Goal: Information Seeking & Learning: Check status

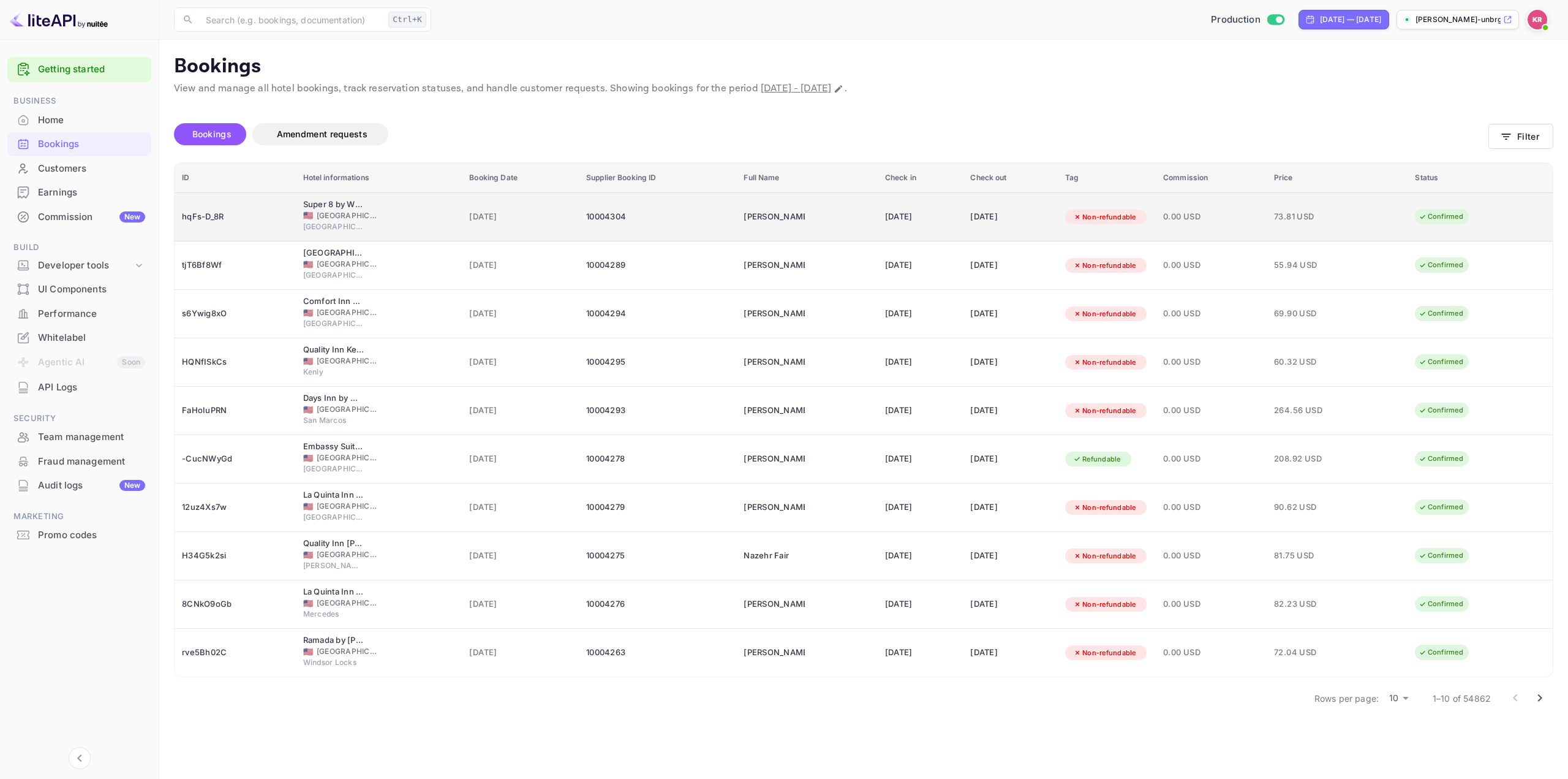
click at [963, 225] on td "[DATE]" at bounding box center [1010, 216] width 95 height 49
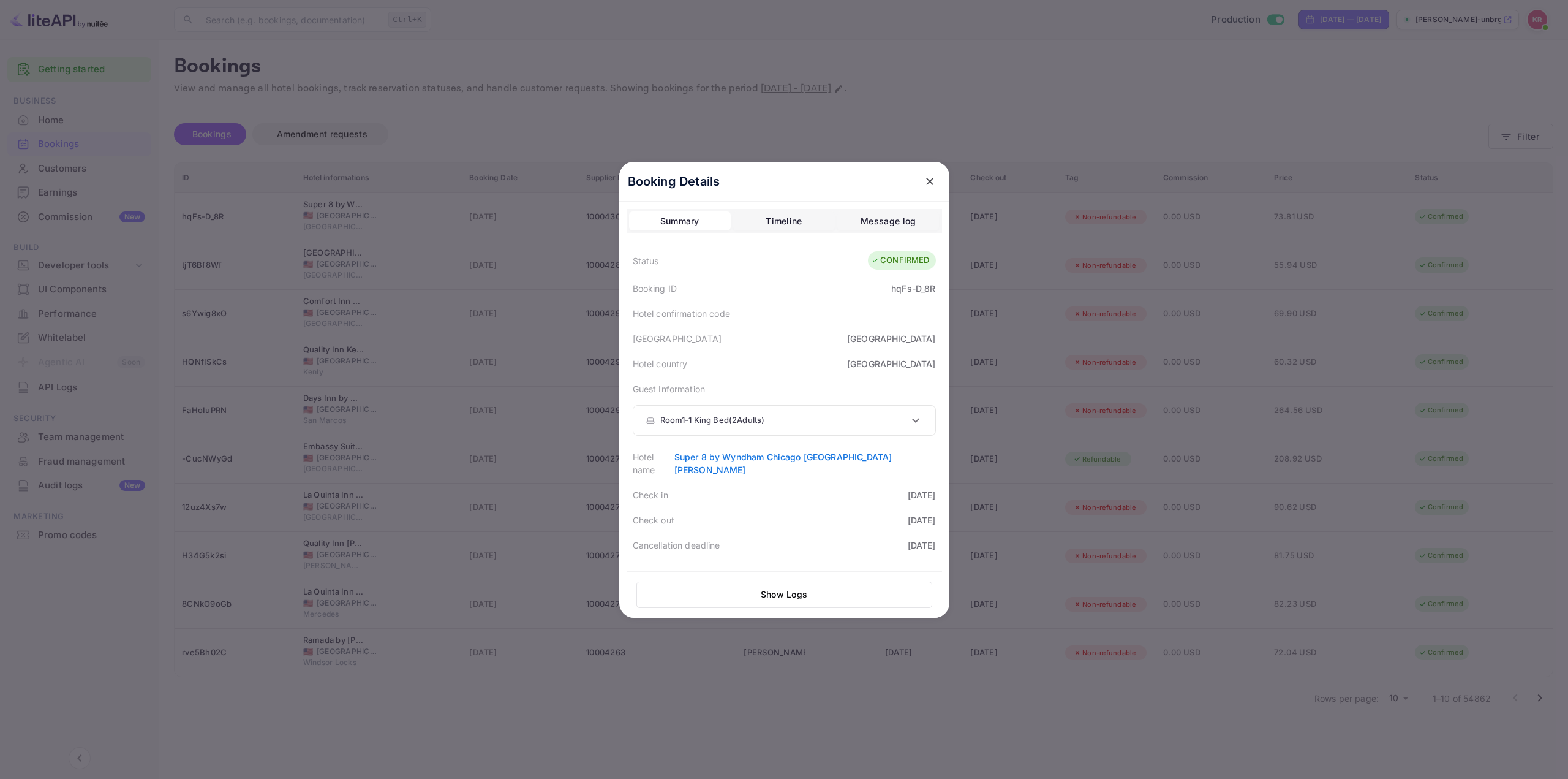
drag, startPoint x: 865, startPoint y: 260, endPoint x: 909, endPoint y: 264, distance: 44.2
click at [909, 264] on div "CONFIRMED" at bounding box center [901, 260] width 67 height 18
drag, startPoint x: 870, startPoint y: 260, endPoint x: 924, endPoint y: 266, distance: 54.3
click at [924, 266] on div "CONFIRMED" at bounding box center [900, 260] width 58 height 12
click at [754, 326] on div "[GEOGRAPHIC_DATA]" at bounding box center [784, 338] width 316 height 25
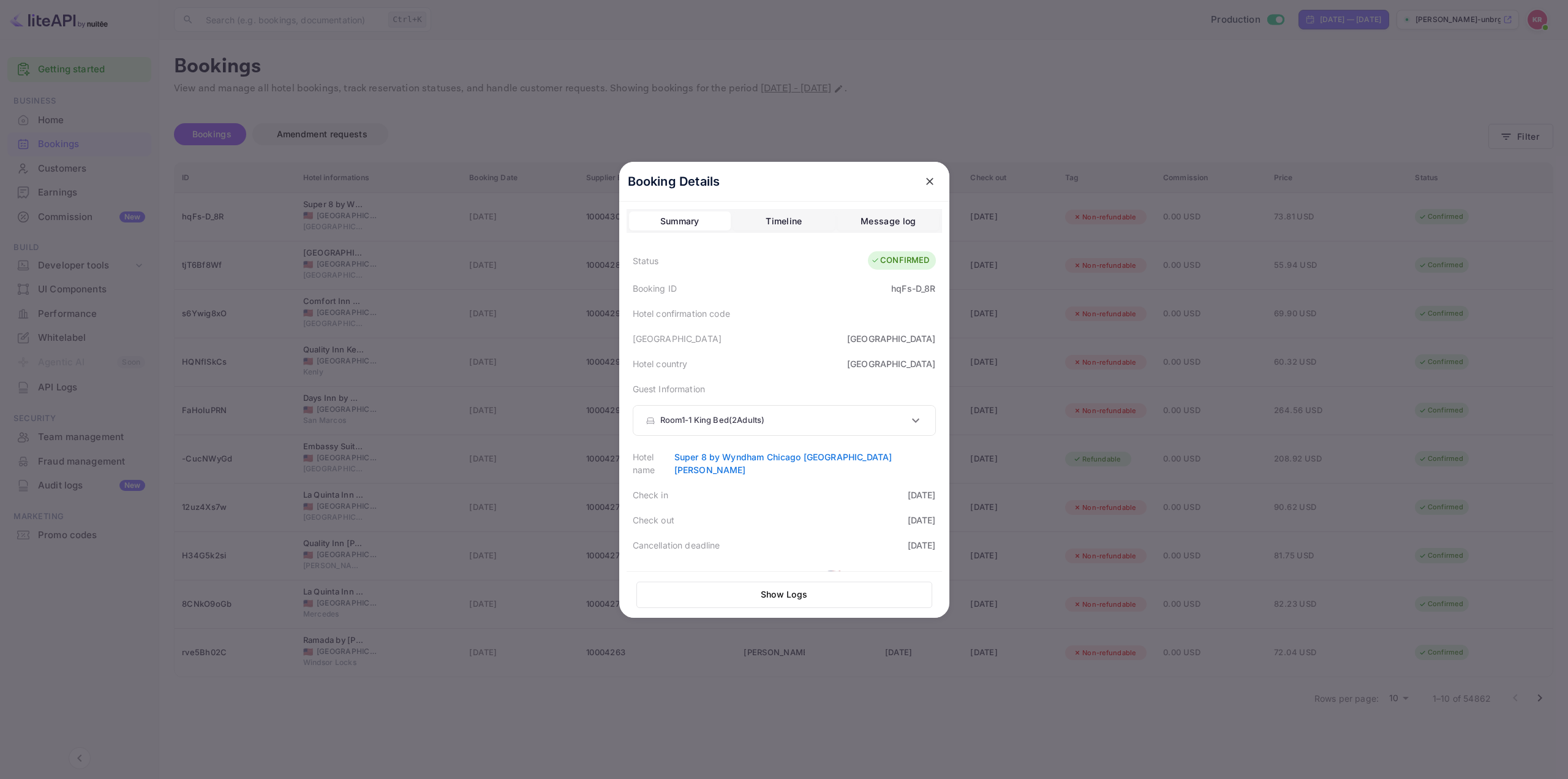
click at [1059, 319] on div at bounding box center [784, 390] width 1568 height 779
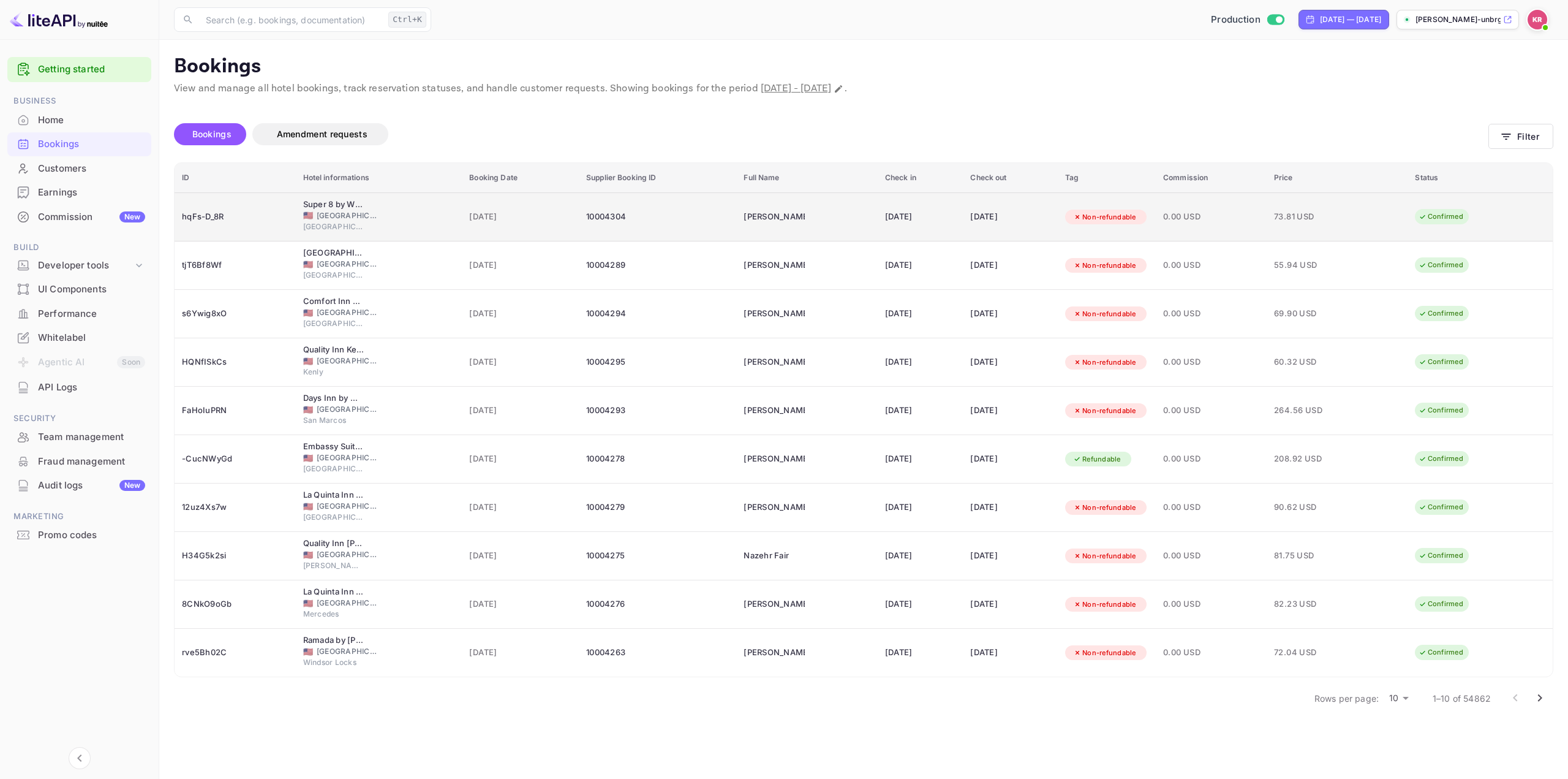
drag, startPoint x: 1420, startPoint y: 217, endPoint x: 1484, endPoint y: 214, distance: 64.1
click at [1484, 214] on tr "hqFs-D_8R Super 8 by Wyndham Chicago Northlake [PERSON_NAME] South 🇺🇸 [GEOGRAPH…" at bounding box center [864, 216] width 1378 height 49
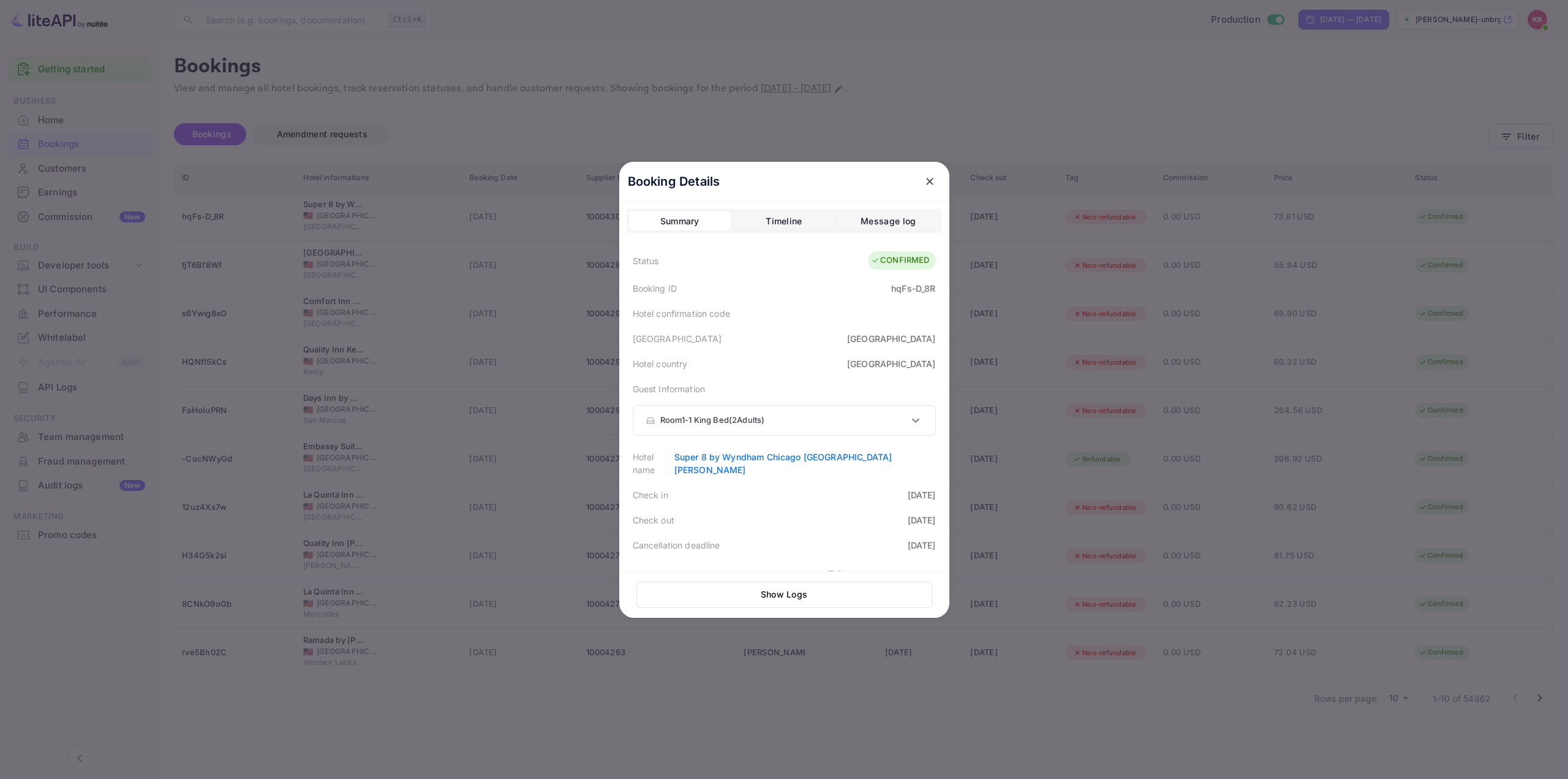
drag, startPoint x: 878, startPoint y: 258, endPoint x: 942, endPoint y: 260, distance: 64.0
click at [942, 260] on div "Booking Details Summary Timeline Message log Status CONFIRMED Booking ID hqFs-D…" at bounding box center [784, 390] width 330 height 456
click at [923, 264] on div "CONFIRMED" at bounding box center [900, 260] width 58 height 12
drag, startPoint x: 923, startPoint y: 260, endPoint x: 876, endPoint y: 259, distance: 47.0
click at [876, 259] on div "CONFIRMED" at bounding box center [900, 260] width 58 height 12
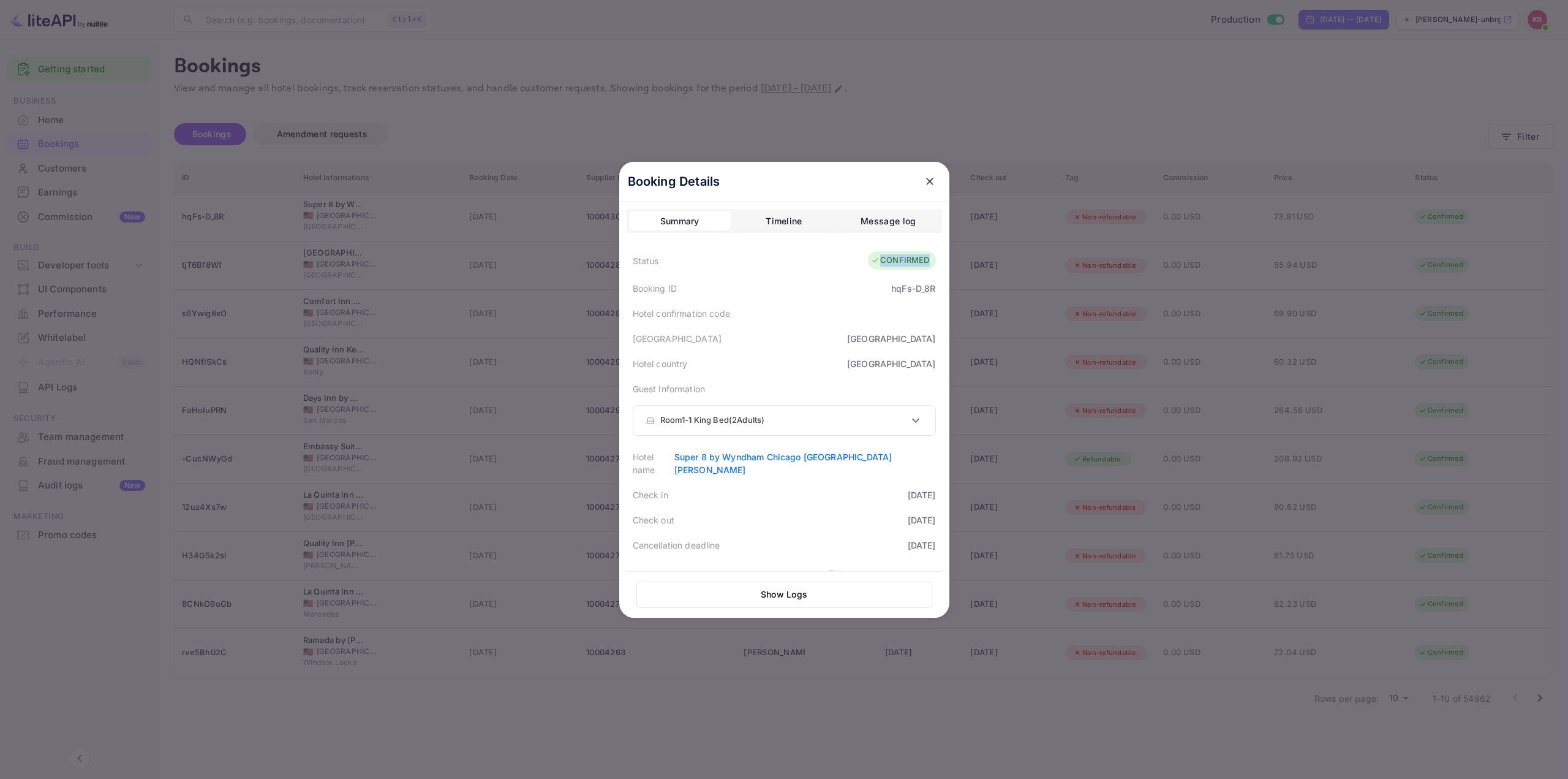
click at [887, 260] on div "CONFIRMED" at bounding box center [900, 260] width 58 height 12
click at [786, 381] on div "Guest Information Room 1 - 1 King Bed ( 2 Adults ) Guest 1 First Name [PERSON_N…" at bounding box center [784, 410] width 316 height 68
click at [1059, 132] on div at bounding box center [784, 390] width 1568 height 779
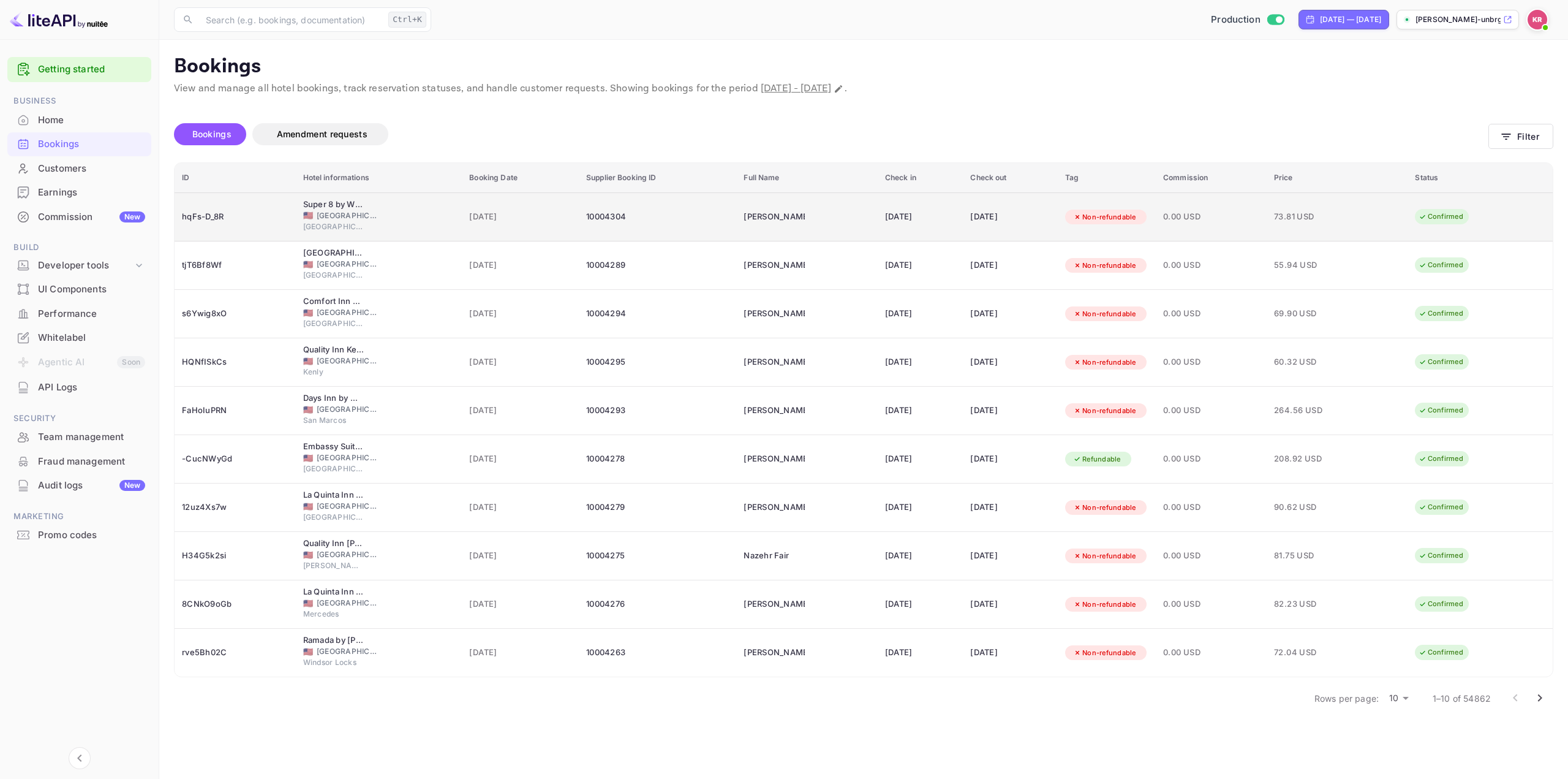
drag, startPoint x: 1432, startPoint y: 216, endPoint x: 1478, endPoint y: 218, distance: 46.0
click at [1478, 218] on div "Confirmed" at bounding box center [1446, 217] width 63 height 20
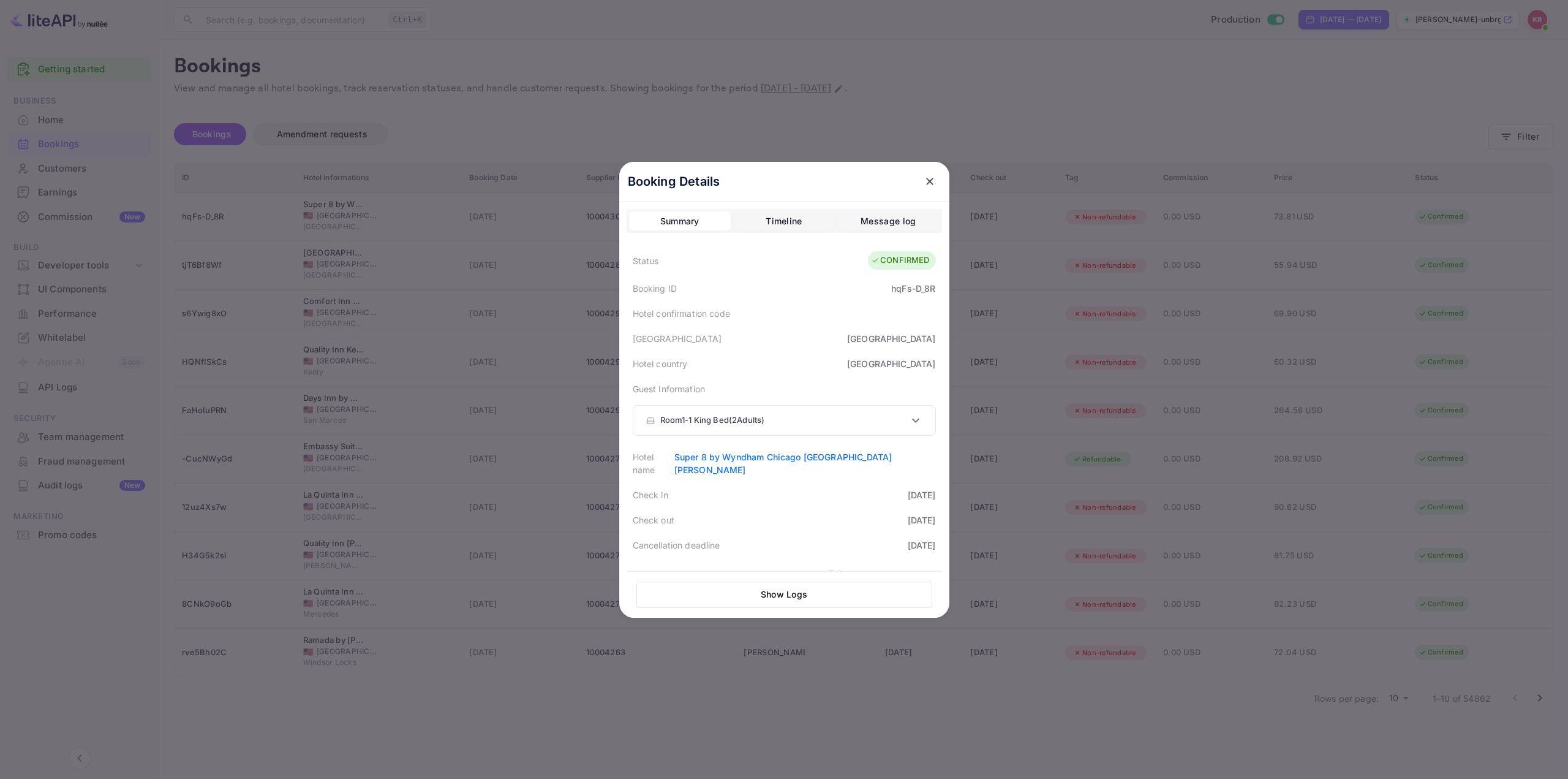
drag, startPoint x: 931, startPoint y: 260, endPoint x: 950, endPoint y: 260, distance: 19.0
click at [949, 260] on div "Booking Details Summary Timeline Message log Status CONFIRMED Booking ID hqFs-D…" at bounding box center [784, 390] width 330 height 456
drag, startPoint x: 880, startPoint y: 256, endPoint x: 947, endPoint y: 260, distance: 67.1
click at [947, 260] on div "Booking Details Summary Timeline Message log Status CONFIRMED Booking ID hqFs-D…" at bounding box center [784, 390] width 330 height 456
drag, startPoint x: 763, startPoint y: 365, endPoint x: 784, endPoint y: 370, distance: 21.6
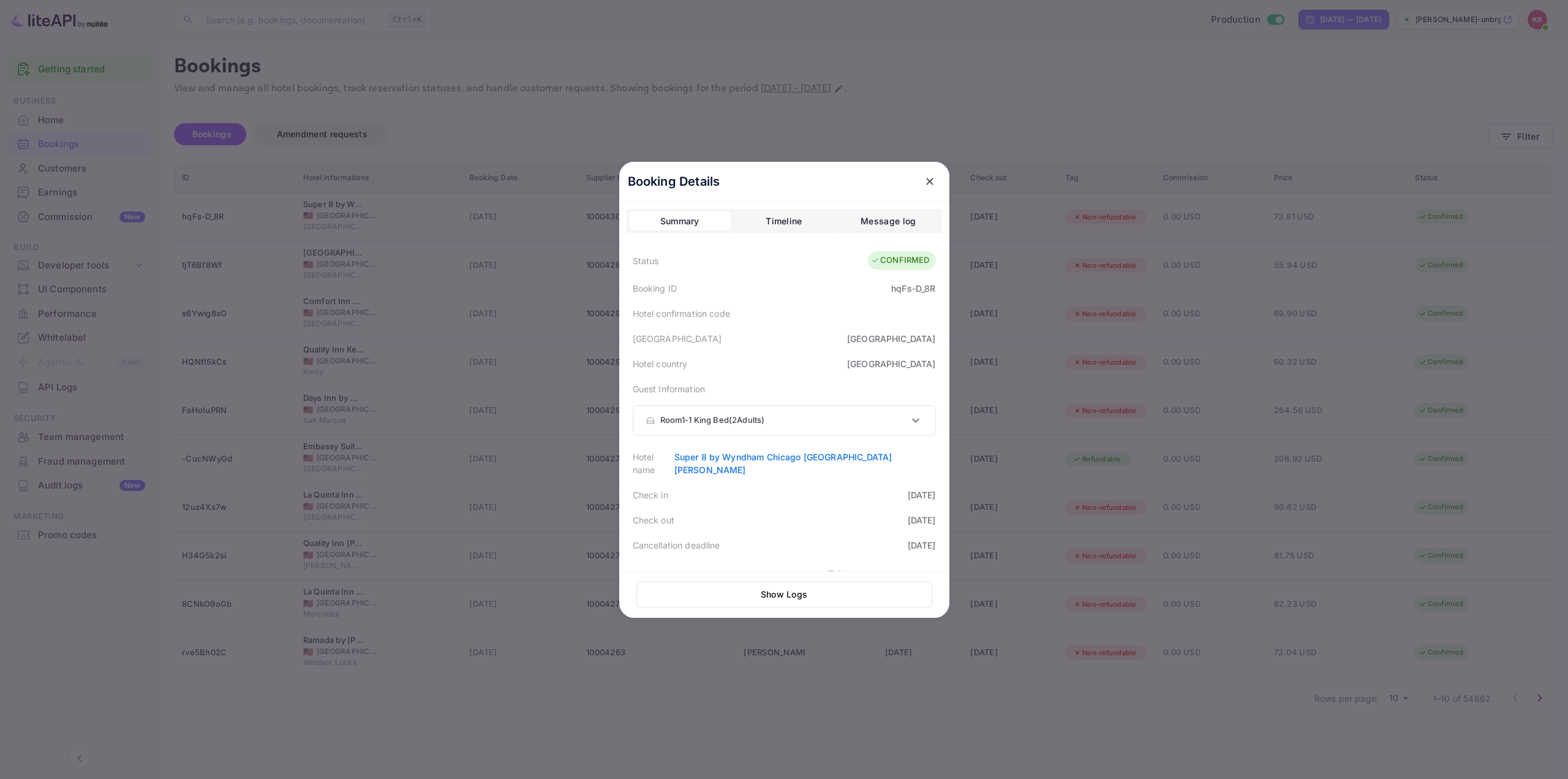
click at [764, 365] on div "Hotel country [GEOGRAPHIC_DATA]" at bounding box center [784, 364] width 316 height 25
click at [789, 373] on div "Hotel country [GEOGRAPHIC_DATA]" at bounding box center [784, 364] width 316 height 25
click at [794, 376] on div "Guest Information Room 1 - 1 King Bed ( 2 Adults ) Guest 1 First Name [PERSON_N…" at bounding box center [784, 410] width 316 height 68
click at [1088, 95] on div at bounding box center [784, 390] width 1568 height 779
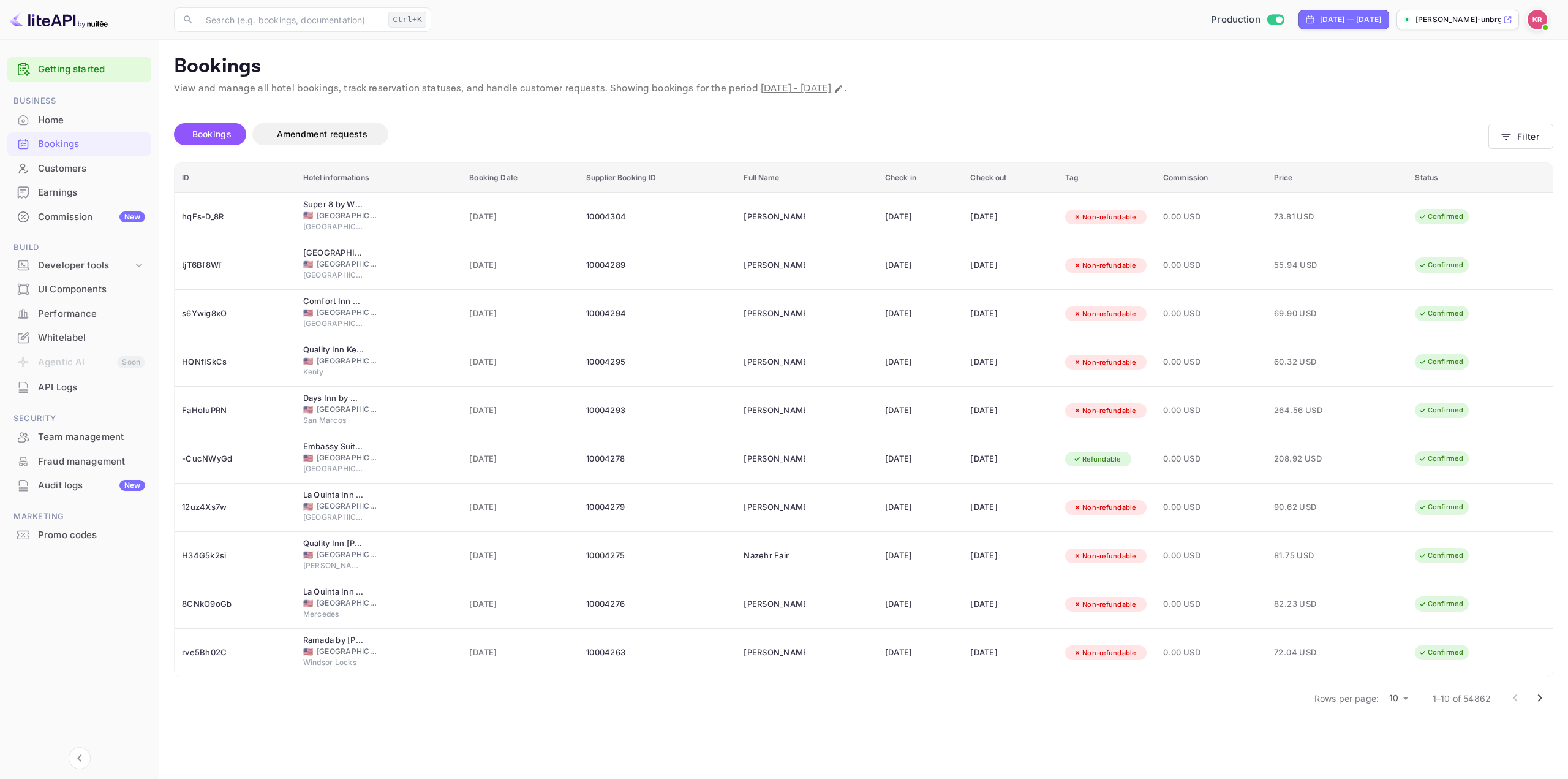
click at [864, 128] on div "Bookings Amendment requests" at bounding box center [831, 134] width 1315 height 22
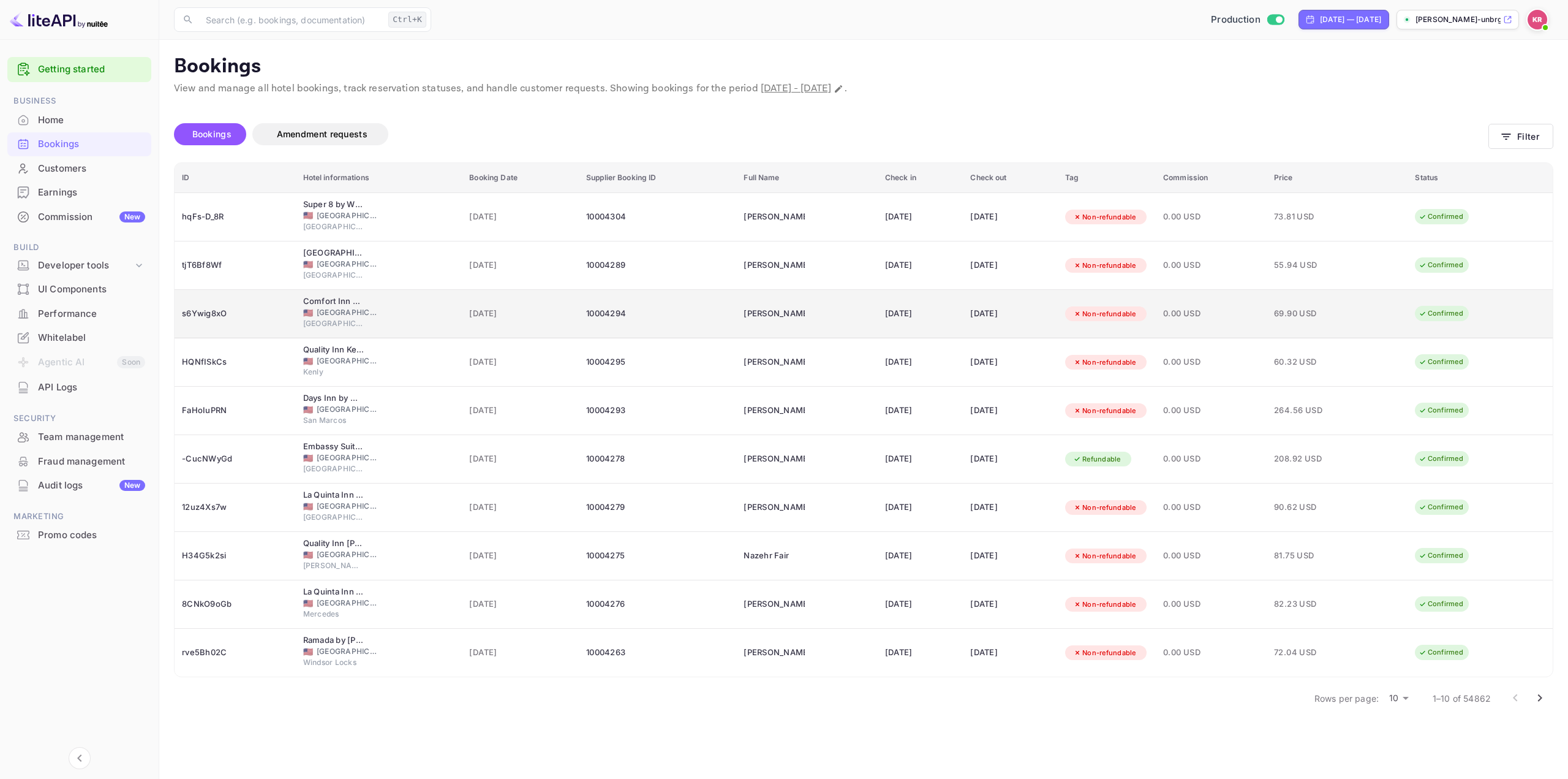
click at [885, 308] on div "[DATE]" at bounding box center [921, 314] width 71 height 20
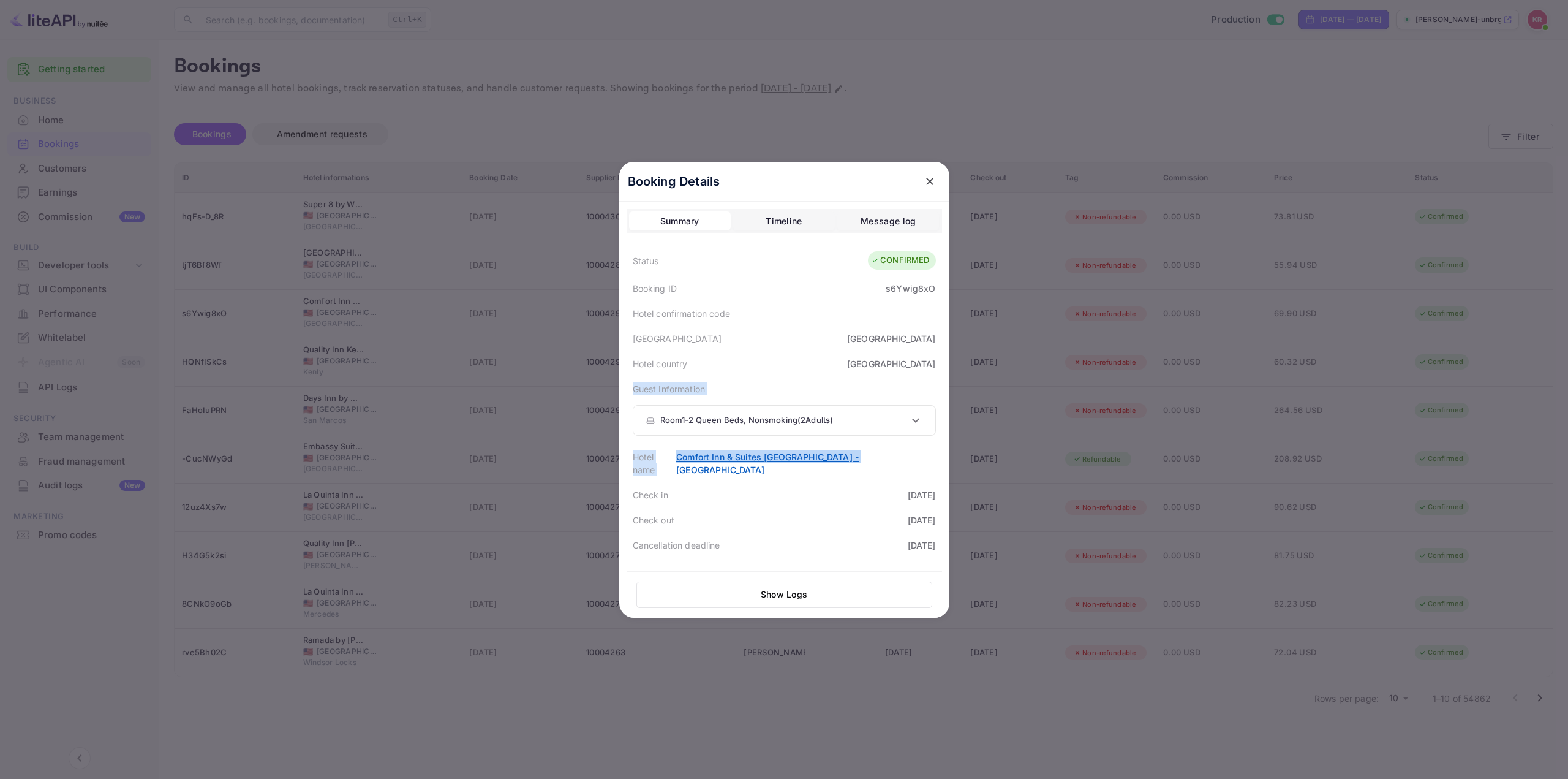
drag, startPoint x: 624, startPoint y: 382, endPoint x: 881, endPoint y: 455, distance: 267.2
click at [907, 463] on div "Status CONFIRMED Booking ID s6Ywig8xO Hotel confirmation code [GEOGRAPHIC_DATA]…" at bounding box center [784, 595] width 316 height 700
click at [890, 418] on div "Room 1 - 2 Queen Beds, Nonsmoking ( 2 Adults )" at bounding box center [776, 420] width 263 height 12
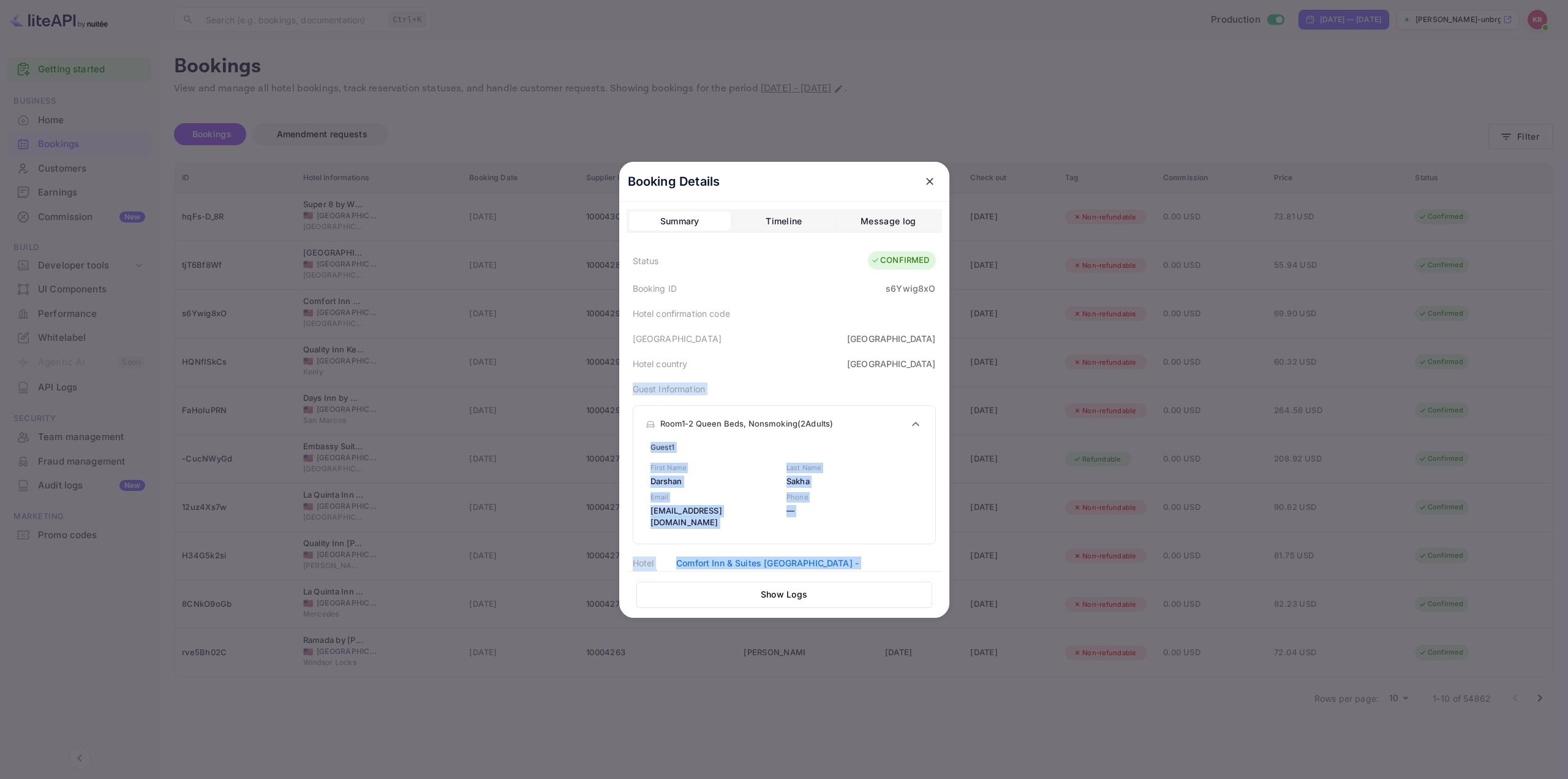
click at [856, 476] on p "Sakha" at bounding box center [852, 481] width 132 height 12
click at [914, 423] on icon at bounding box center [916, 424] width 15 height 15
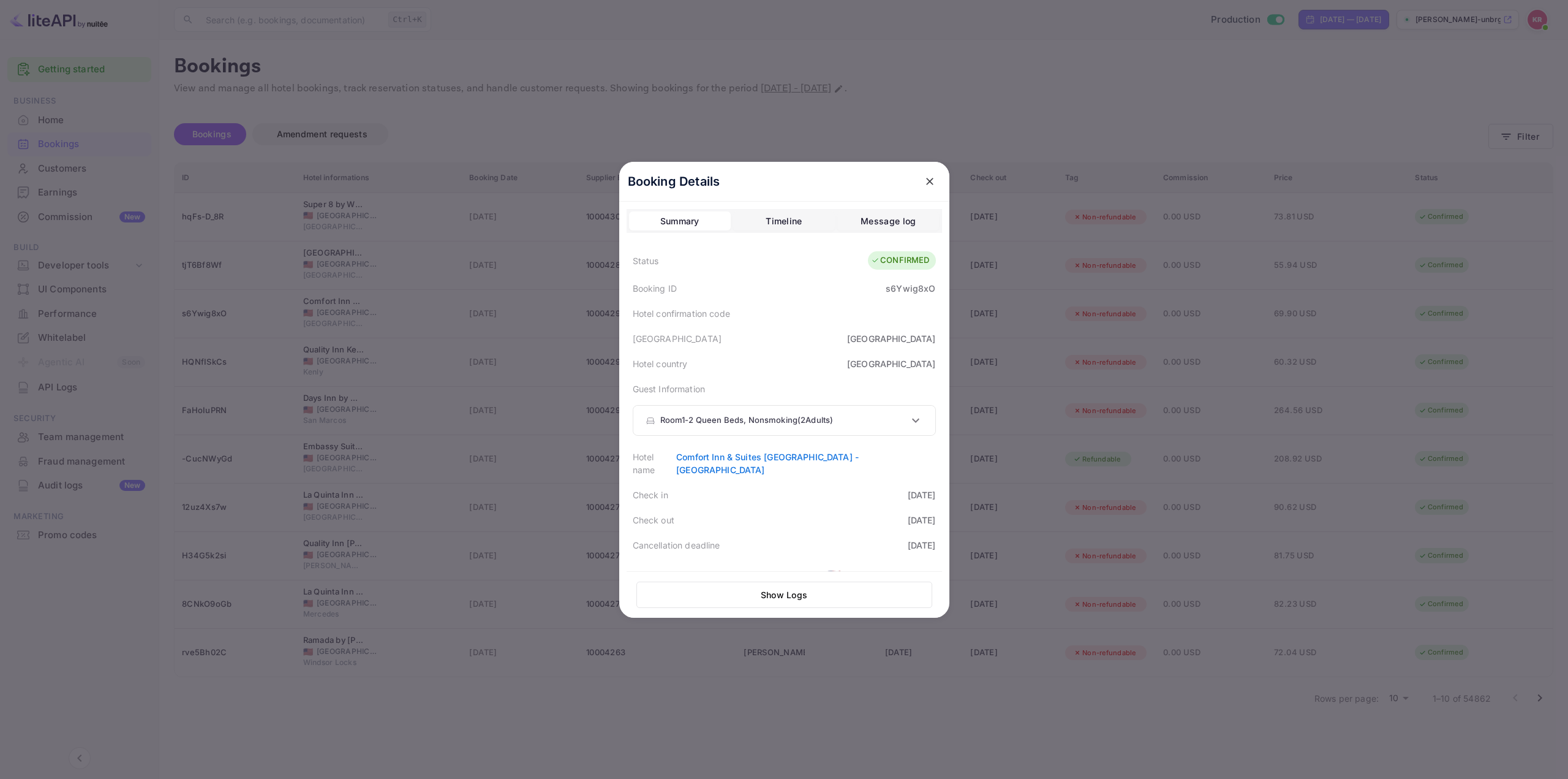
click at [911, 417] on icon at bounding box center [916, 420] width 15 height 15
drag, startPoint x: 746, startPoint y: 510, endPoint x: 644, endPoint y: 477, distance: 107.2
click at [645, 477] on div "First Name [PERSON_NAME] Last Name [PERSON_NAME] Email [PERSON_NAME][EMAIL_ADDR…" at bounding box center [781, 493] width 273 height 71
click at [858, 502] on p "Phone" at bounding box center [852, 497] width 132 height 11
drag, startPoint x: 661, startPoint y: 515, endPoint x: 747, endPoint y: 520, distance: 86.1
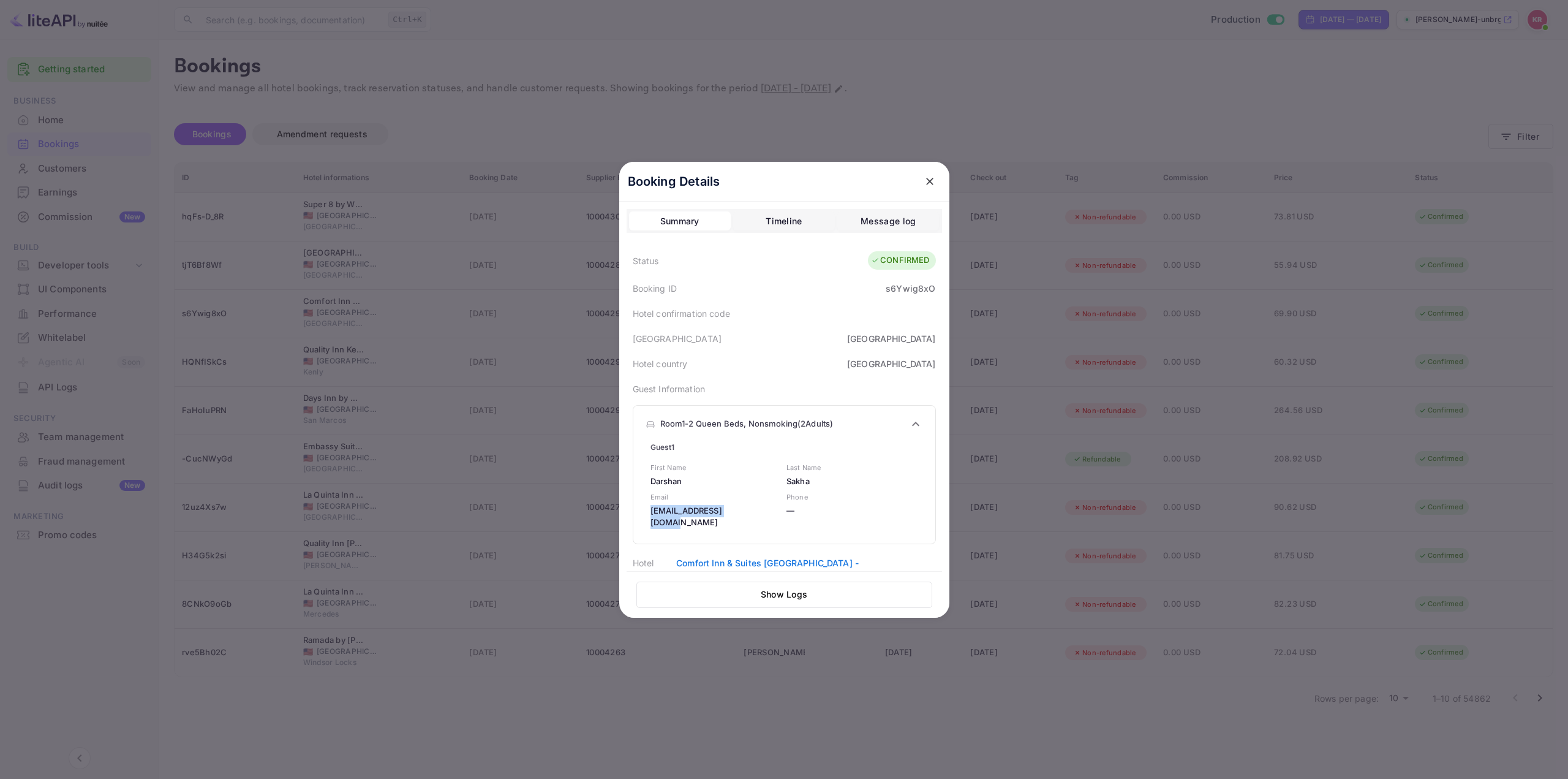
click at [747, 520] on div "Guest 1 First Name [PERSON_NAME] Last Name [PERSON_NAME] Email [PERSON_NAME][EM…" at bounding box center [784, 490] width 292 height 97
click at [868, 455] on div "Guest 1 First Name [PERSON_NAME] Last Name [PERSON_NAME] Email [PERSON_NAME][EM…" at bounding box center [784, 490] width 292 height 97
click at [909, 423] on icon at bounding box center [916, 424] width 15 height 15
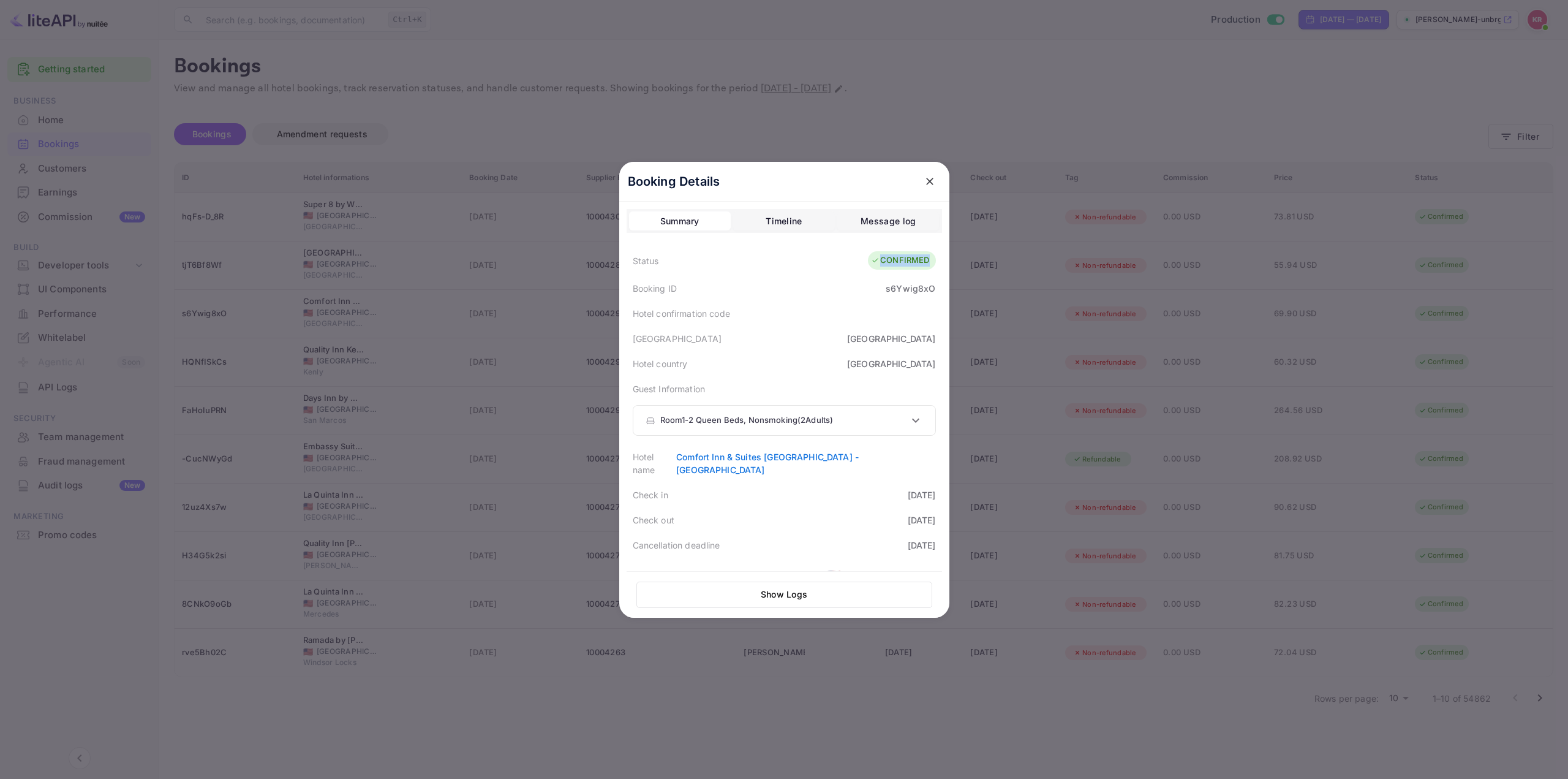
drag, startPoint x: 879, startPoint y: 258, endPoint x: 924, endPoint y: 264, distance: 45.4
click at [924, 264] on div "CONFIRMED" at bounding box center [900, 260] width 58 height 12
drag, startPoint x: 863, startPoint y: 324, endPoint x: 830, endPoint y: 326, distance: 33.1
click at [863, 325] on div "Hotel confirmation code" at bounding box center [784, 313] width 316 height 25
drag, startPoint x: 881, startPoint y: 256, endPoint x: 923, endPoint y: 263, distance: 42.6
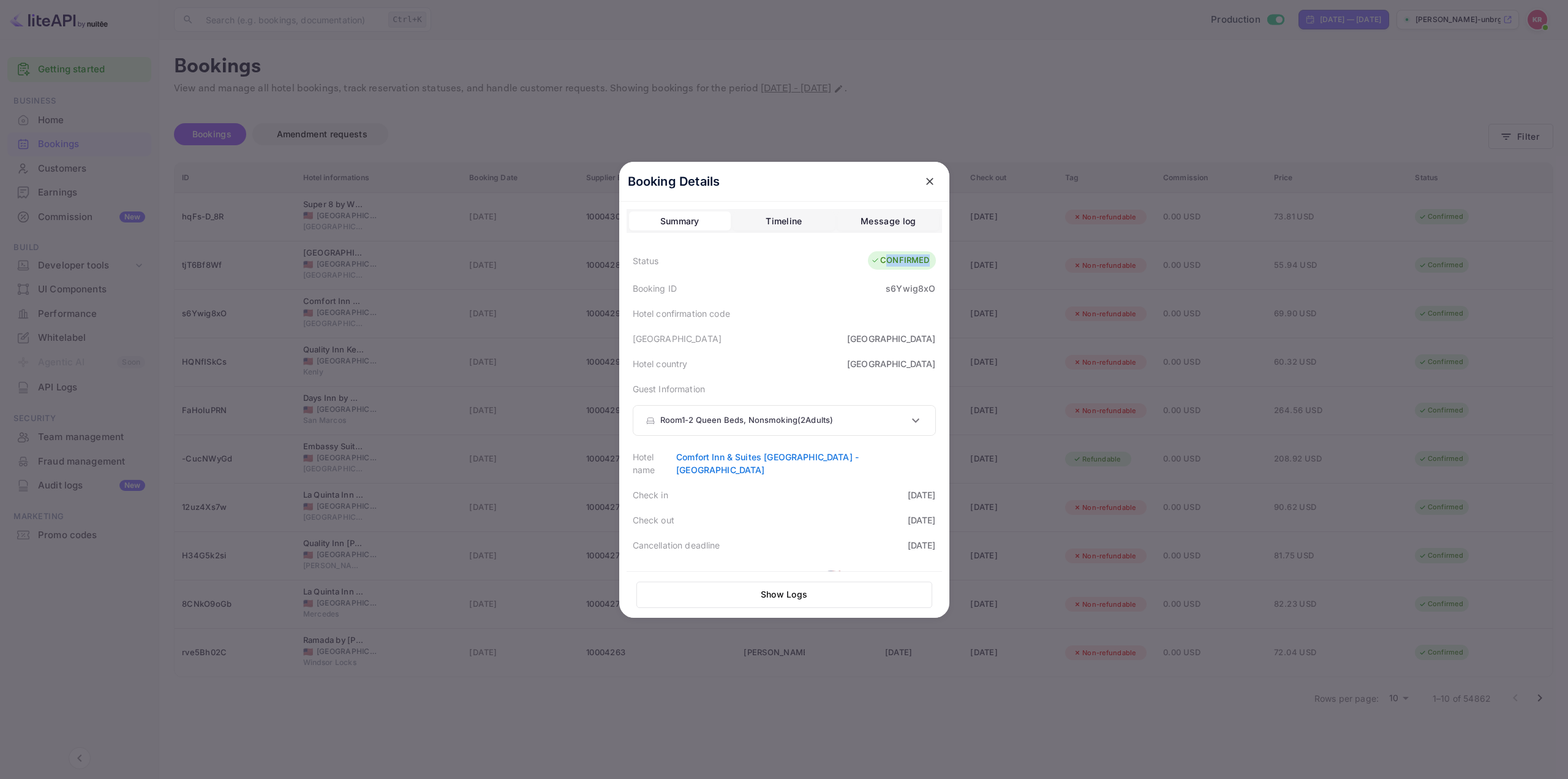
click at [923, 263] on div "CONFIRMED" at bounding box center [900, 260] width 58 height 12
click at [830, 335] on div "[GEOGRAPHIC_DATA]" at bounding box center [784, 338] width 316 height 25
click at [906, 411] on div "Room 1 - 2 Queen Beds, Nonsmoking ( 2 Adults )" at bounding box center [784, 420] width 302 height 29
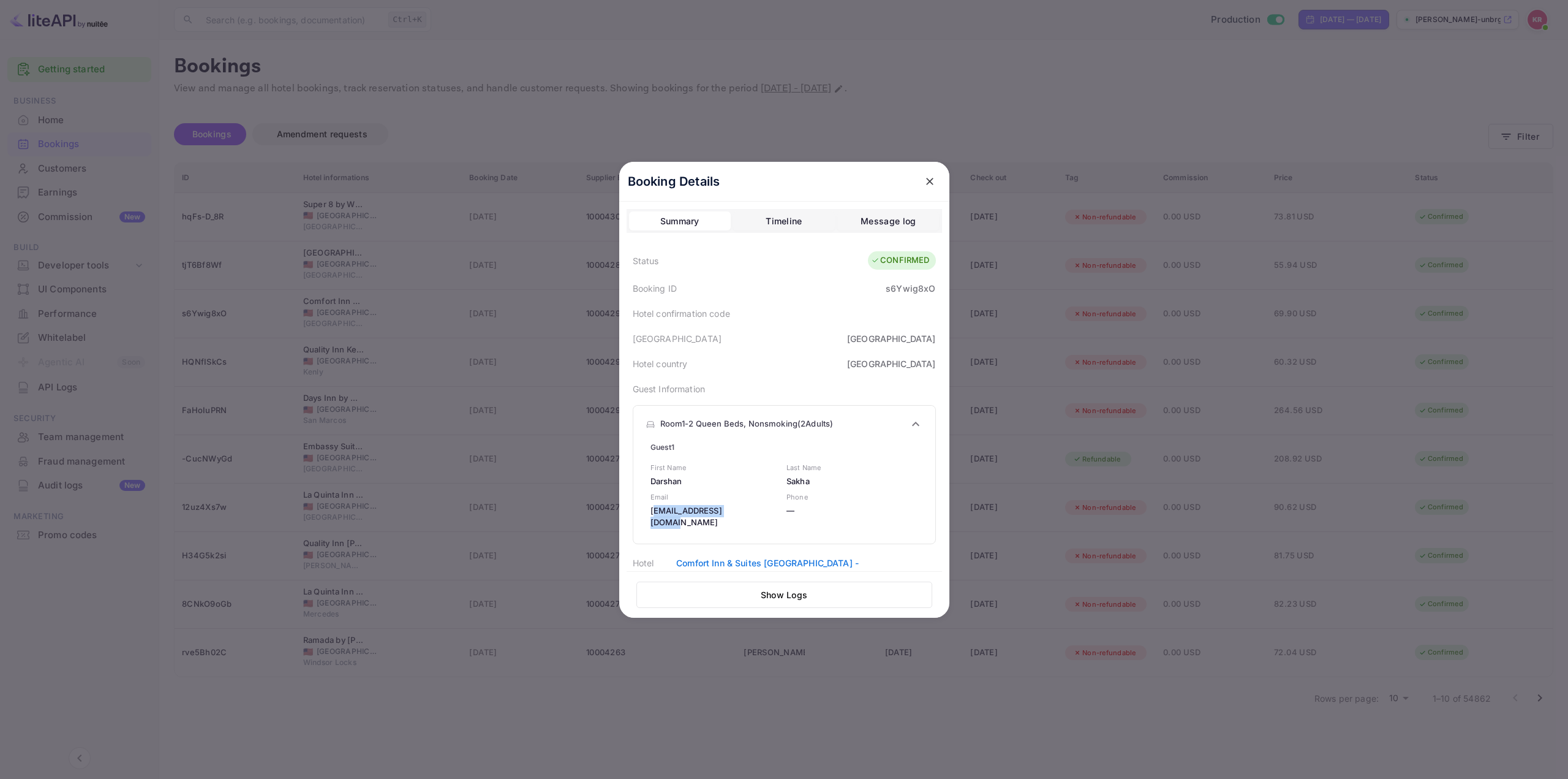
drag, startPoint x: 649, startPoint y: 510, endPoint x: 755, endPoint y: 507, distance: 106.0
click at [755, 507] on p "[EMAIL_ADDRESS][DOMAIN_NAME]" at bounding box center [716, 516] width 132 height 24
click at [688, 510] on p "[EMAIL_ADDRESS][DOMAIN_NAME]" at bounding box center [716, 516] width 132 height 24
click at [687, 510] on p "[EMAIL_ADDRESS][DOMAIN_NAME]" at bounding box center [716, 516] width 132 height 24
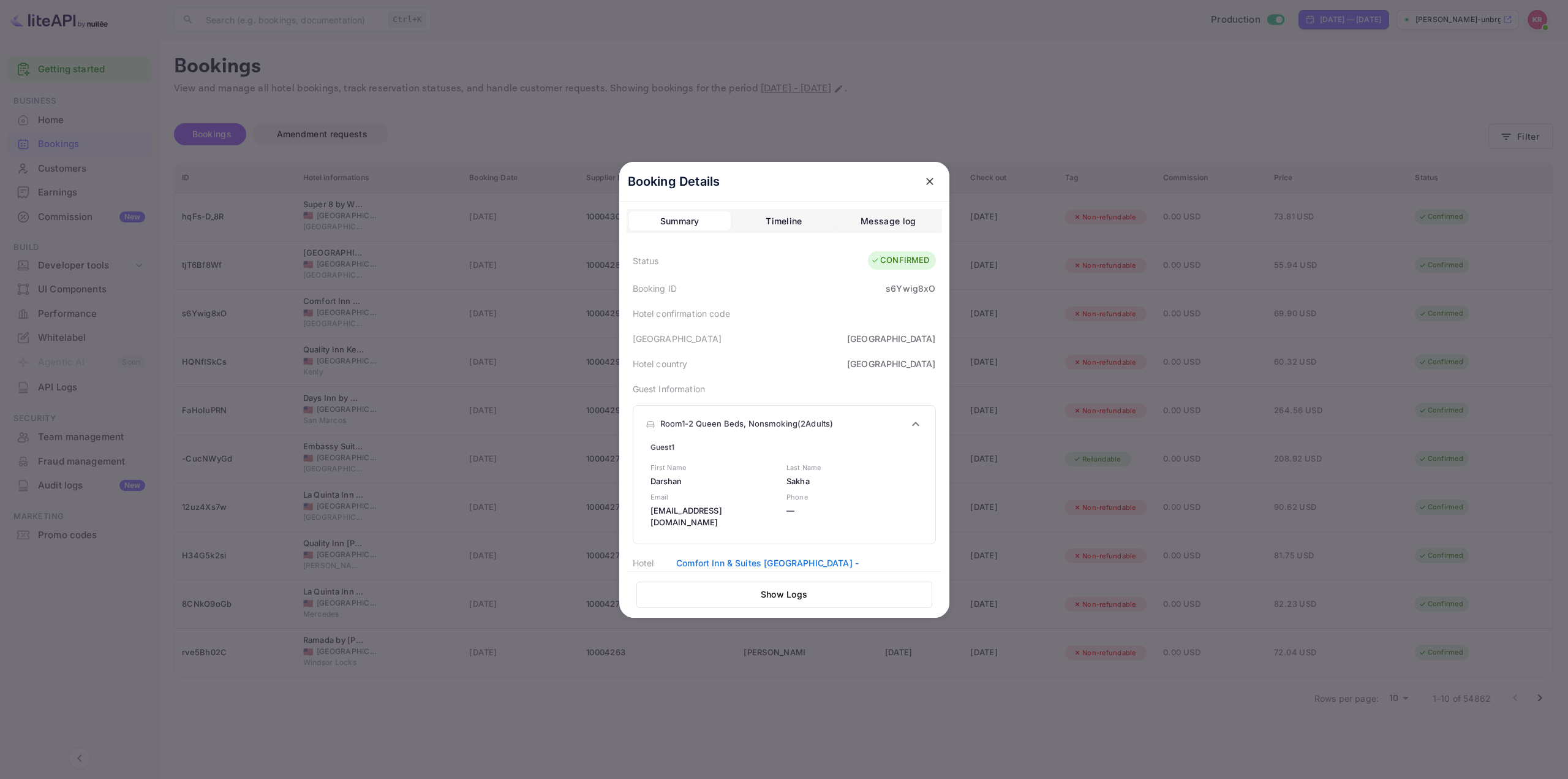
click at [870, 470] on p "Last Name" at bounding box center [852, 467] width 132 height 11
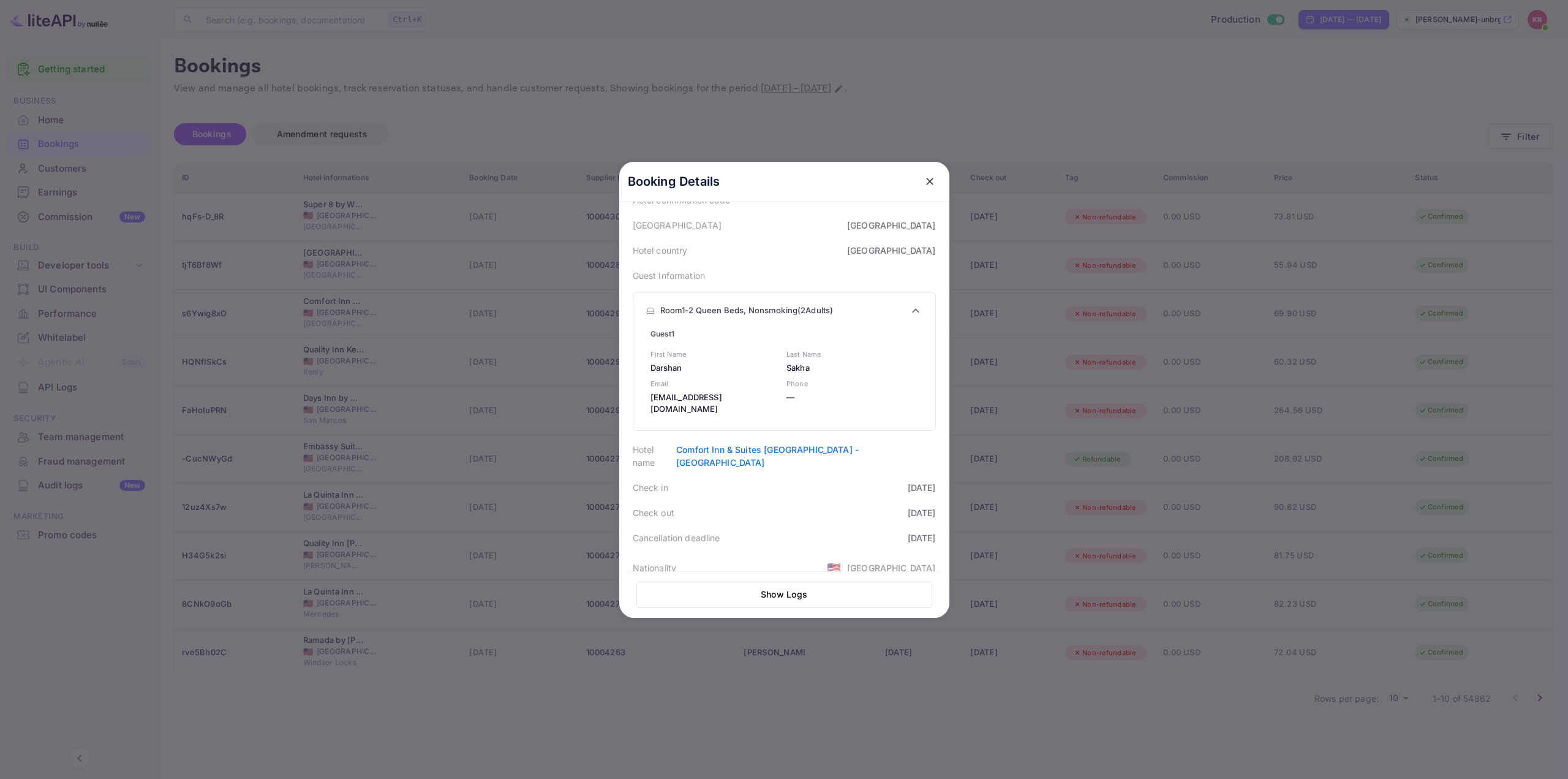
scroll to position [123, 0]
click at [786, 516] on div "Cancellation deadline [DATE]" at bounding box center [784, 529] width 316 height 25
drag, startPoint x: 927, startPoint y: 180, endPoint x: 802, endPoint y: 240, distance: 138.7
click at [806, 240] on div "Booking Details Summary Timeline Message log Status CONFIRMED Booking ID s6Ywig…" at bounding box center [784, 267] width 330 height 456
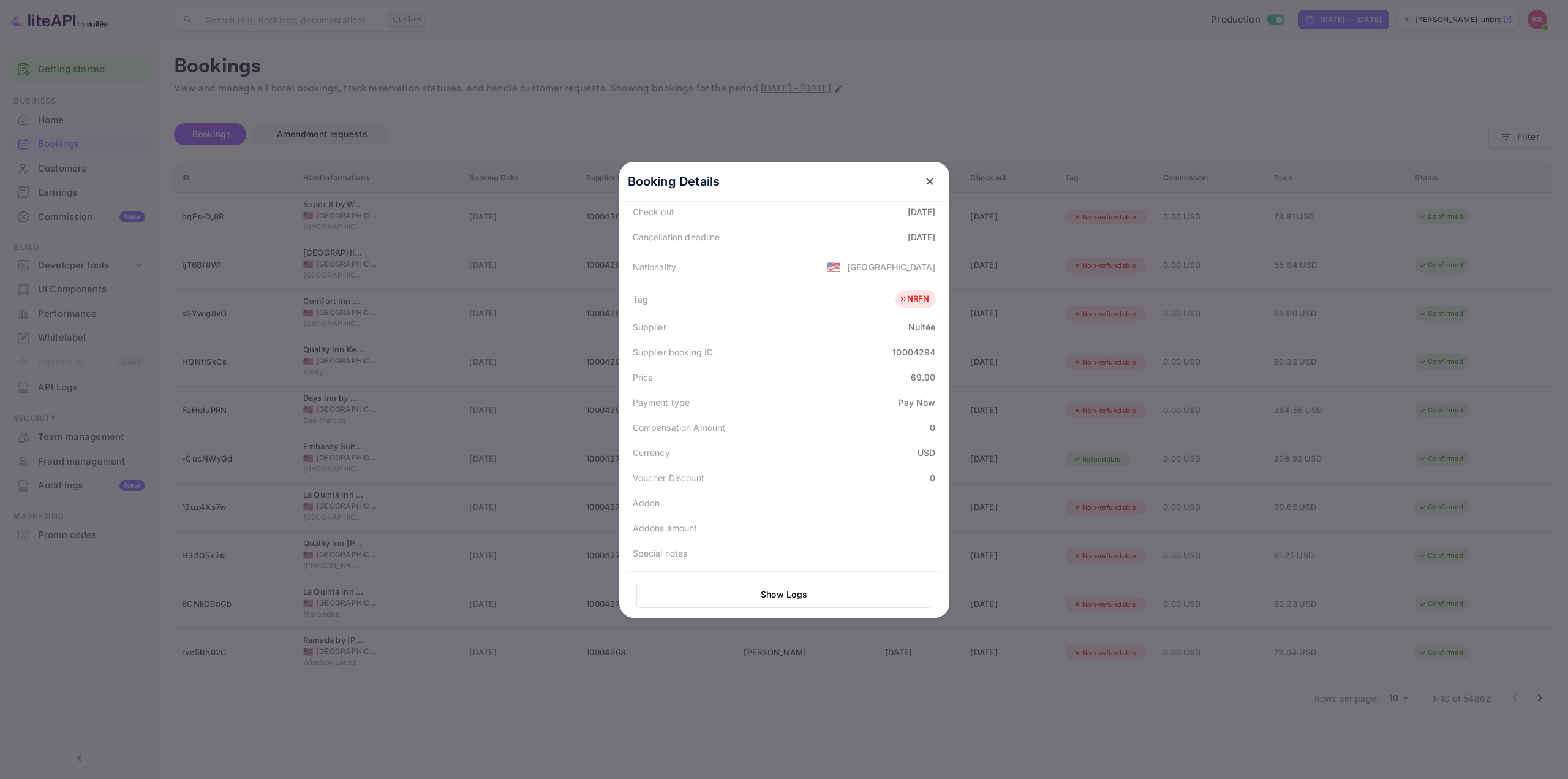
scroll to position [461, 0]
drag, startPoint x: 634, startPoint y: 543, endPoint x: 928, endPoint y: 553, distance: 294.2
click at [928, 555] on div "Voucher Download" at bounding box center [784, 573] width 316 height 36
click at [774, 555] on div "Voucher Download" at bounding box center [784, 573] width 316 height 36
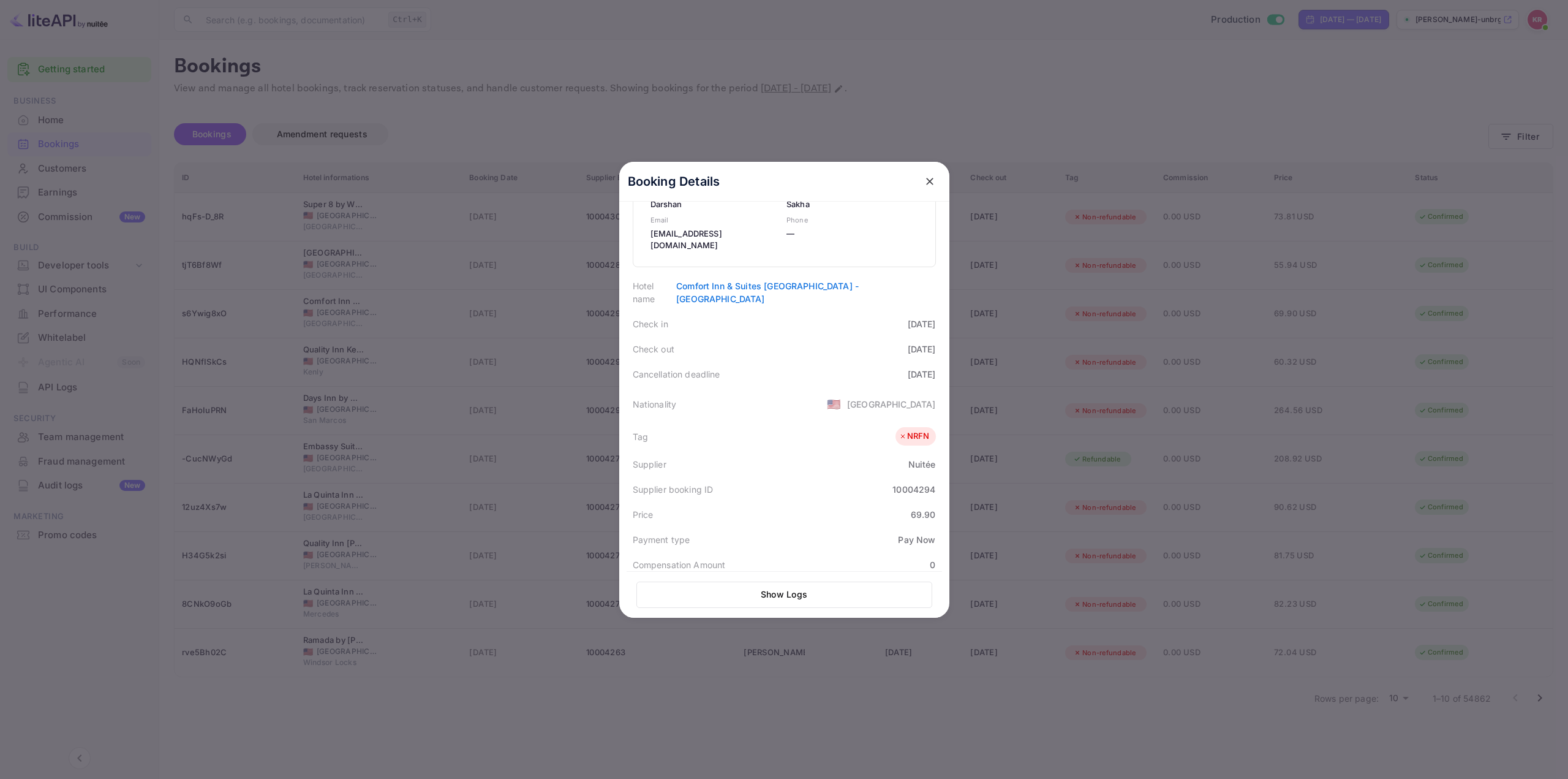
click at [1096, 99] on div at bounding box center [784, 390] width 1568 height 779
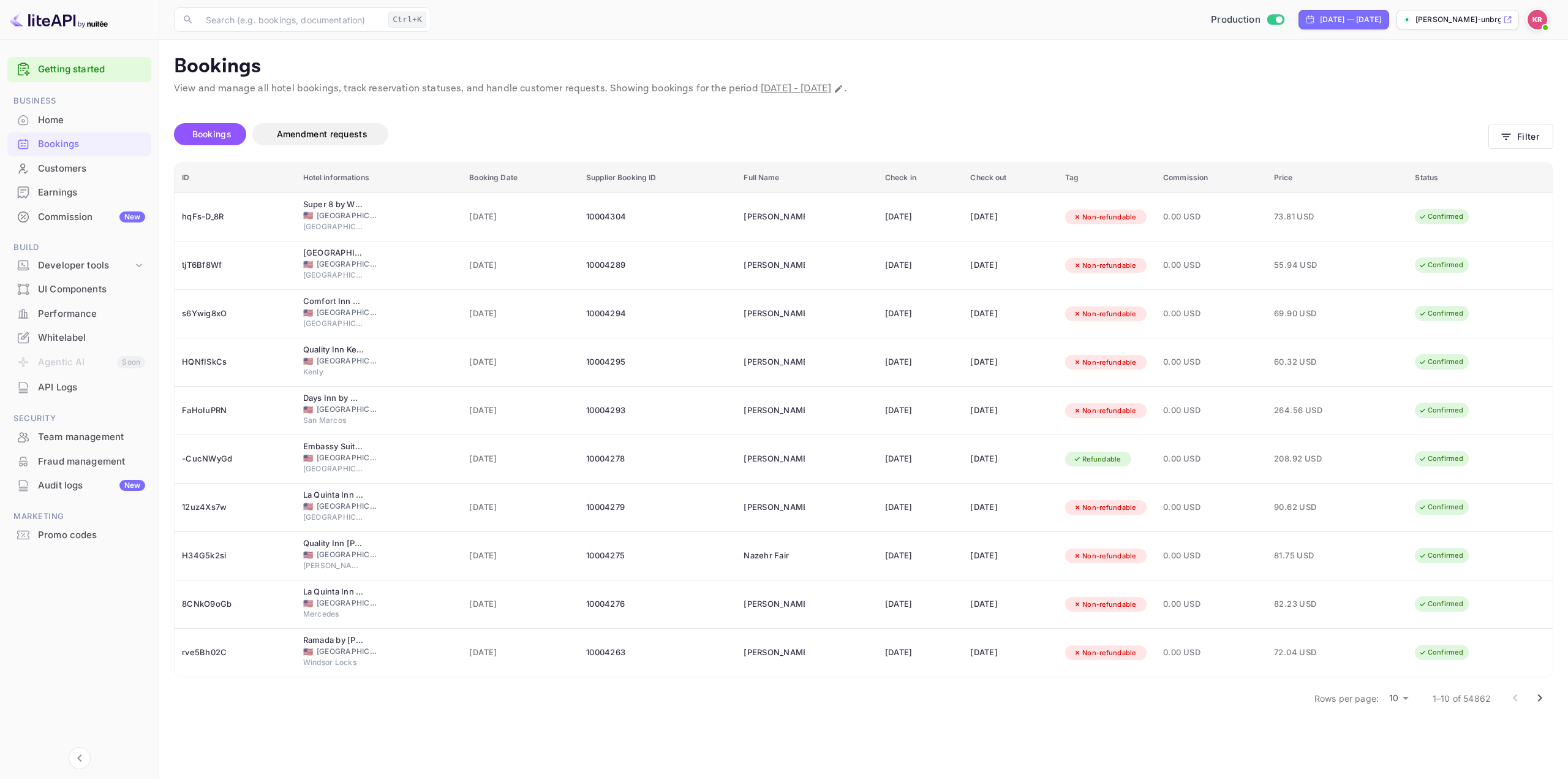
click at [86, 138] on div "Bookings" at bounding box center [91, 144] width 107 height 14
click at [49, 140] on div "Bookings" at bounding box center [91, 144] width 107 height 14
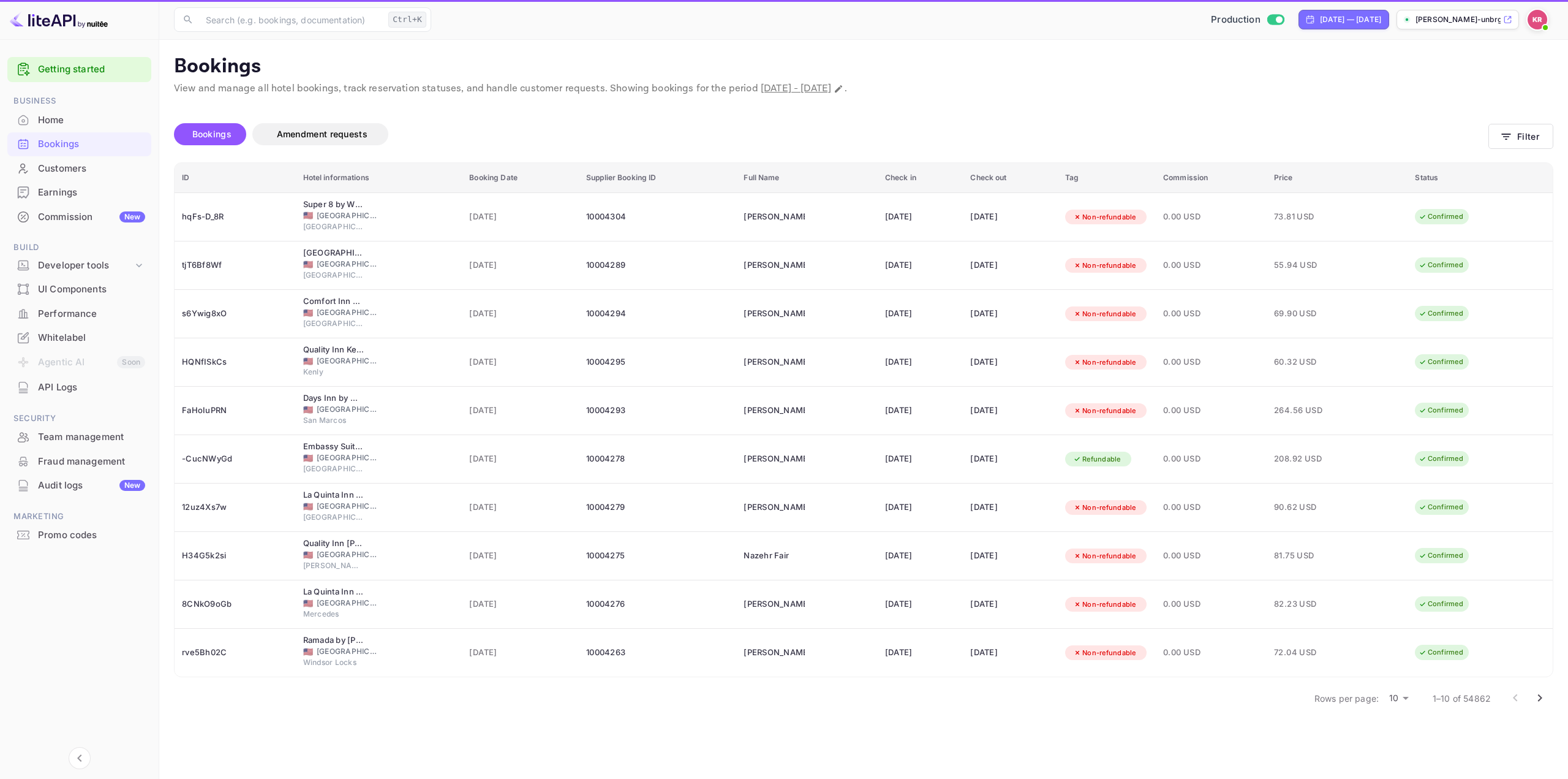
click at [51, 142] on div "Bookings" at bounding box center [91, 144] width 107 height 14
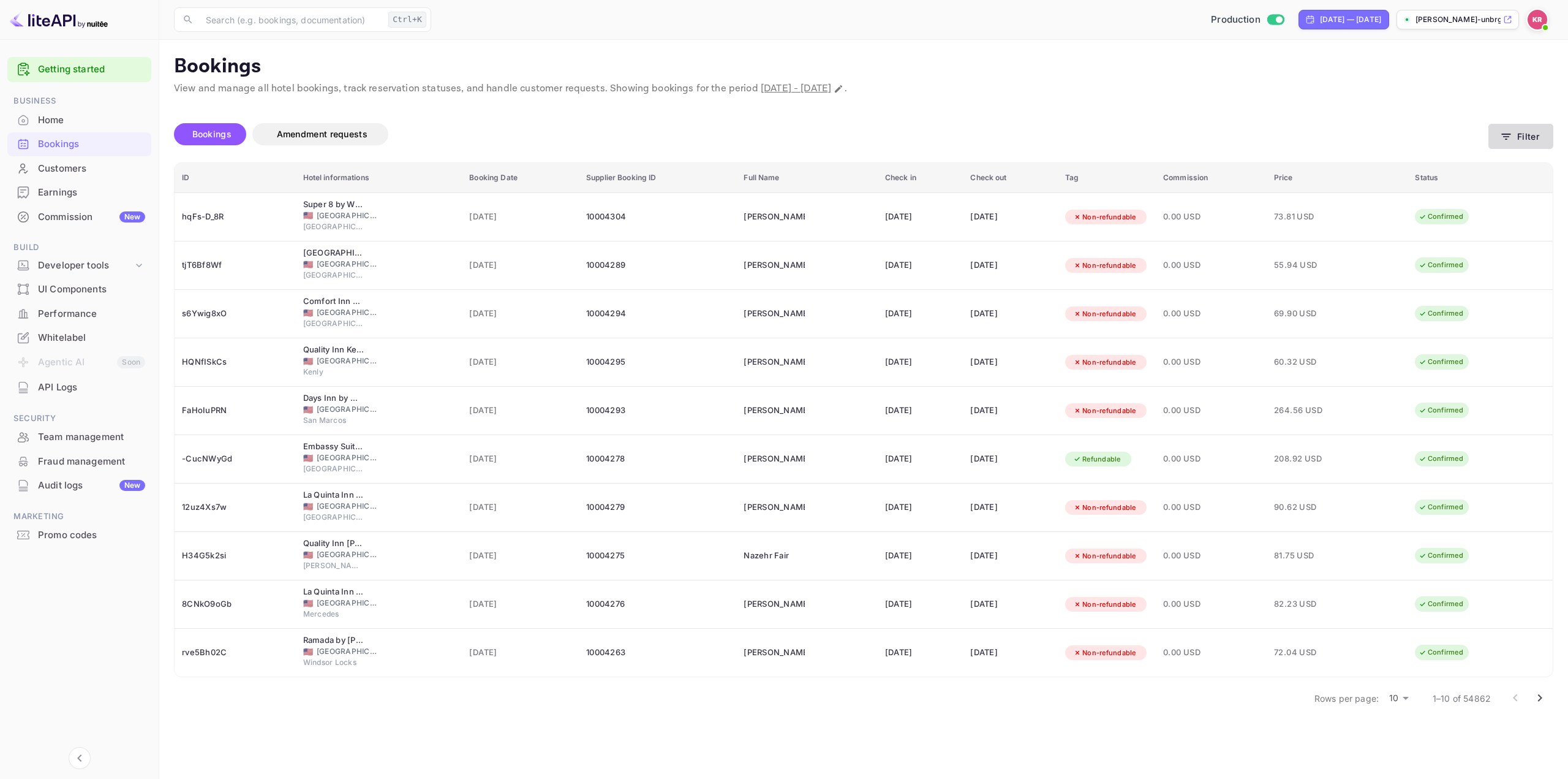
click at [1525, 140] on button "Filter" at bounding box center [1521, 136] width 65 height 25
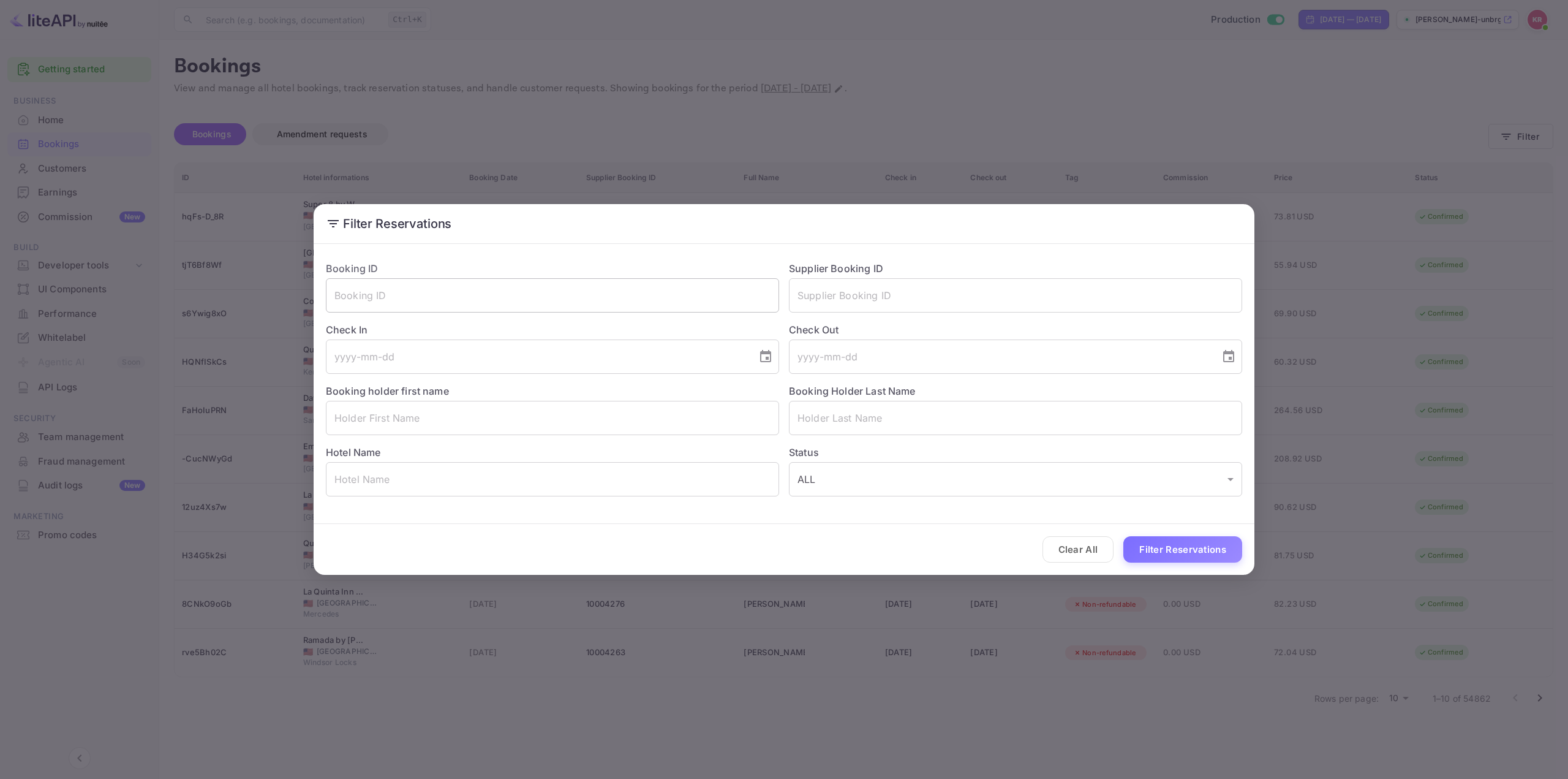
click at [365, 293] on input "text" at bounding box center [552, 295] width 453 height 34
click at [1087, 104] on div "Filter Reservations Booking ID ​ Supplier Booking ID ​ Check In ​ Check Out ​ B…" at bounding box center [784, 390] width 1568 height 779
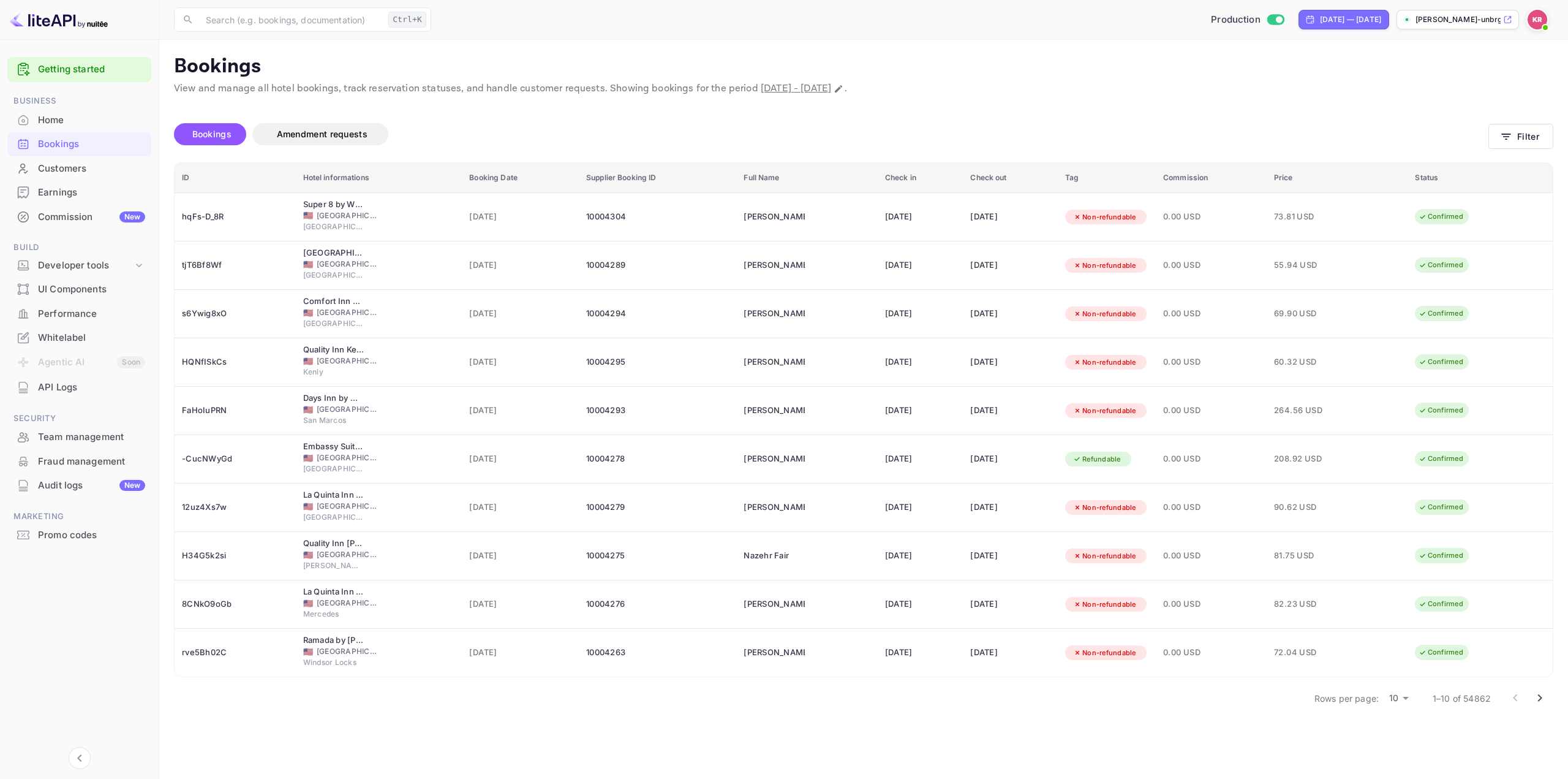
drag, startPoint x: 772, startPoint y: 87, endPoint x: 938, endPoint y: 90, distance: 166.0
click at [938, 90] on p "View and manage all hotel bookings, track reservation statuses, and handle cust…" at bounding box center [863, 89] width 1379 height 15
click at [894, 119] on div "Bookings Amendment requests" at bounding box center [831, 137] width 1315 height 51
click at [842, 88] on icon "Change date range" at bounding box center [838, 89] width 7 height 7
select select "8"
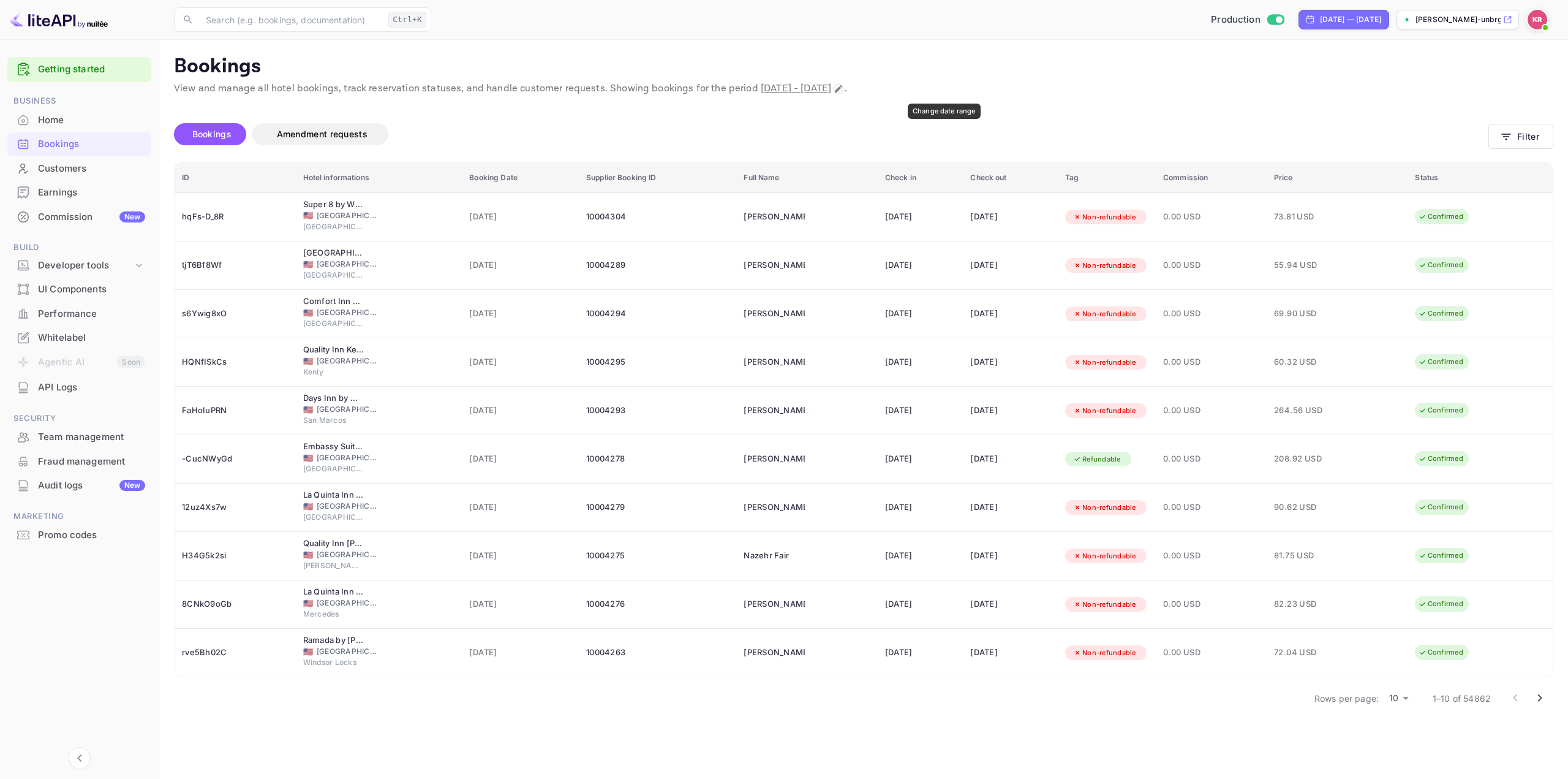
select select "2025"
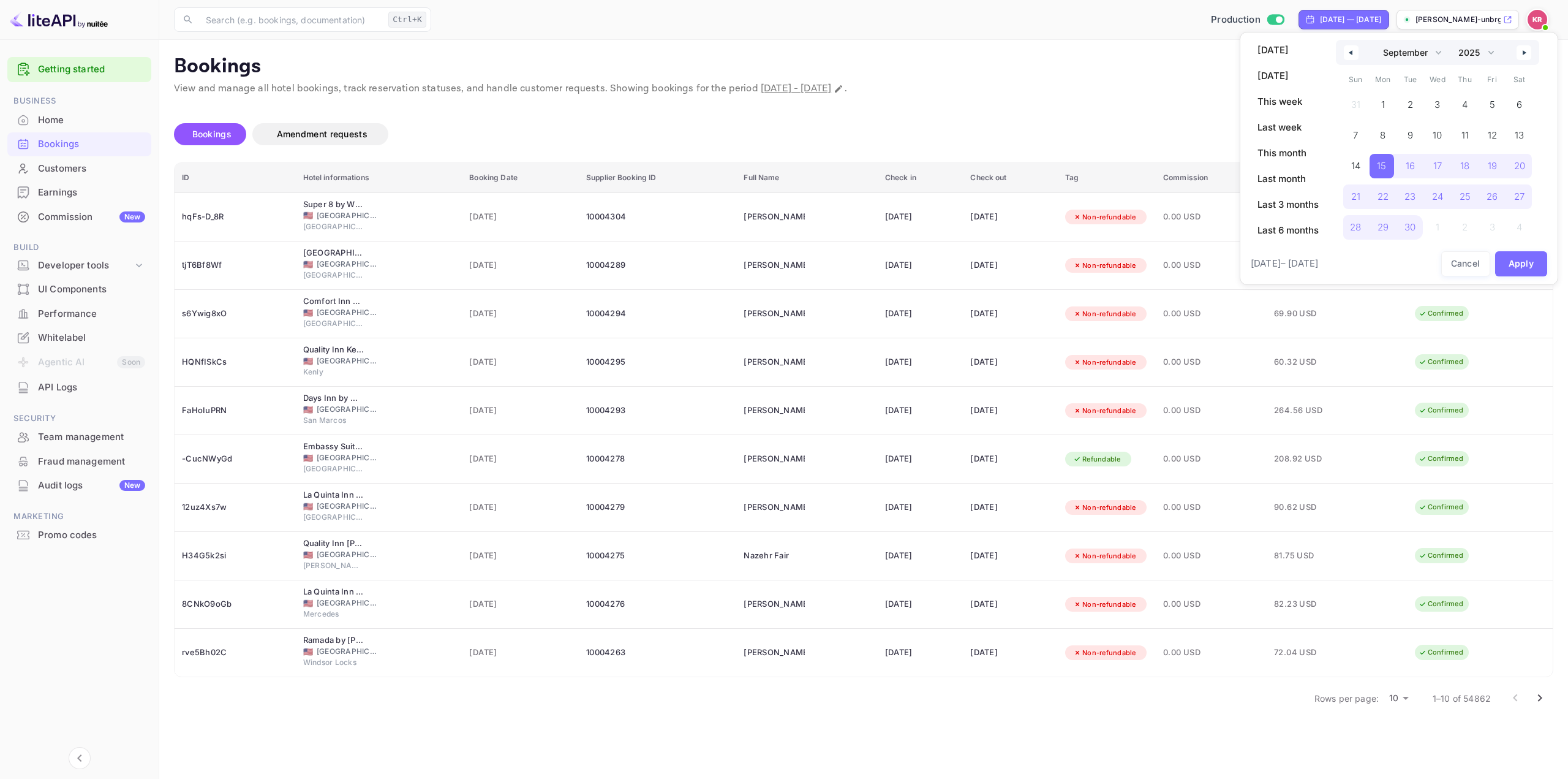
click at [987, 112] on div at bounding box center [784, 390] width 1568 height 779
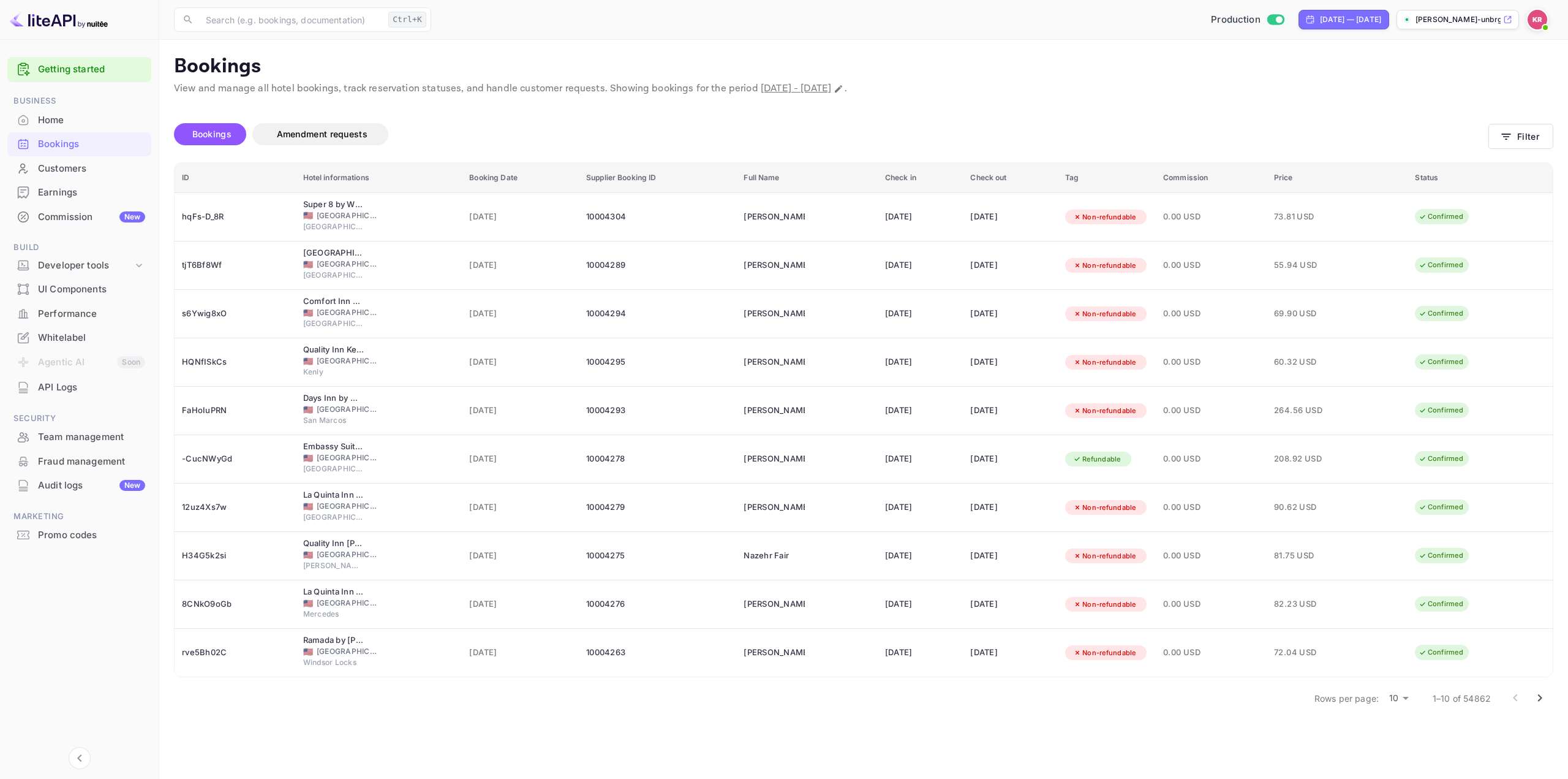
click at [987, 112] on div "Bookings Amendment requests" at bounding box center [831, 137] width 1315 height 51
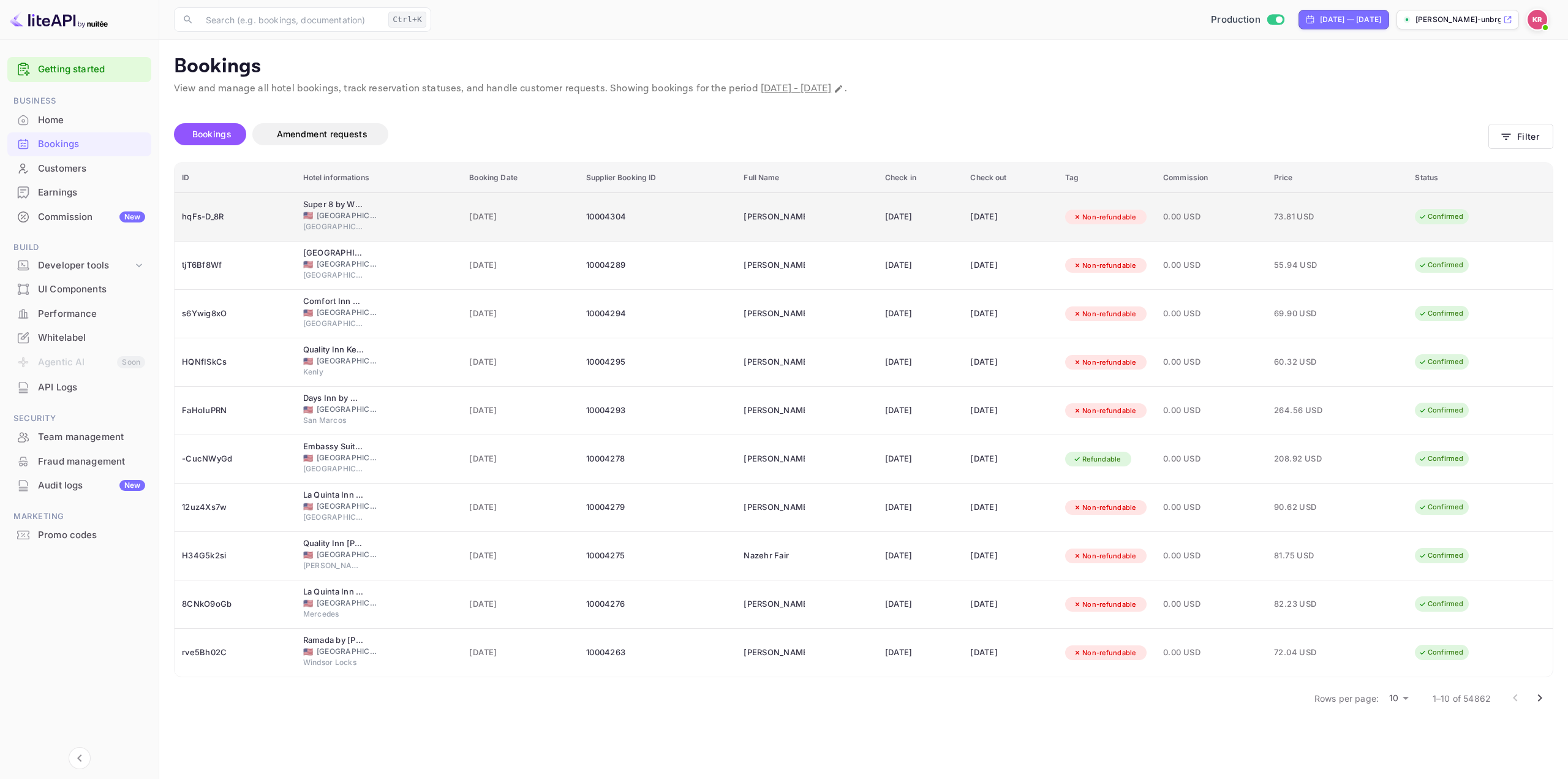
click at [940, 207] on div "[DATE]" at bounding box center [921, 217] width 71 height 20
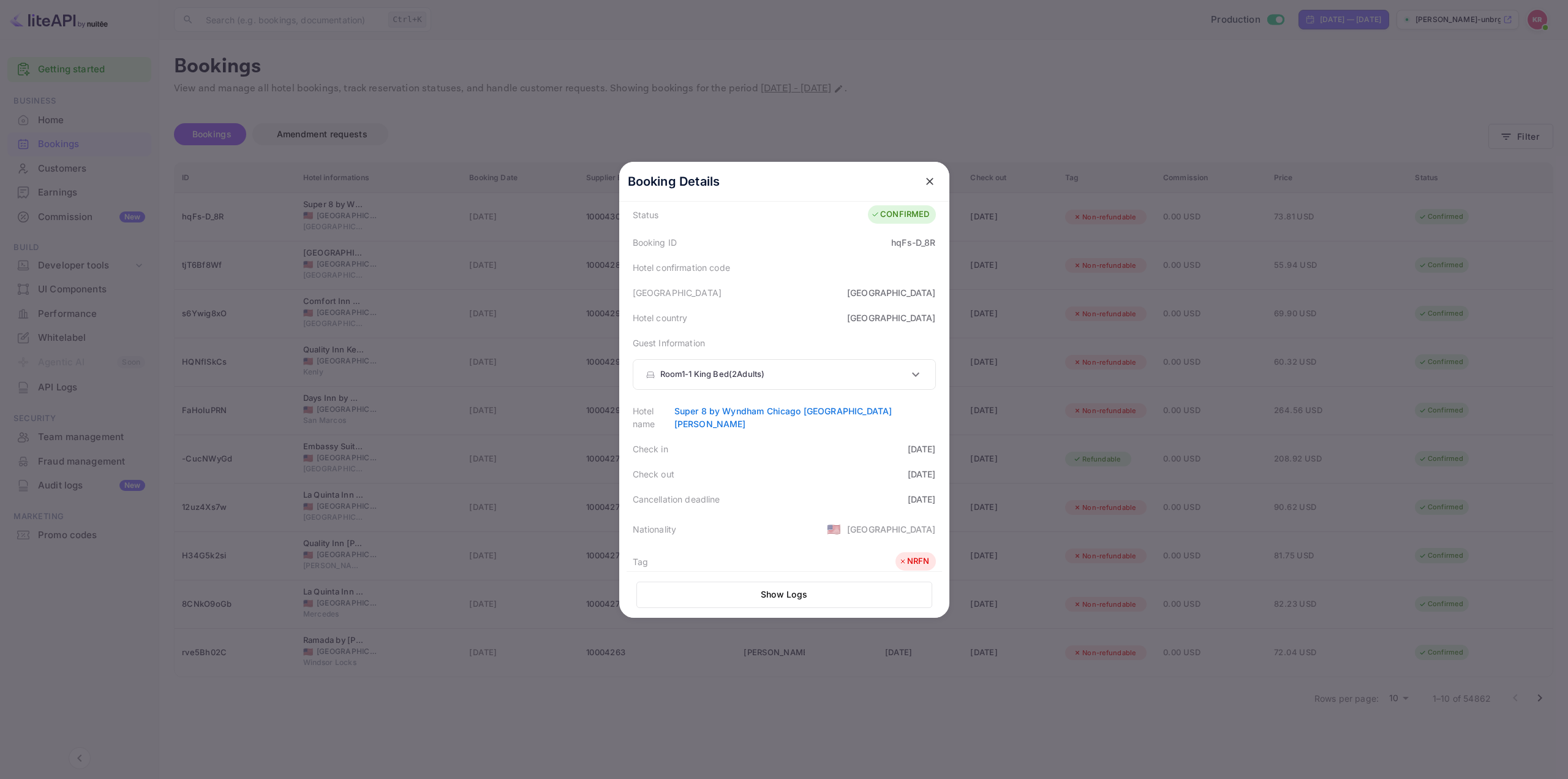
scroll to position [123, 0]
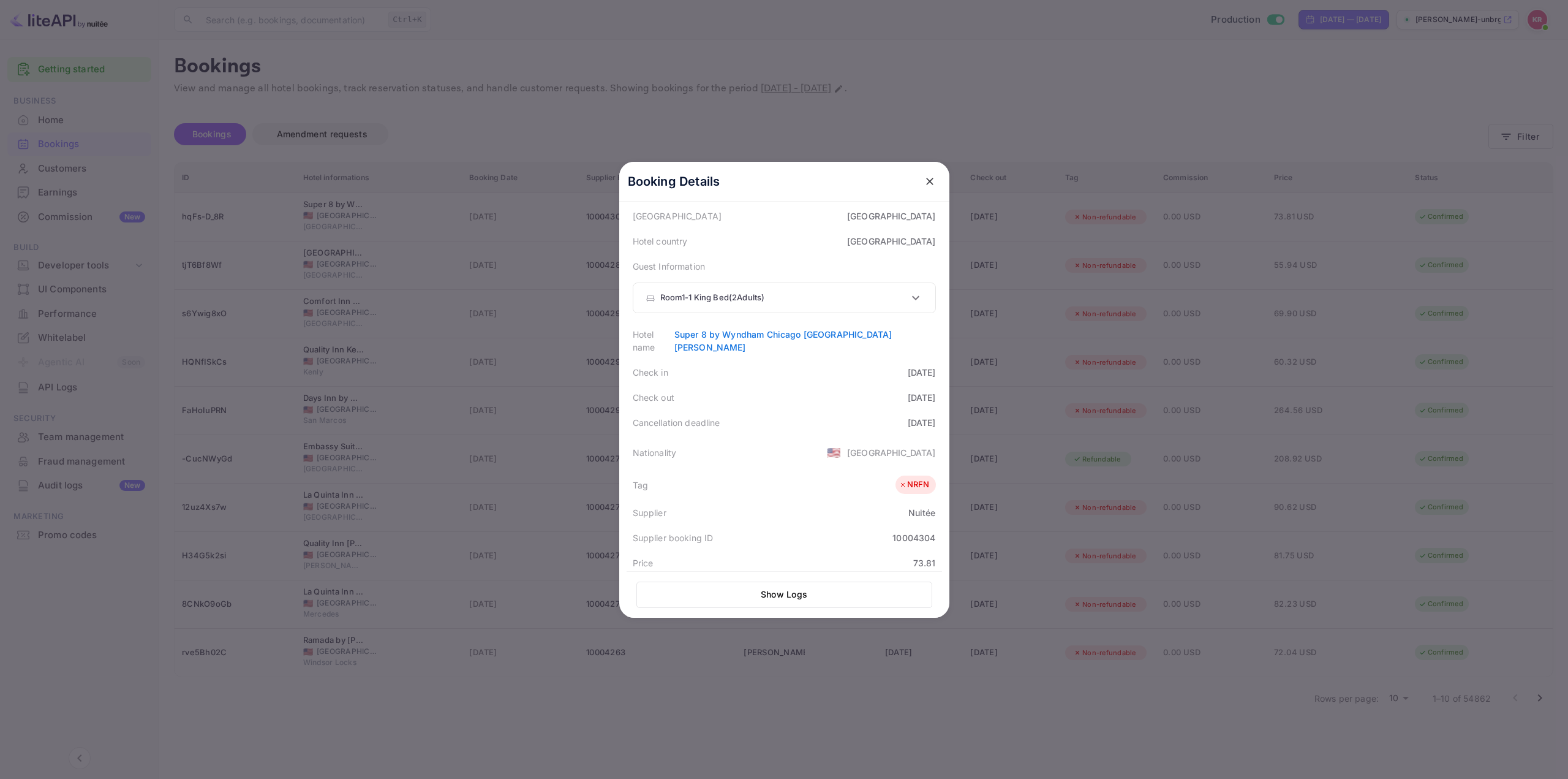
drag, startPoint x: 911, startPoint y: 378, endPoint x: 932, endPoint y: 394, distance: 26.4
click at [932, 394] on div "Status CONFIRMED Booking ID hqFs-D_8R Hotel confirmation code Hotel city [GEOGR…" at bounding box center [784, 472] width 316 height 700
click at [804, 419] on div "Cancellation deadline [DATE]" at bounding box center [784, 423] width 316 height 25
click at [765, 435] on div "Nationality 🇺🇸 [DEMOGRAPHIC_DATA]" at bounding box center [784, 452] width 316 height 34
click at [924, 180] on icon "close" at bounding box center [929, 181] width 12 height 12
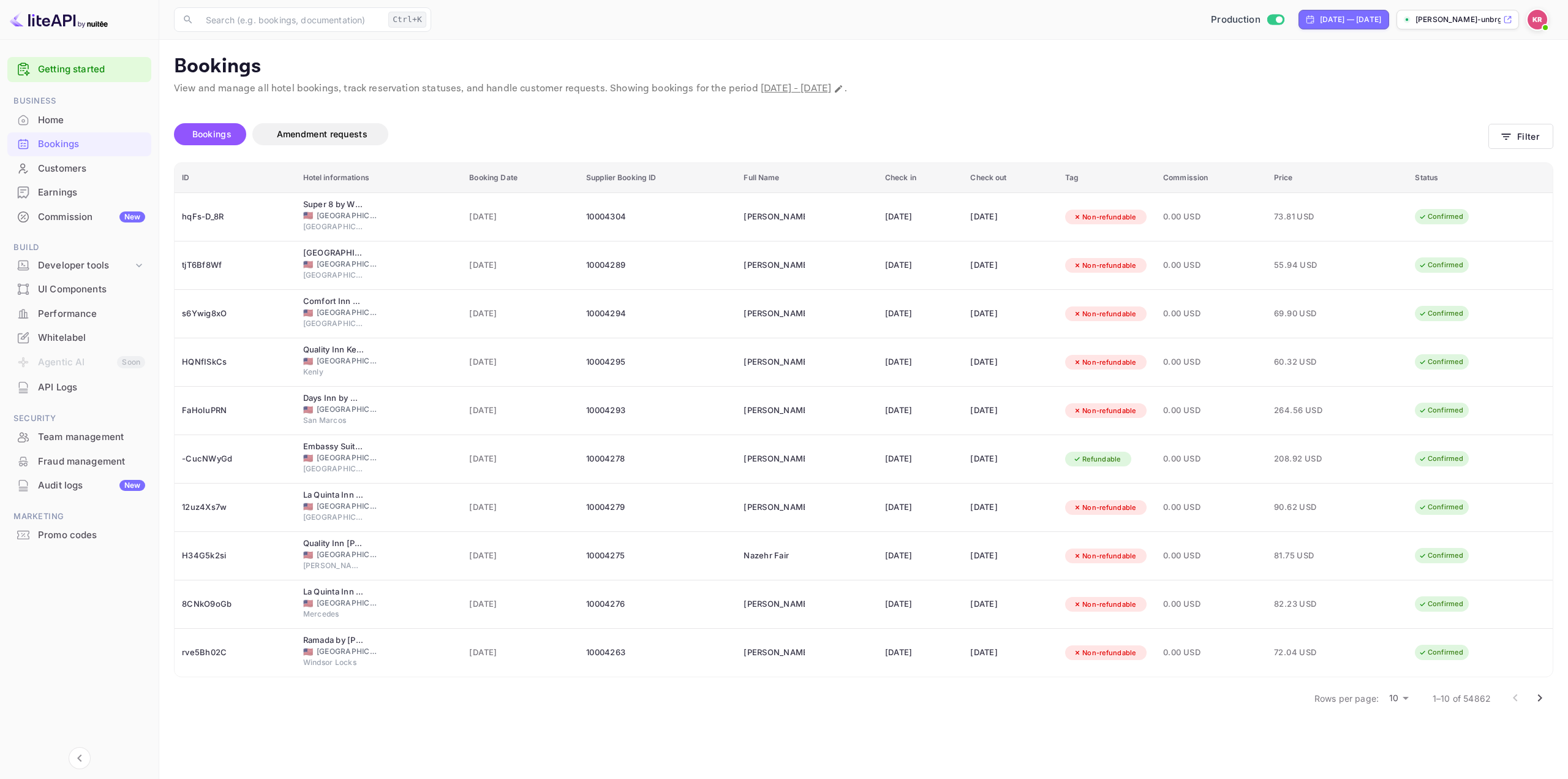
click at [777, 138] on div "Bookings Amendment requests" at bounding box center [831, 134] width 1315 height 22
click at [65, 140] on div "Bookings" at bounding box center [91, 144] width 107 height 14
click at [1517, 133] on button "Filter" at bounding box center [1521, 136] width 65 height 25
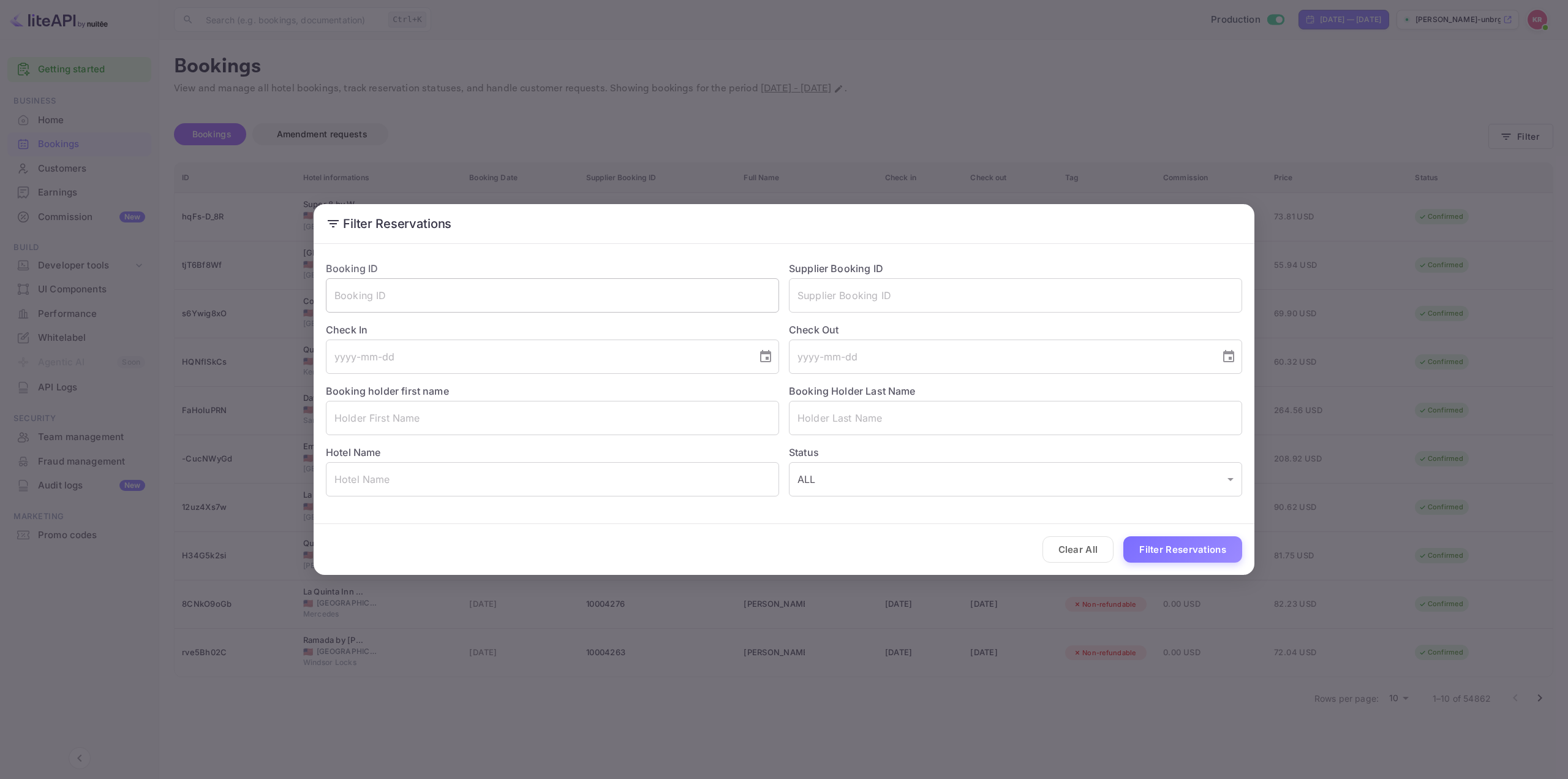
click at [581, 299] on input "text" at bounding box center [552, 295] width 453 height 34
paste input "jYGNp7yOl"
drag, startPoint x: 417, startPoint y: 295, endPoint x: 112, endPoint y: 317, distance: 305.8
click at [112, 317] on div "Filter Reservations Booking ID jYGNp7yOl ​ Supplier Booking ID ​ Check In ​ Che…" at bounding box center [784, 390] width 1568 height 779
paste input "text"
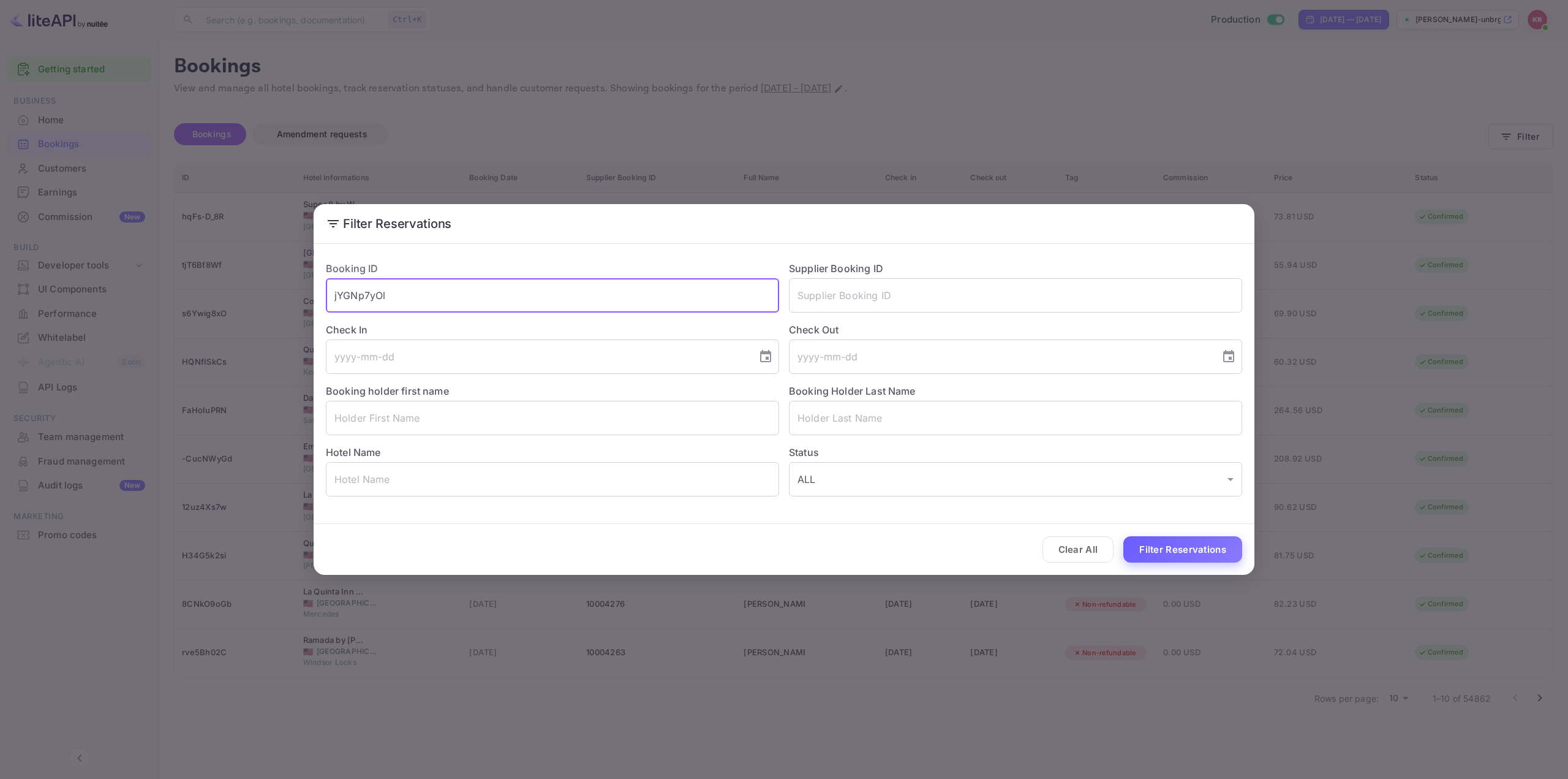
type input "jYGNp7yOl"
click at [1187, 553] on button "Filter Reservations" at bounding box center [1182, 549] width 118 height 27
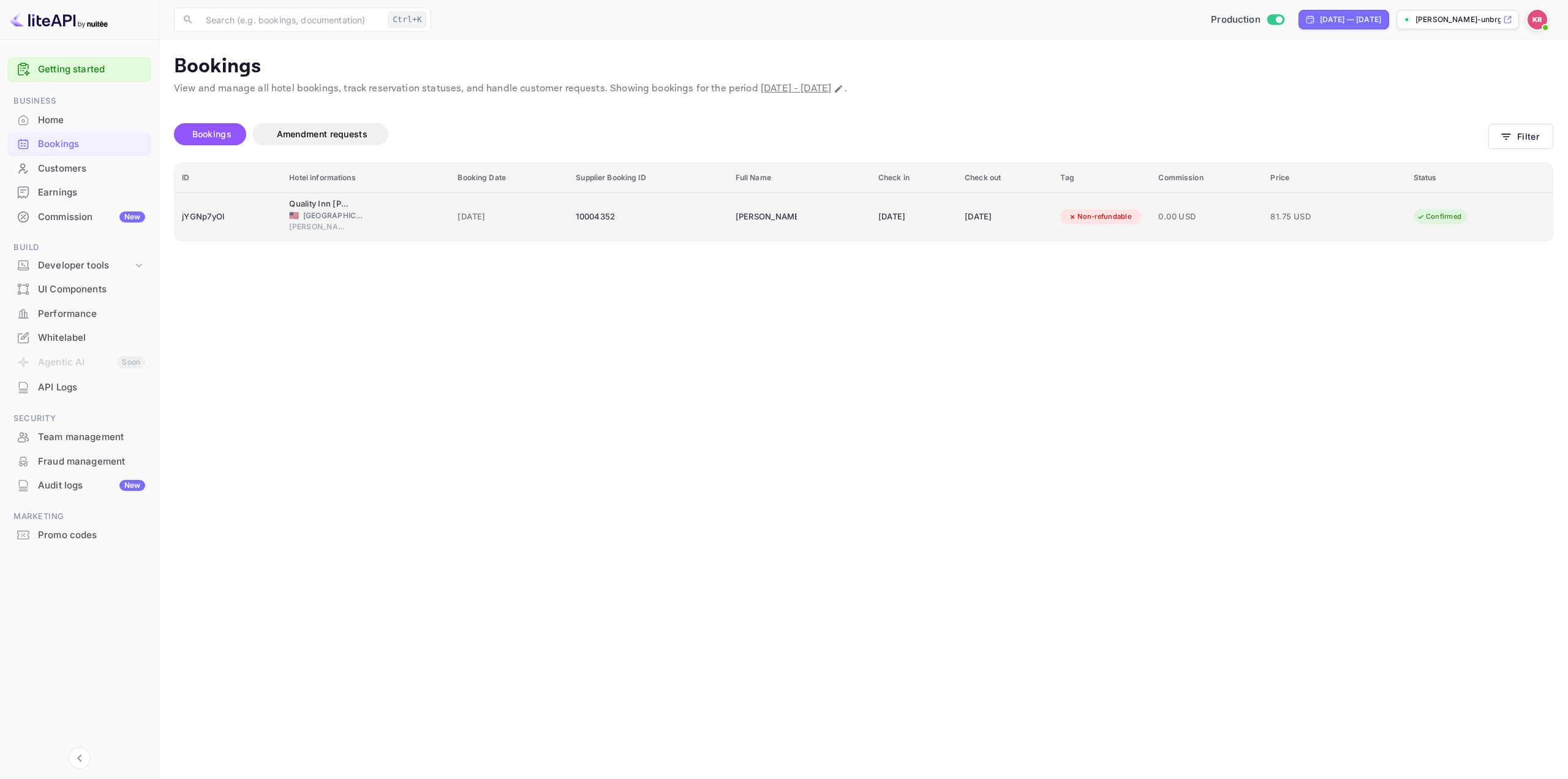
click at [958, 212] on td "[DATE]" at bounding box center [1005, 216] width 95 height 48
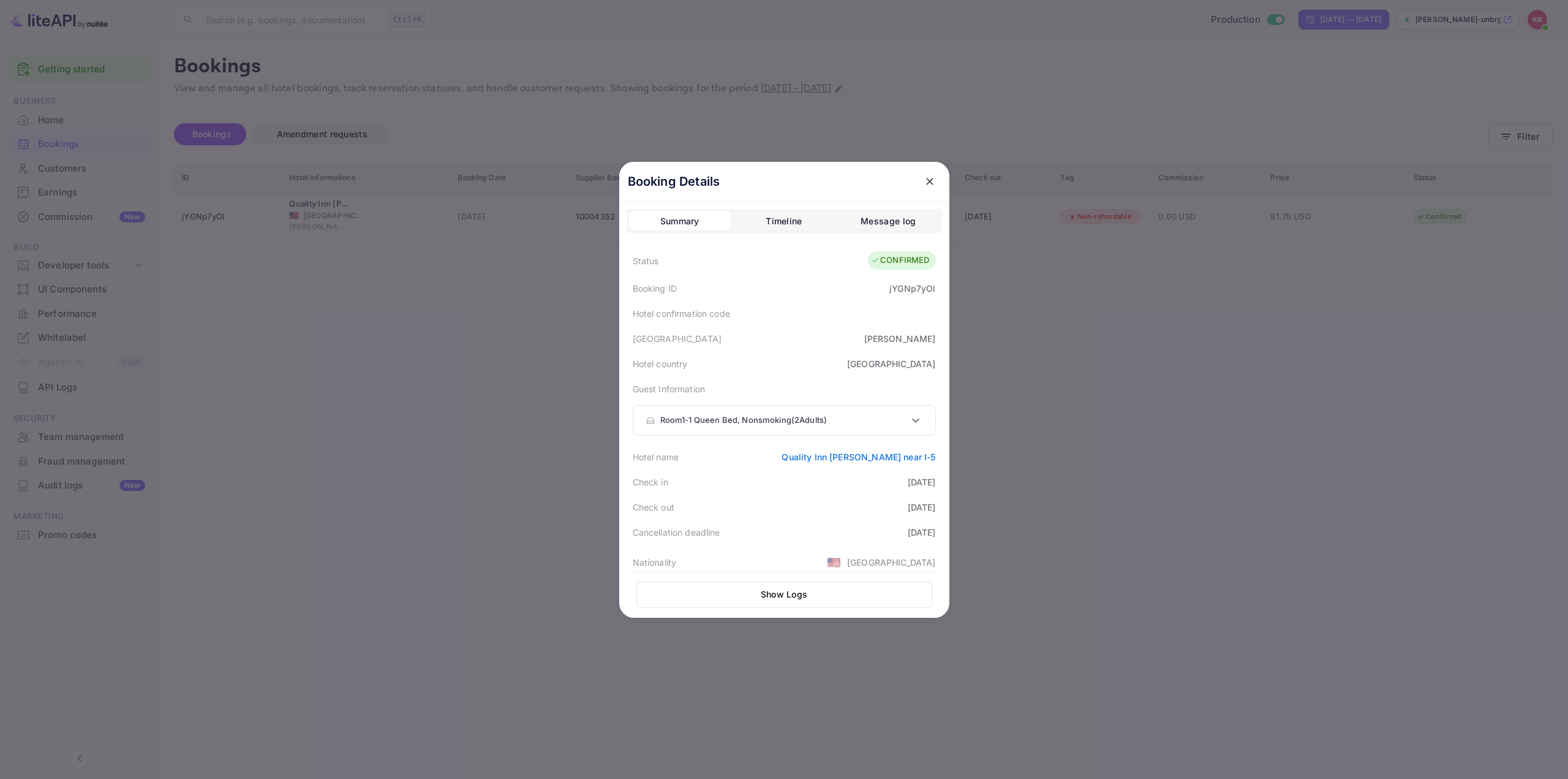
click at [909, 421] on icon at bounding box center [916, 420] width 15 height 15
drag, startPoint x: 641, startPoint y: 514, endPoint x: 755, endPoint y: 510, distance: 114.1
click at [755, 510] on div "Email [PERSON_NAME][EMAIL_ADDRESS][DOMAIN_NAME]" at bounding box center [713, 514] width 137 height 53
click at [693, 515] on p "[PERSON_NAME][EMAIL_ADDRESS][DOMAIN_NAME]" at bounding box center [716, 523] width 132 height 36
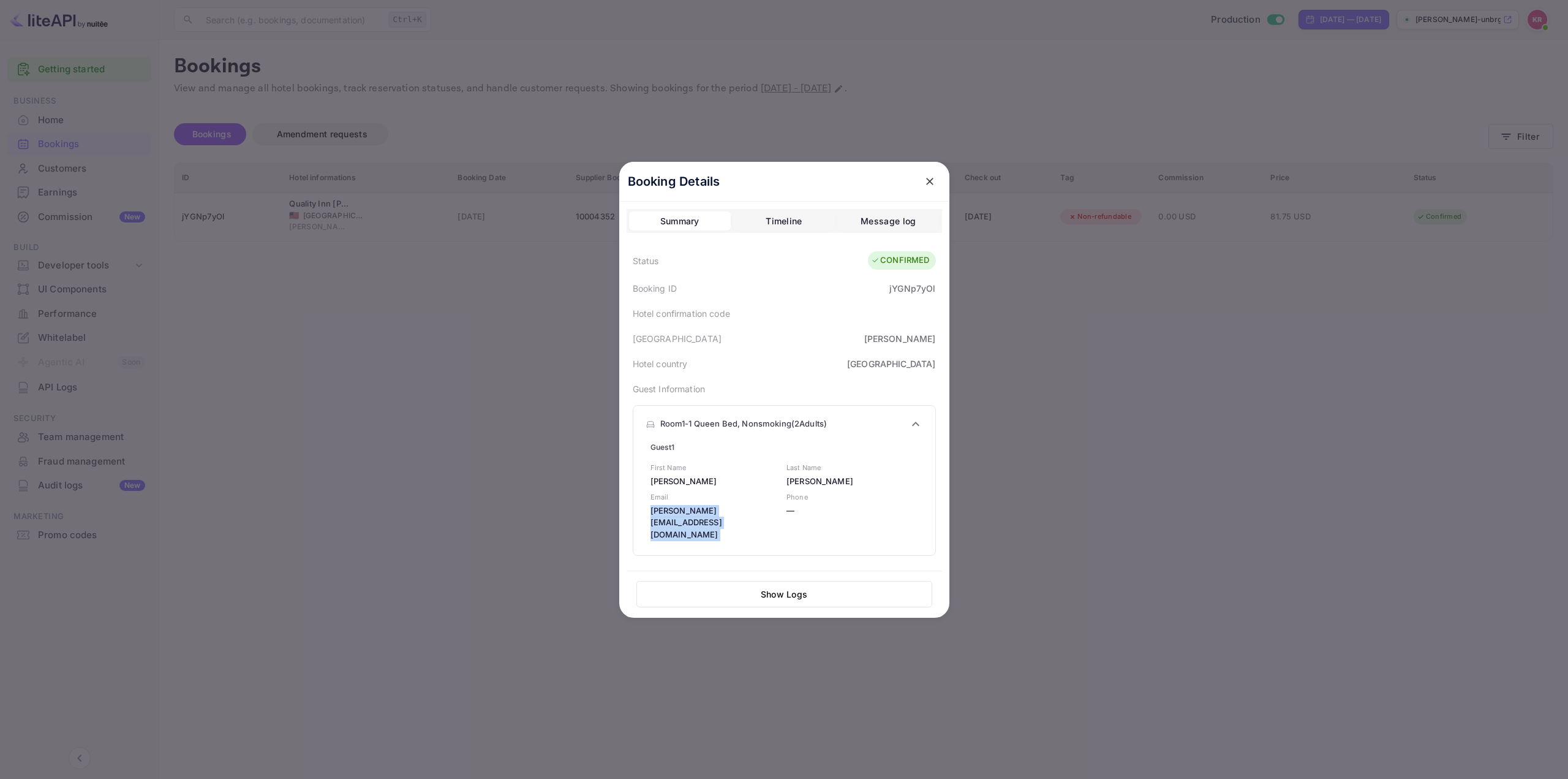
click at [693, 515] on p "[PERSON_NAME][EMAIL_ADDRESS][DOMAIN_NAME]" at bounding box center [716, 523] width 132 height 36
click at [881, 488] on div "Phone —" at bounding box center [850, 514] width 137 height 53
click at [912, 421] on icon at bounding box center [916, 424] width 15 height 15
click at [1100, 419] on div at bounding box center [784, 390] width 1568 height 779
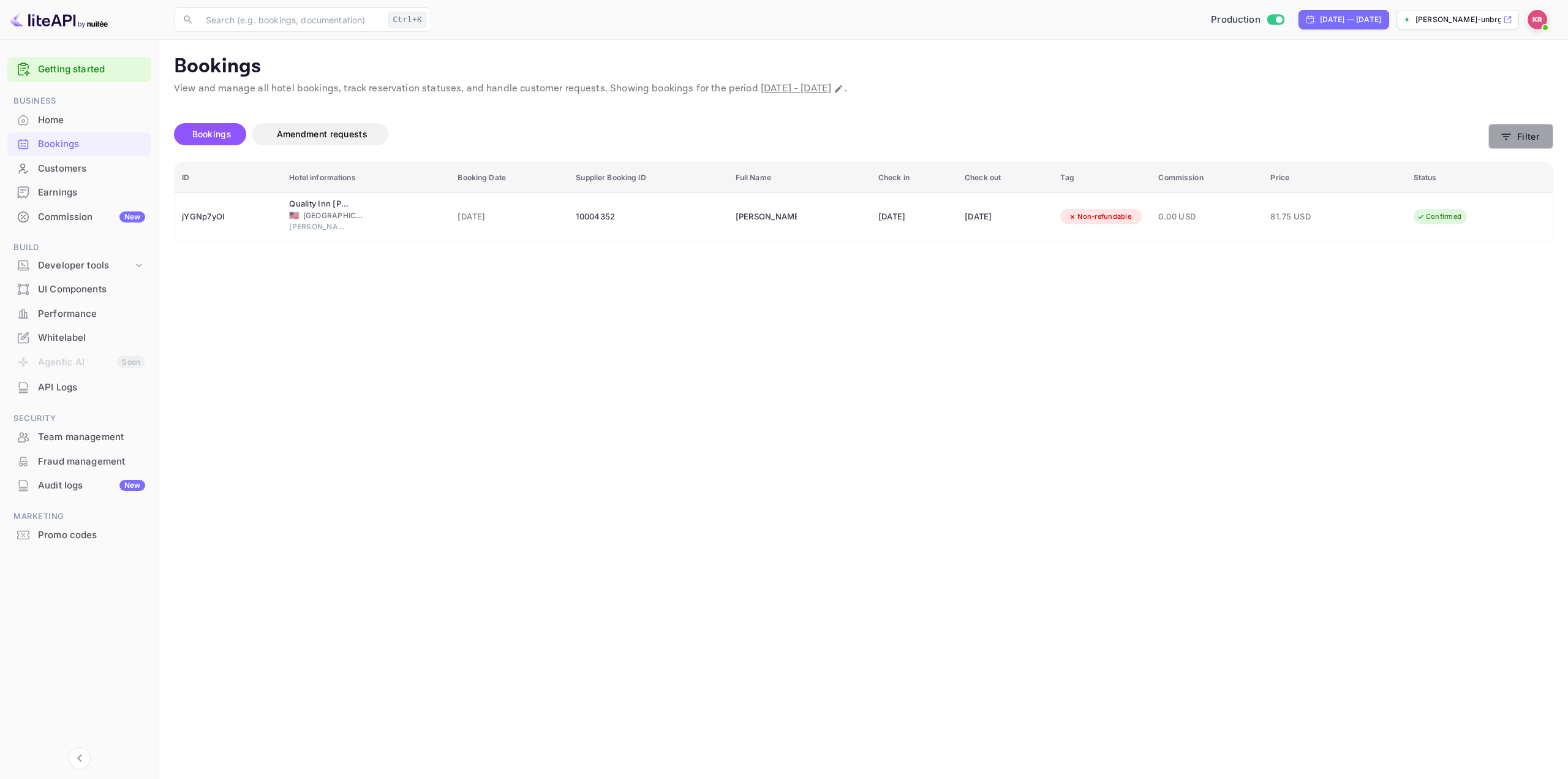
click at [1523, 131] on button "Filter" at bounding box center [1521, 136] width 65 height 25
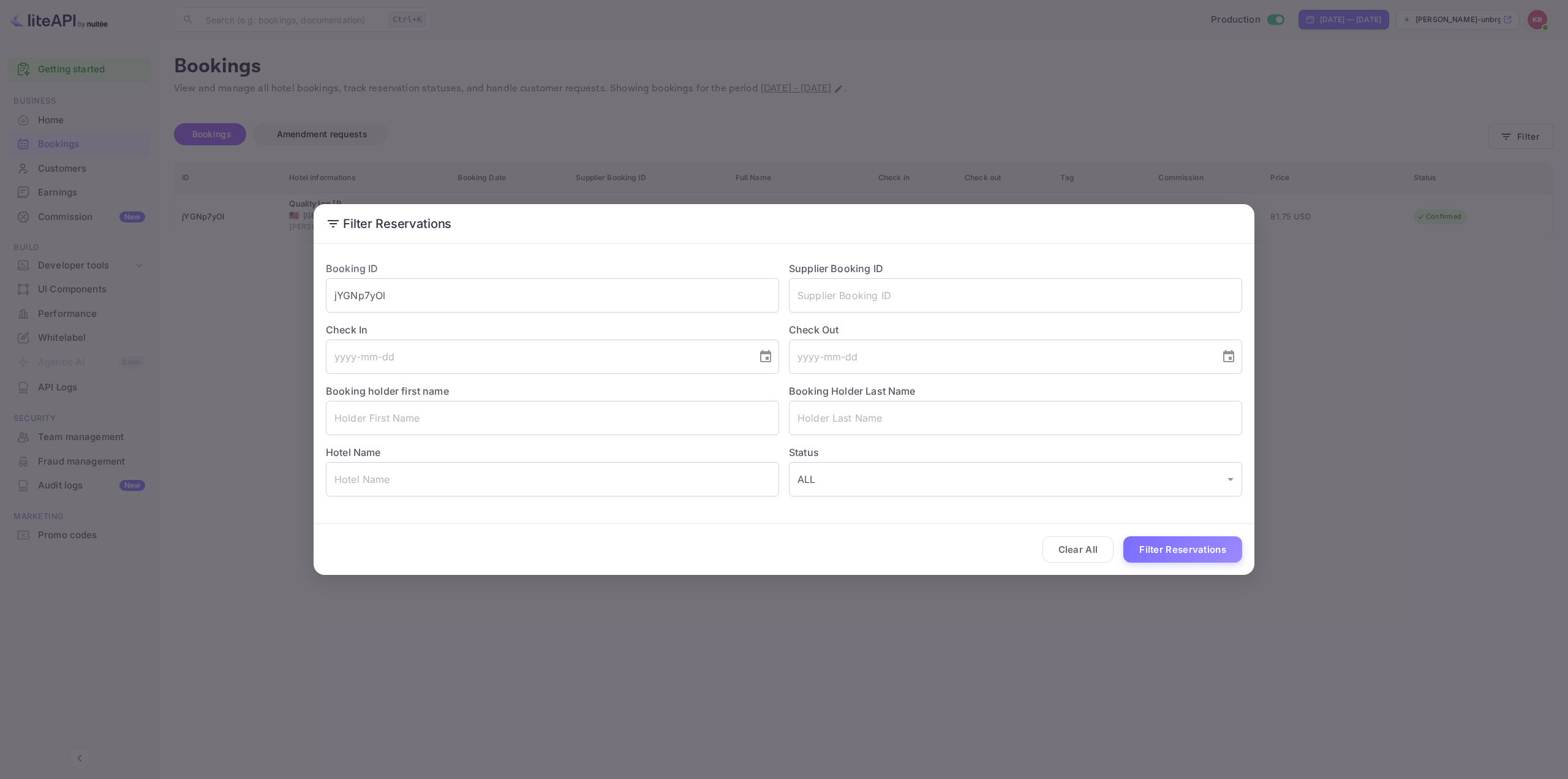
click at [1444, 296] on div "Filter Reservations Booking ID jYGNp7yOl ​ Supplier Booking ID ​ Check In ​ Che…" at bounding box center [784, 390] width 1568 height 779
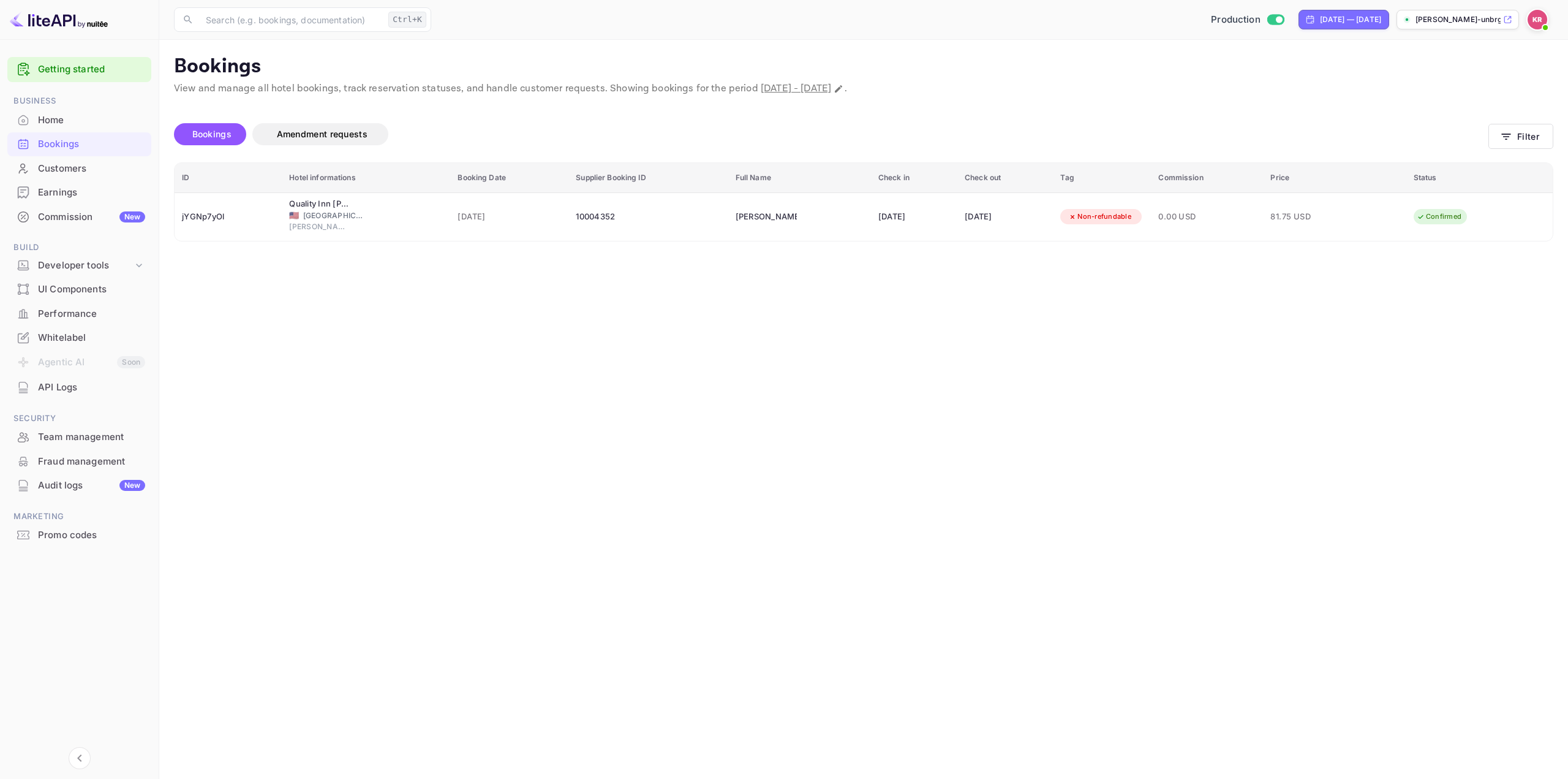
drag, startPoint x: 746, startPoint y: 86, endPoint x: 937, endPoint y: 82, distance: 191.0
click at [937, 82] on p "View and manage all hotel bookings, track reservation statuses, and handle cust…" at bounding box center [863, 89] width 1379 height 15
click at [843, 86] on icon "Change date range" at bounding box center [838, 89] width 10 height 10
select select "8"
select select "2025"
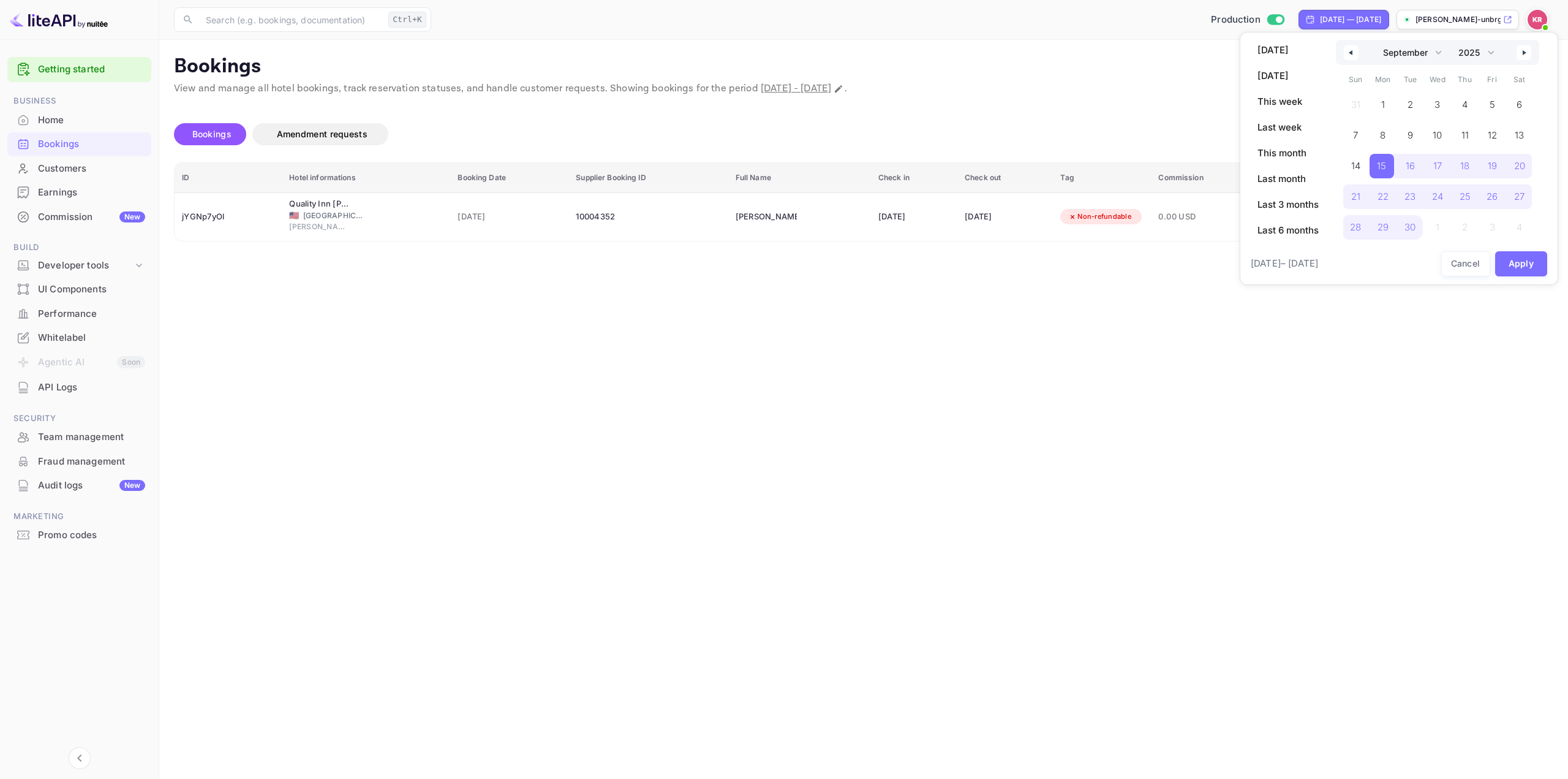
click at [1312, 399] on div at bounding box center [784, 390] width 1568 height 779
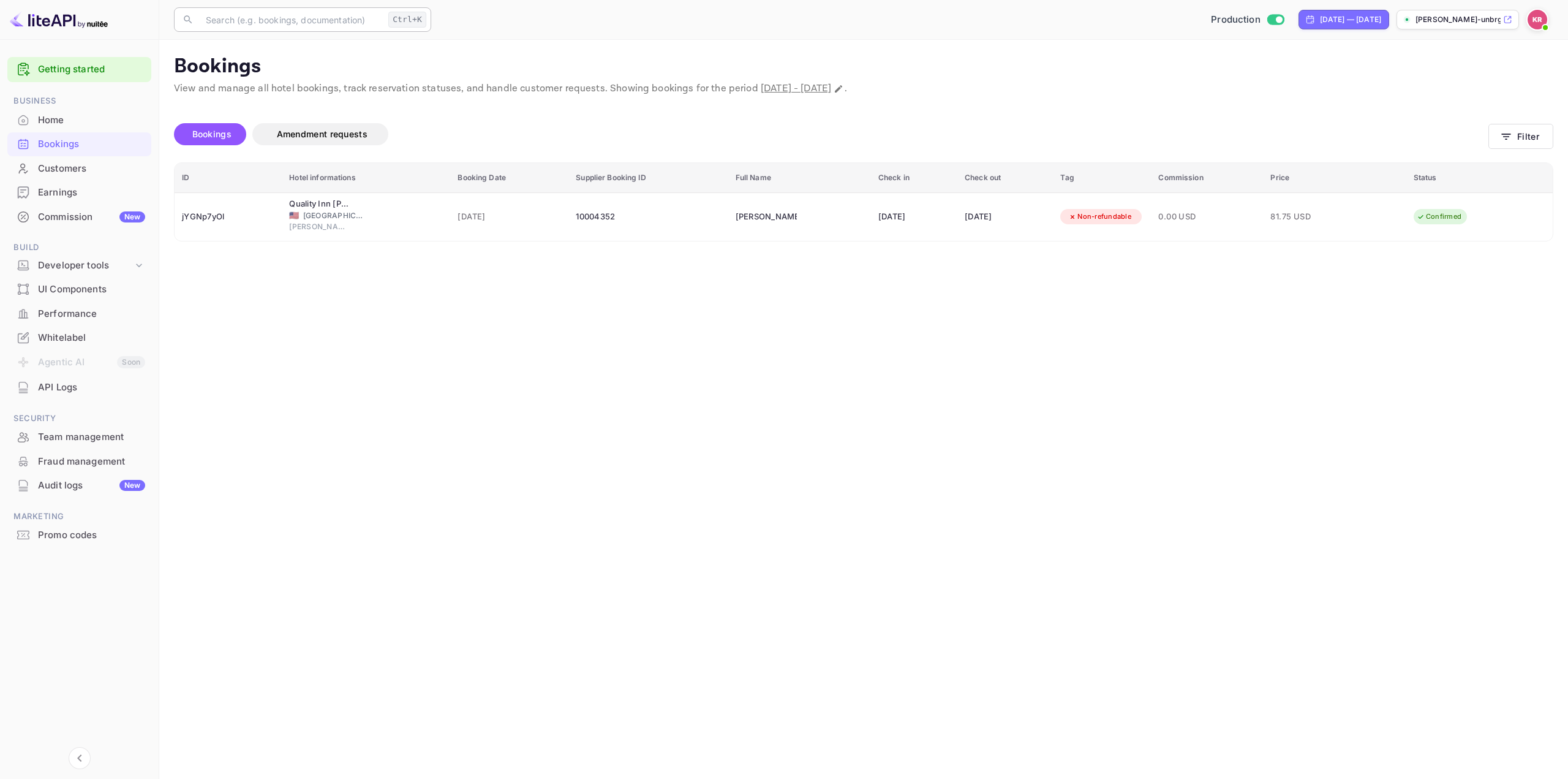
click at [287, 26] on input "text" at bounding box center [291, 20] width 185 height 25
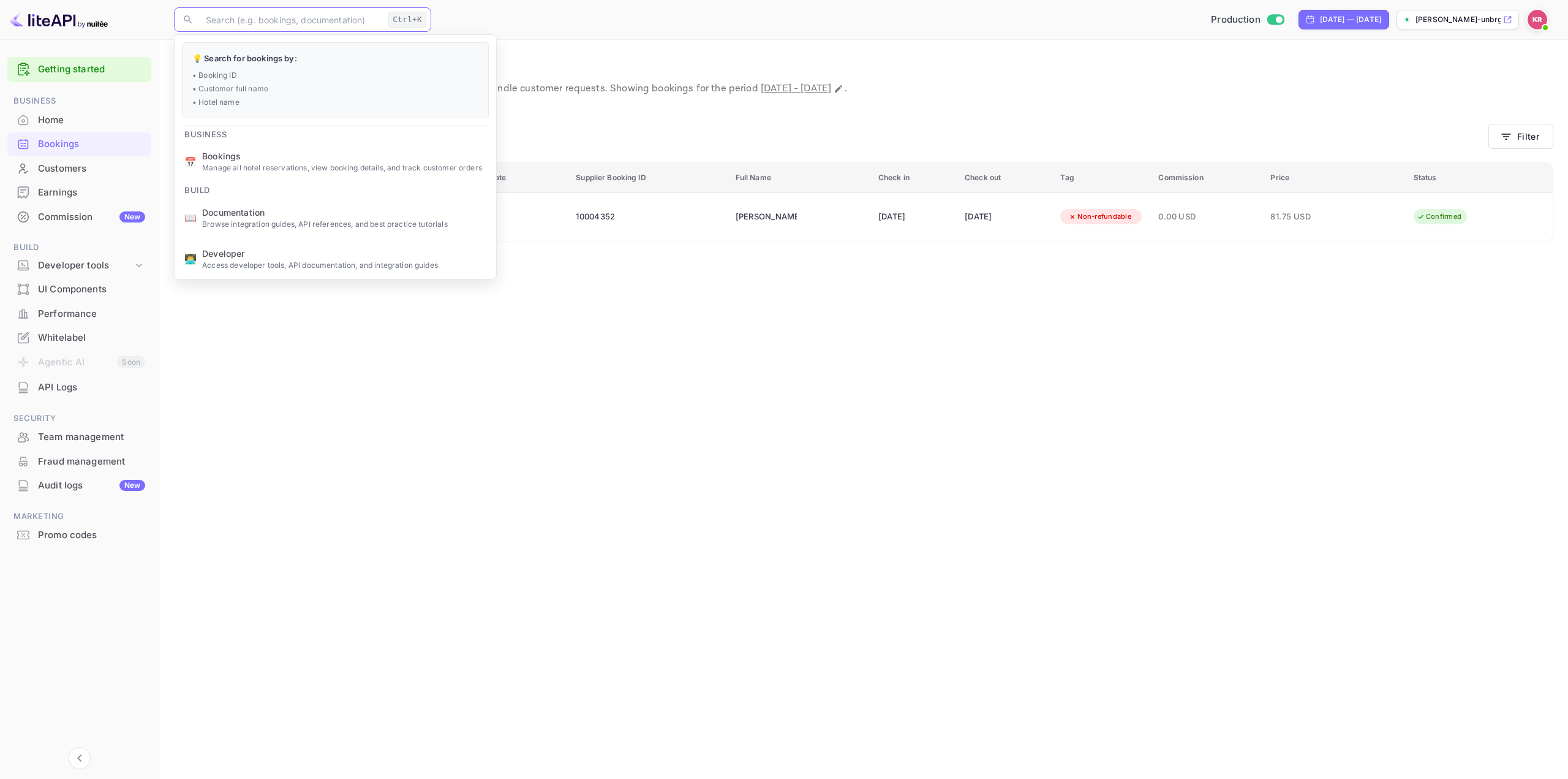
paste input "jYGNp7yOl"
type input "jYGNp7yOl"
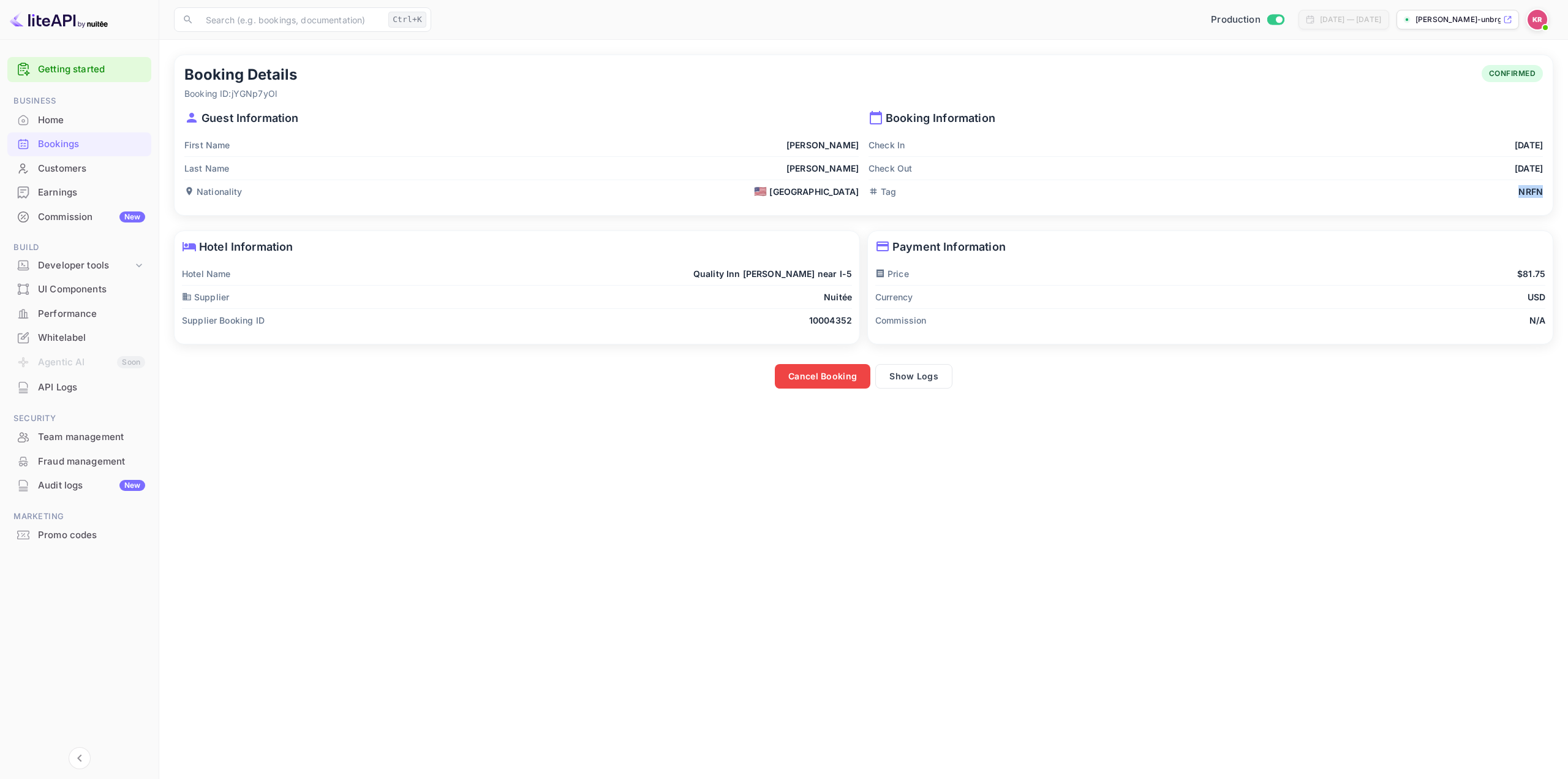
click at [1549, 193] on div "Booking Details Booking ID: jYGNp7yOl CONFIRMED Guest Information First Name [P…" at bounding box center [864, 135] width 1378 height 160
click at [1306, 266] on div "Price $81.75" at bounding box center [1210, 273] width 670 height 23
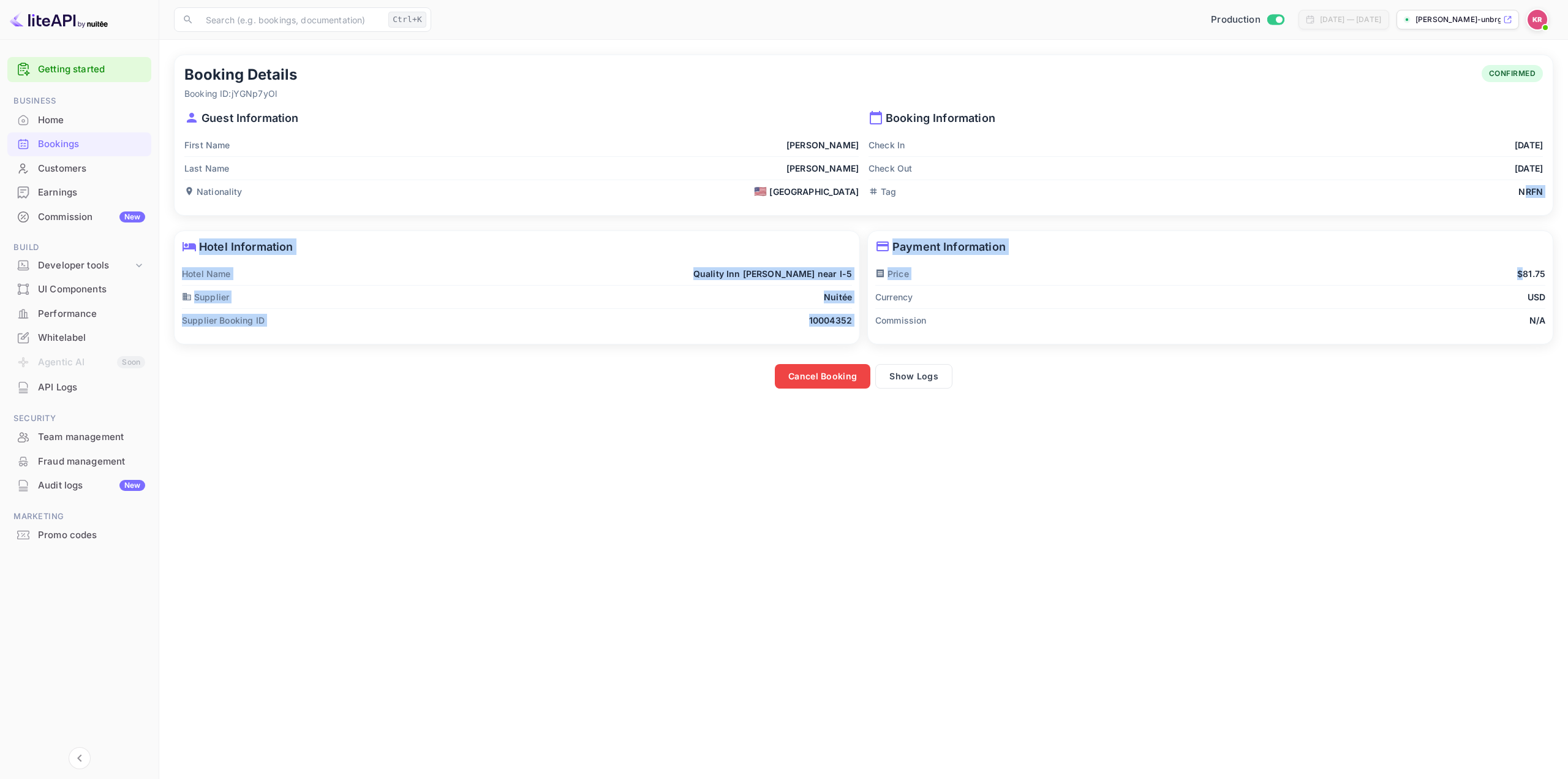
drag, startPoint x: 1522, startPoint y: 197, endPoint x: 1509, endPoint y: 259, distance: 63.3
click at [1513, 261] on div "Booking Details Booking ID: jYGNp7yOl CONFIRMED Guest Information First Name [P…" at bounding box center [860, 218] width 1387 height 341
click at [1372, 247] on p "Payment Information" at bounding box center [1210, 247] width 670 height 17
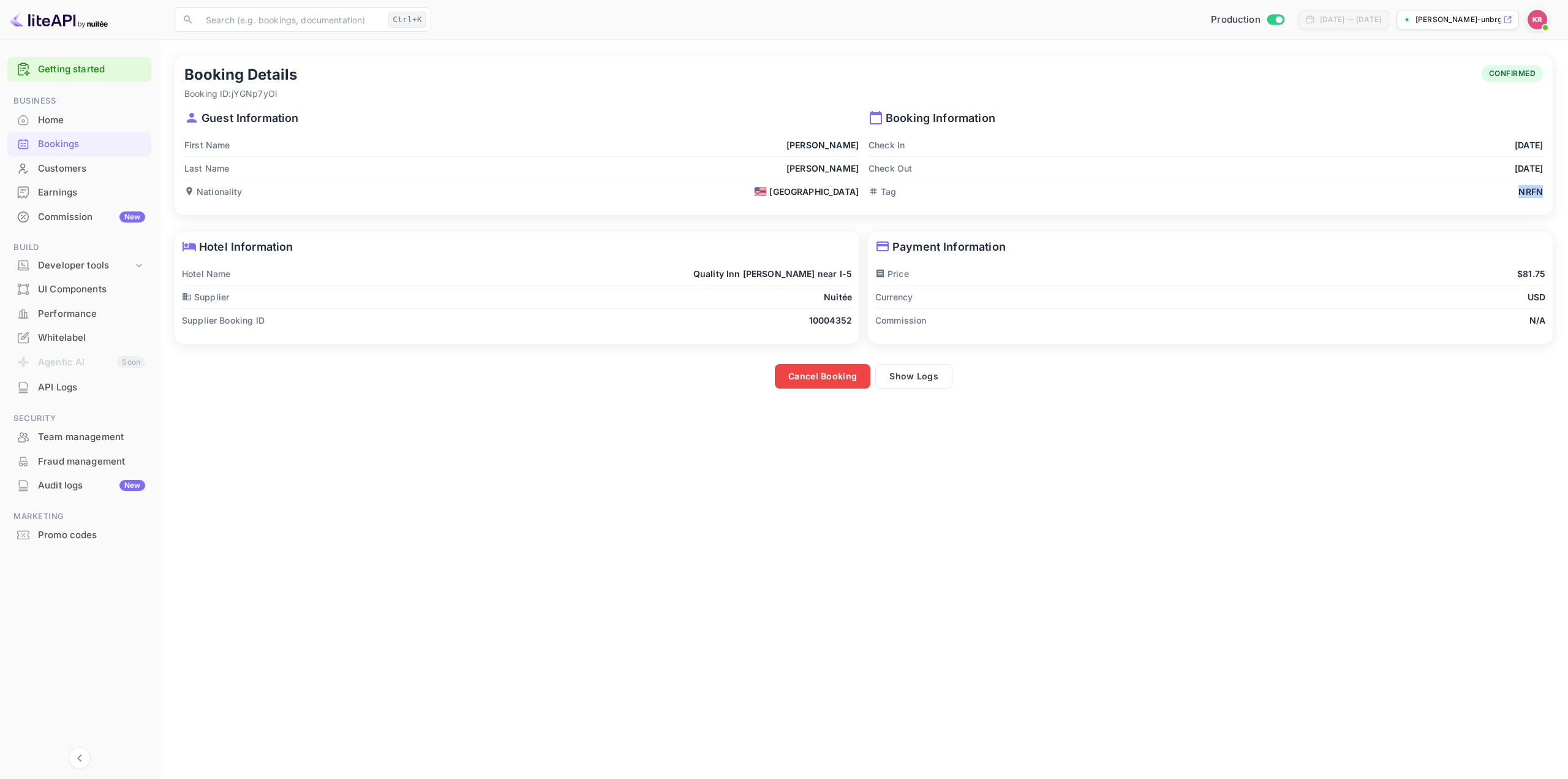
drag, startPoint x: 1520, startPoint y: 191, endPoint x: 1546, endPoint y: 191, distance: 26.0
click at [1546, 191] on div "Booking Details Booking ID: jYGNp7yOl CONFIRMED Guest Information First Name [P…" at bounding box center [864, 135] width 1378 height 160
click at [1309, 191] on div "Tag NRFN" at bounding box center [1206, 191] width 674 height 22
click at [1223, 182] on div "Tag NRFN" at bounding box center [1206, 191] width 674 height 22
click at [1177, 191] on div "Tag NRFN" at bounding box center [1206, 191] width 674 height 22
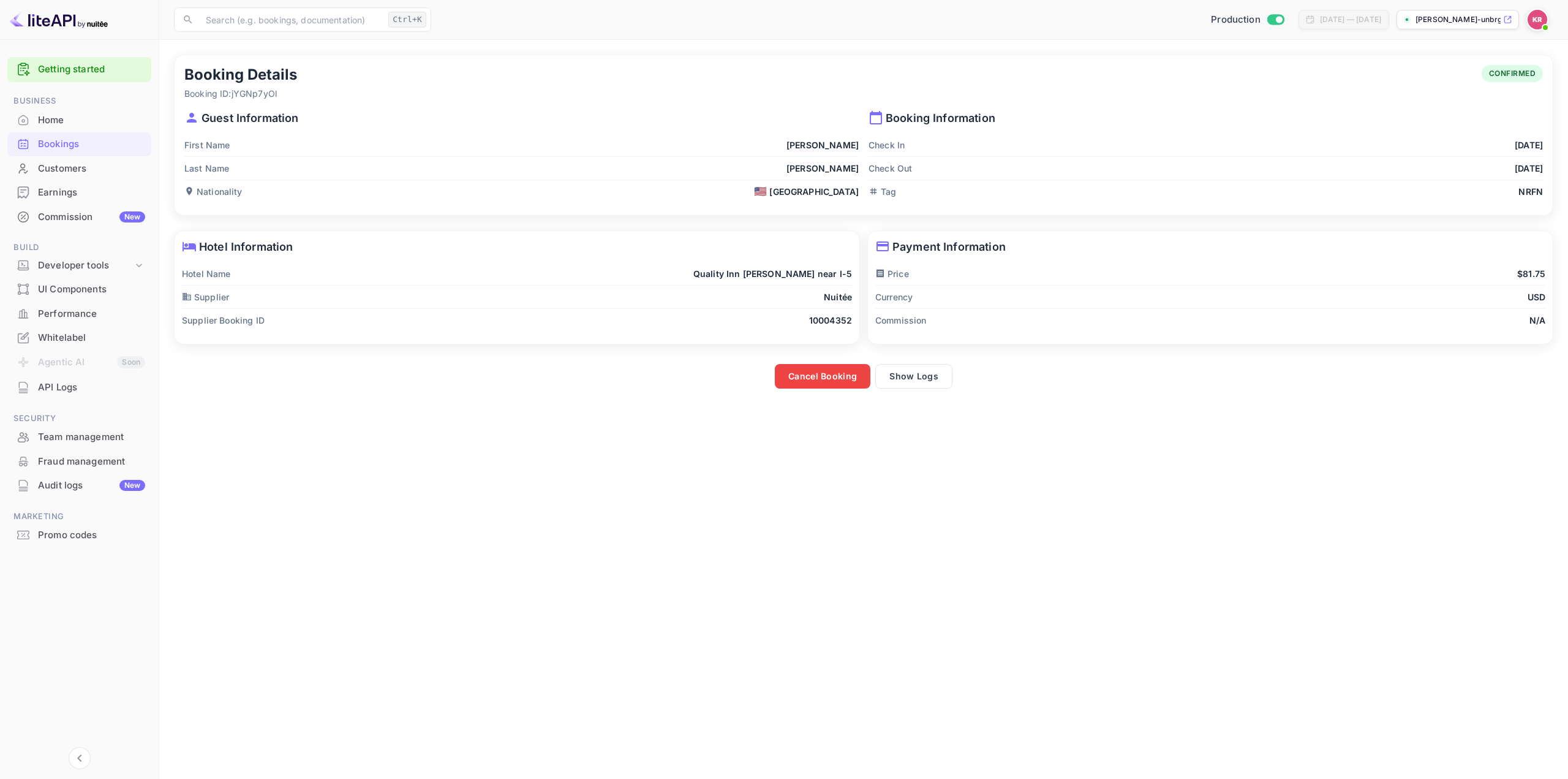
click at [89, 139] on div "Bookings" at bounding box center [91, 144] width 107 height 14
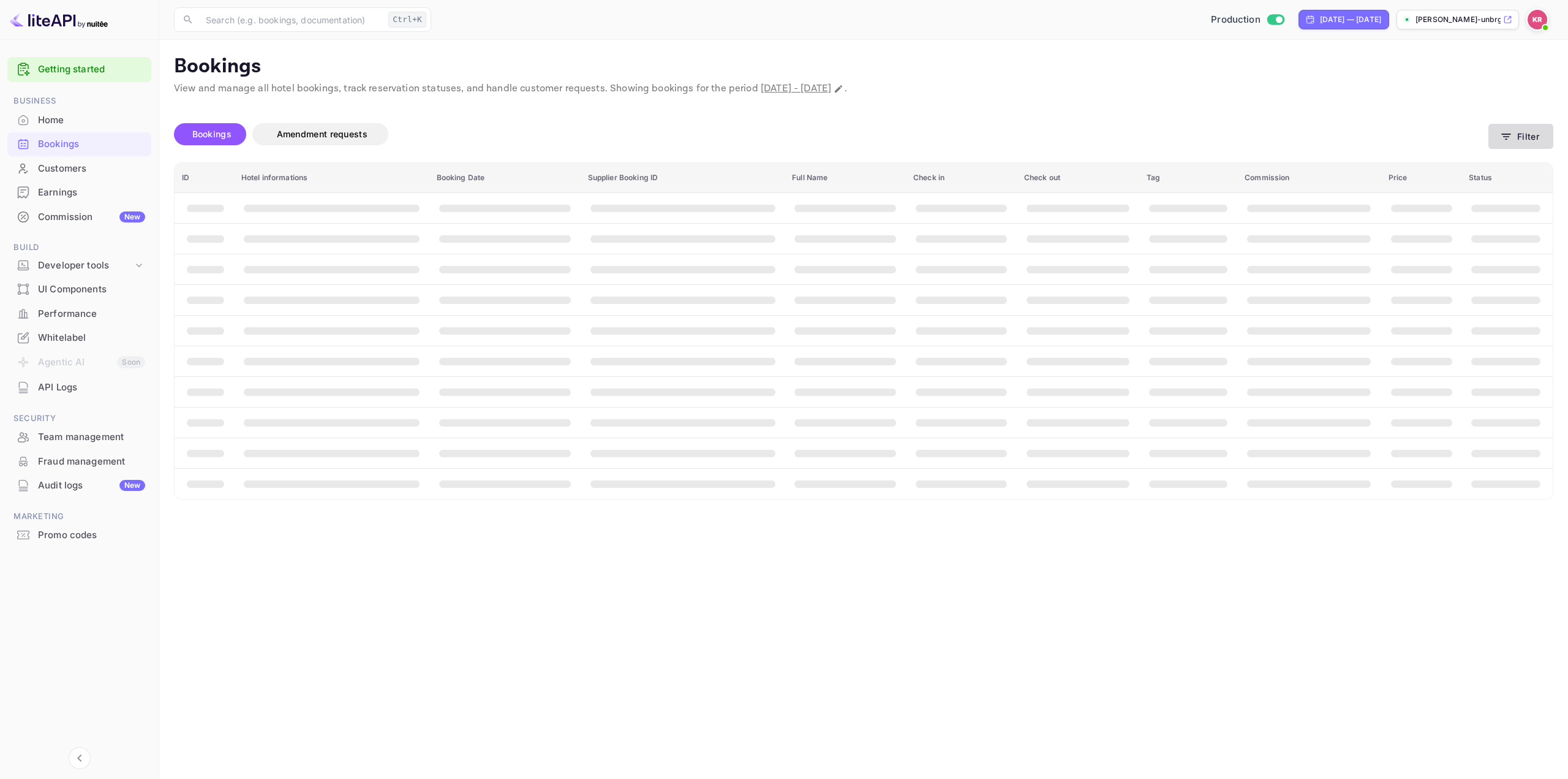
click at [1535, 135] on button "Filter" at bounding box center [1521, 136] width 65 height 25
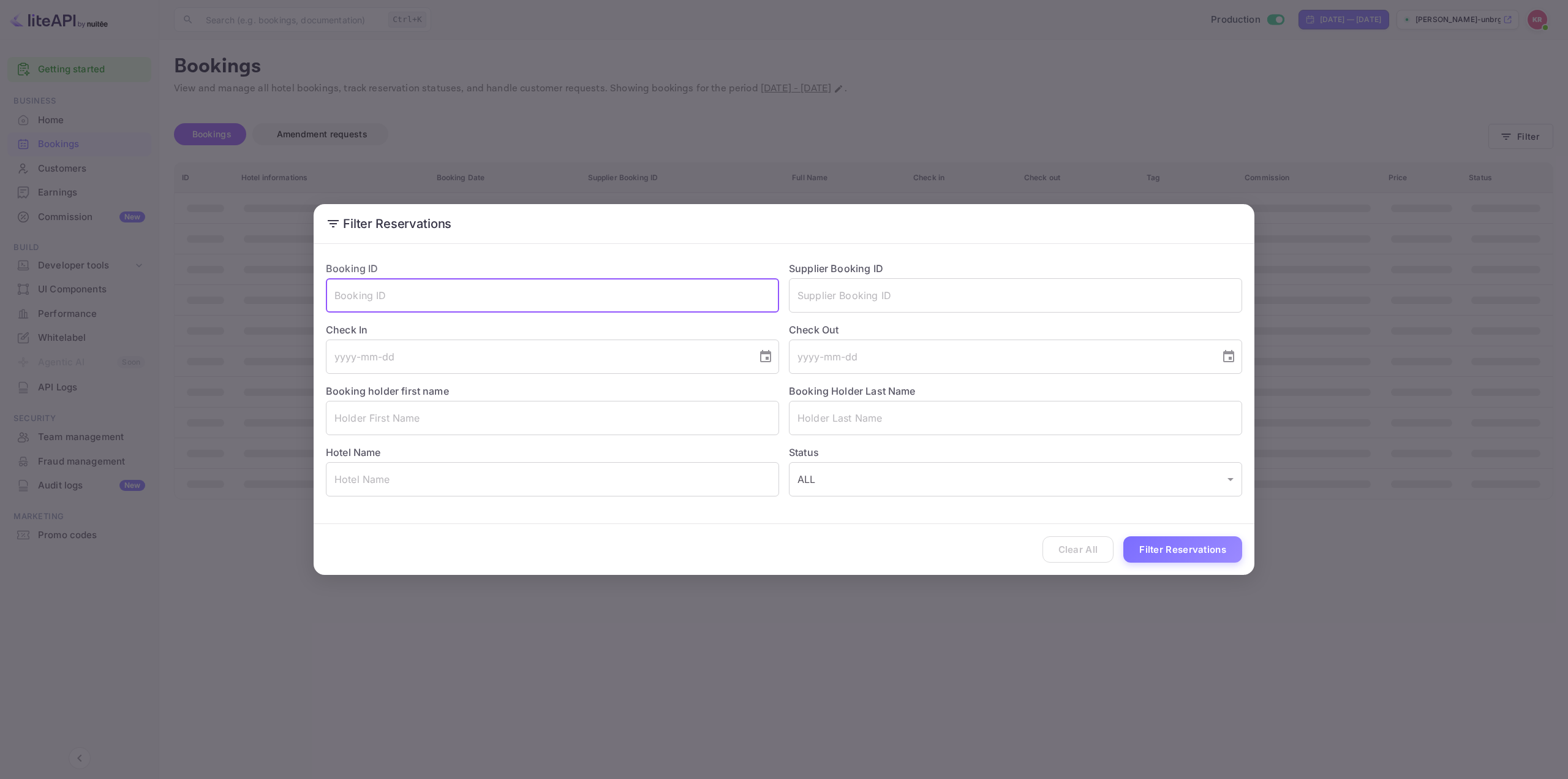
click at [688, 301] on input "text" at bounding box center [552, 295] width 453 height 34
paste input "jYGNp7yOl"
type input "jYGNp7yOl"
click at [1177, 549] on button "Filter Reservations" at bounding box center [1182, 549] width 118 height 27
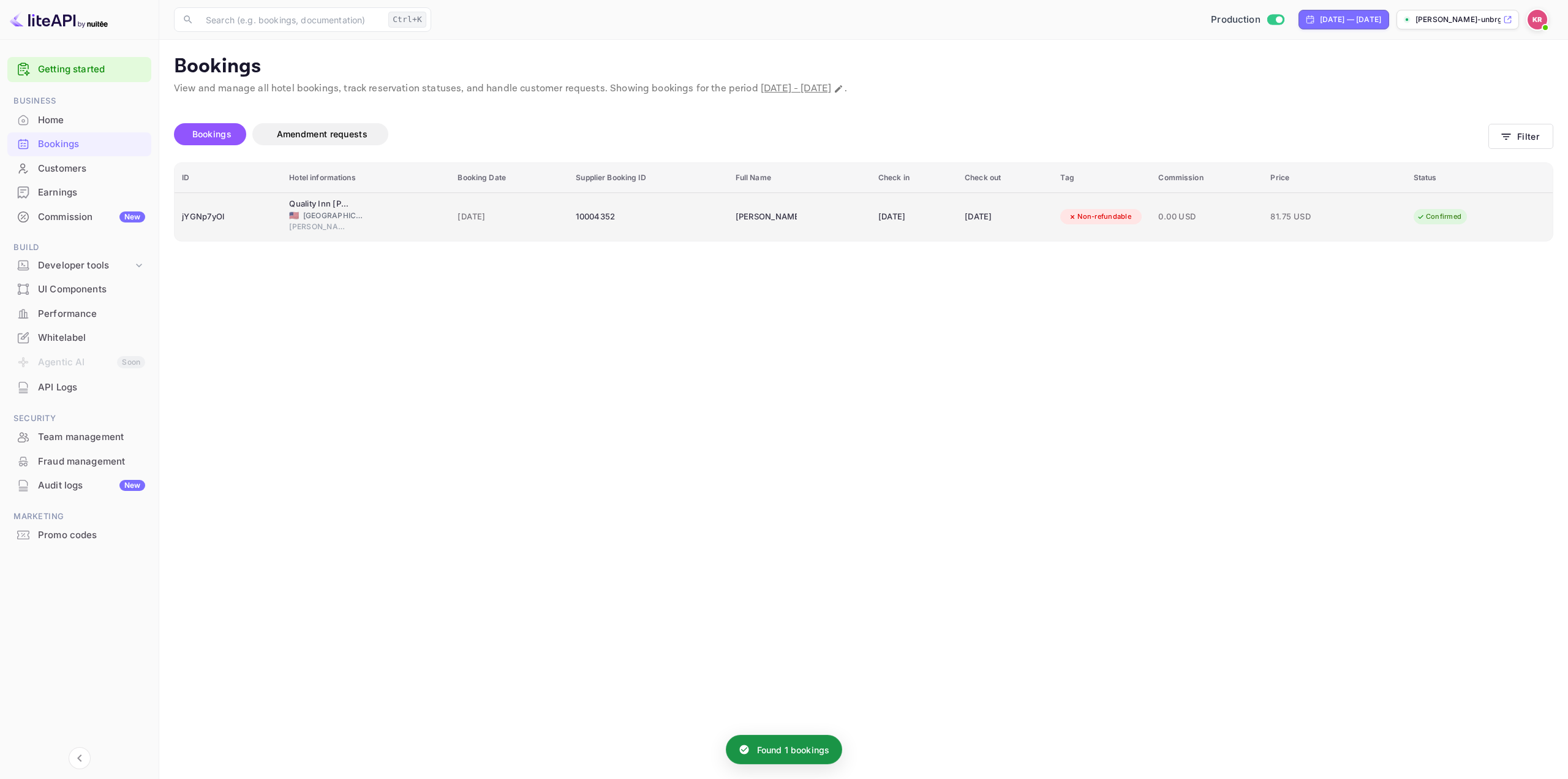
click at [1199, 217] on span "0.00 USD" at bounding box center [1207, 217] width 98 height 13
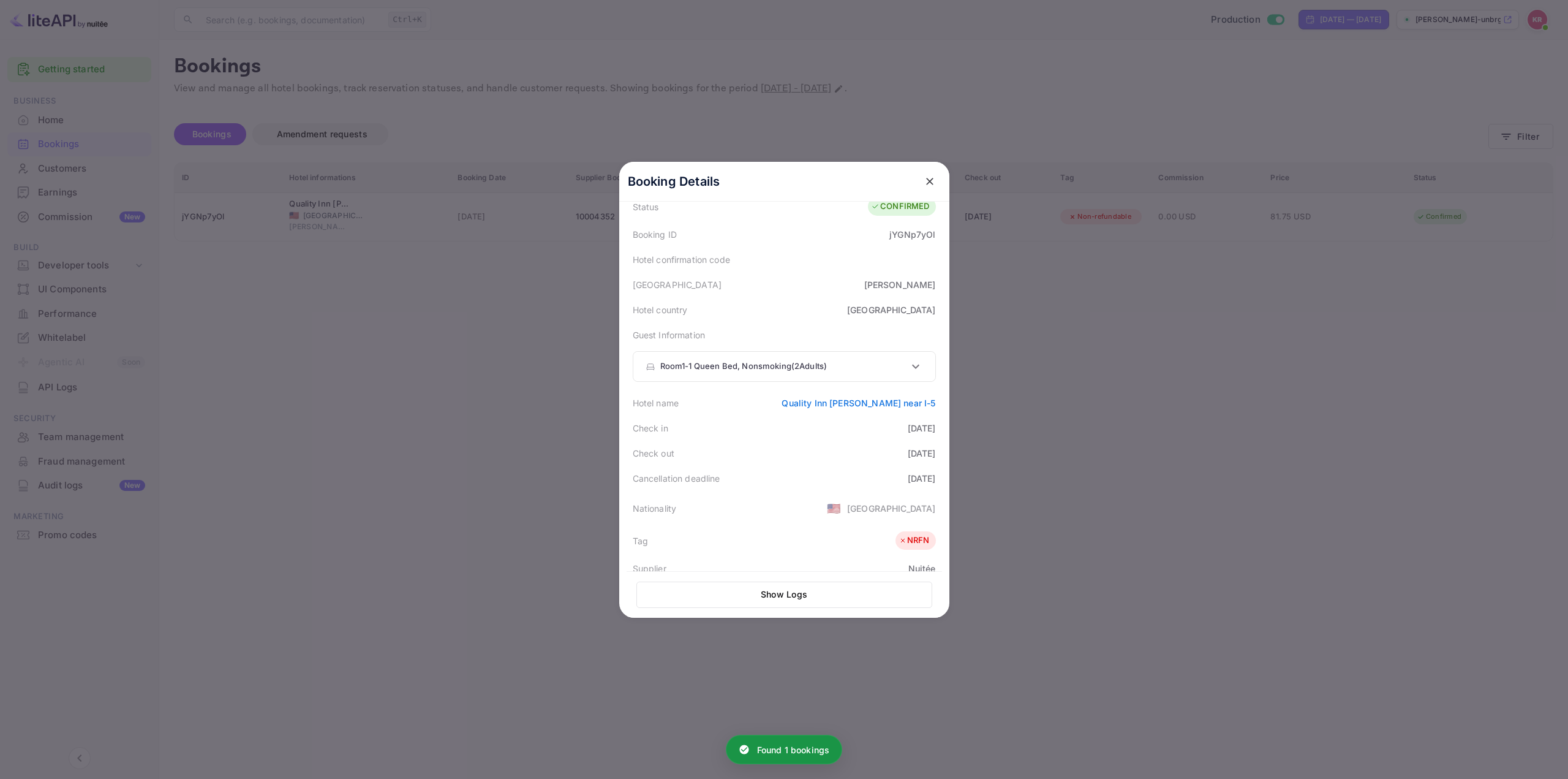
scroll to position [123, 0]
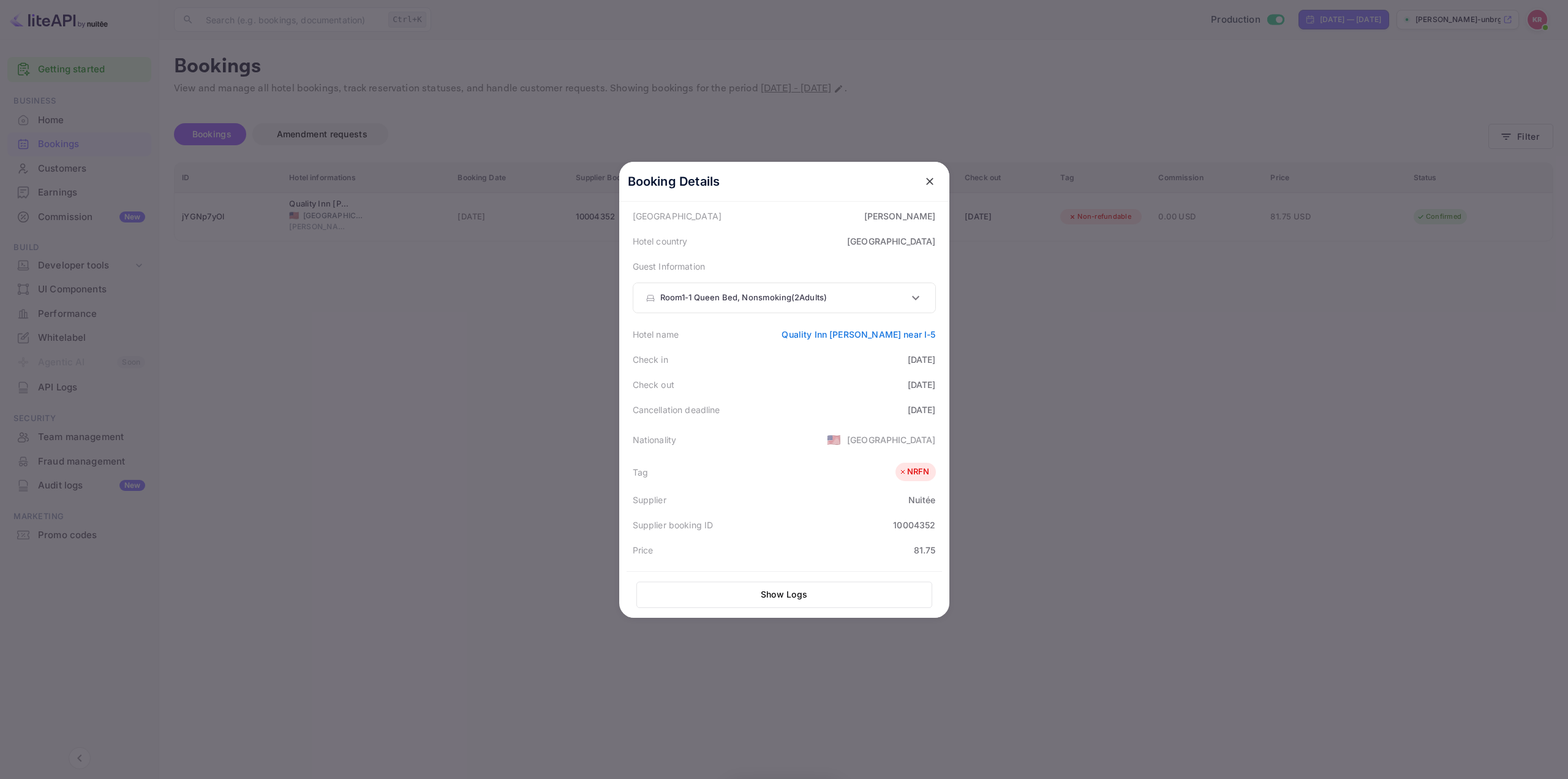
drag, startPoint x: 836, startPoint y: 404, endPoint x: 961, endPoint y: 415, distance: 125.5
click at [961, 415] on div "Booking Details Summary Timeline Message log Status CONFIRMED Booking ID jYGNp7…" at bounding box center [784, 390] width 369 height 779
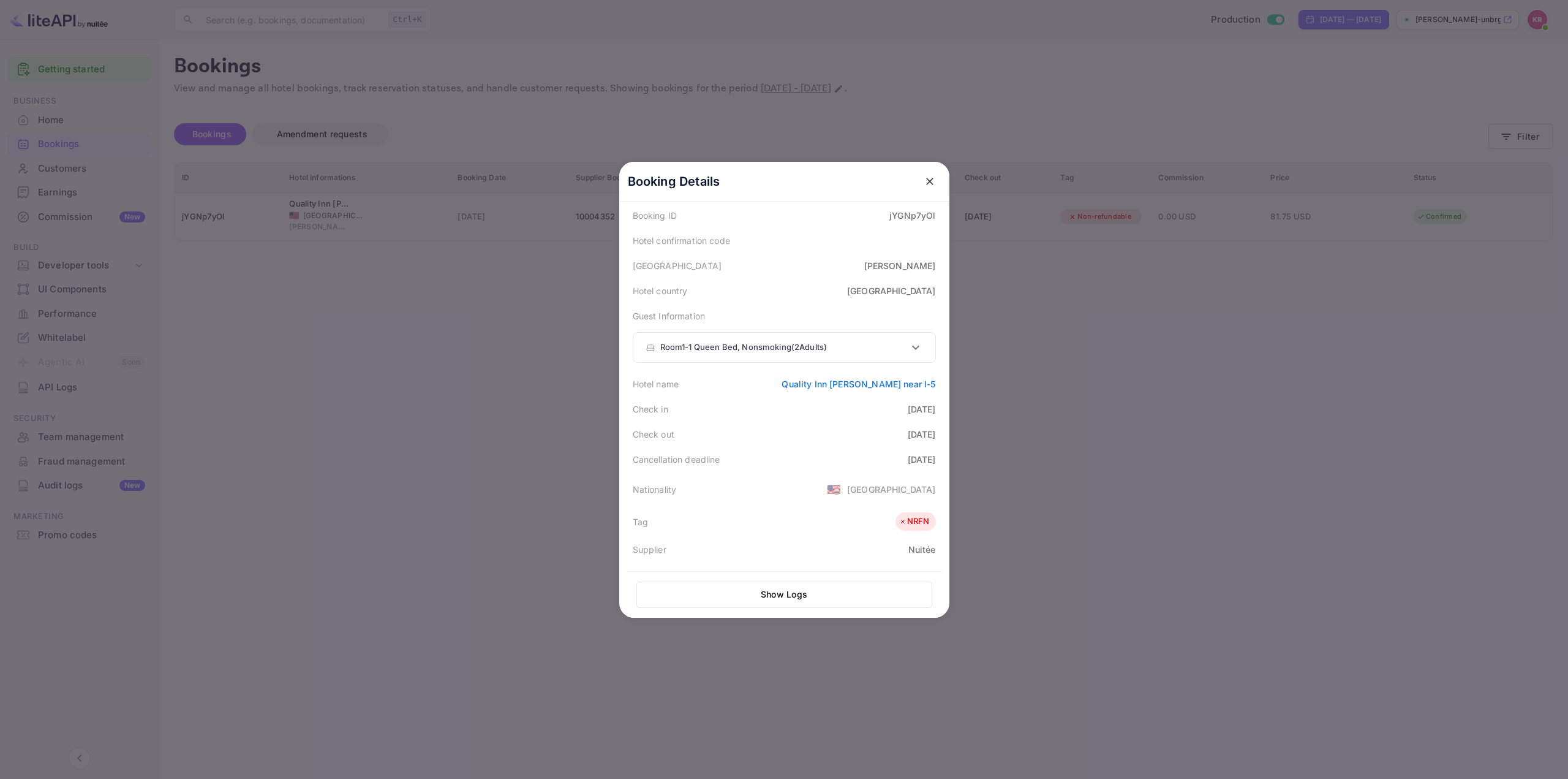
scroll to position [307, 0]
click at [911, 343] on div "10004352" at bounding box center [914, 341] width 42 height 13
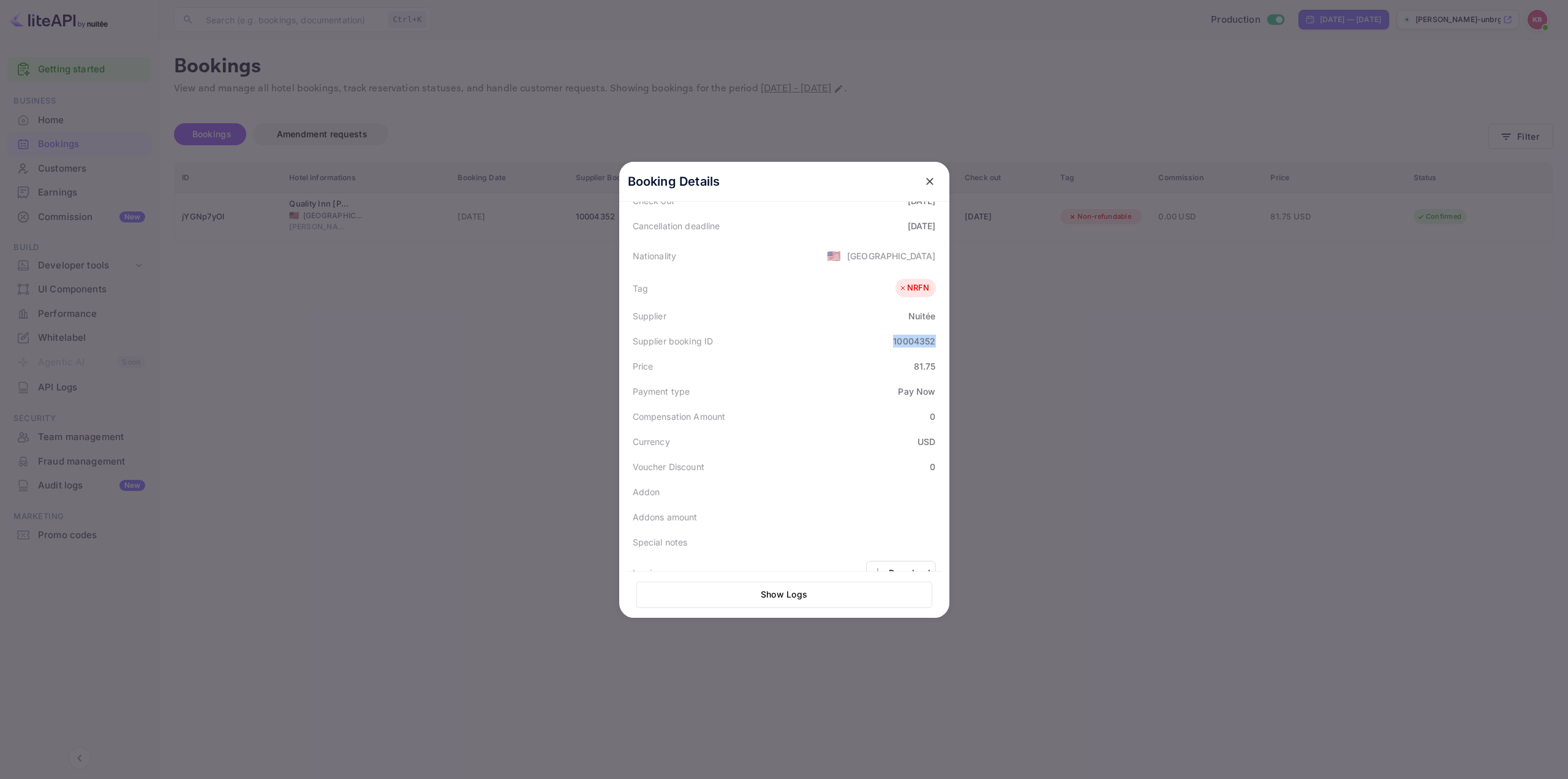
click at [911, 343] on div "10004352" at bounding box center [914, 341] width 42 height 13
click at [824, 416] on div "Compensation Amount 0" at bounding box center [784, 416] width 316 height 25
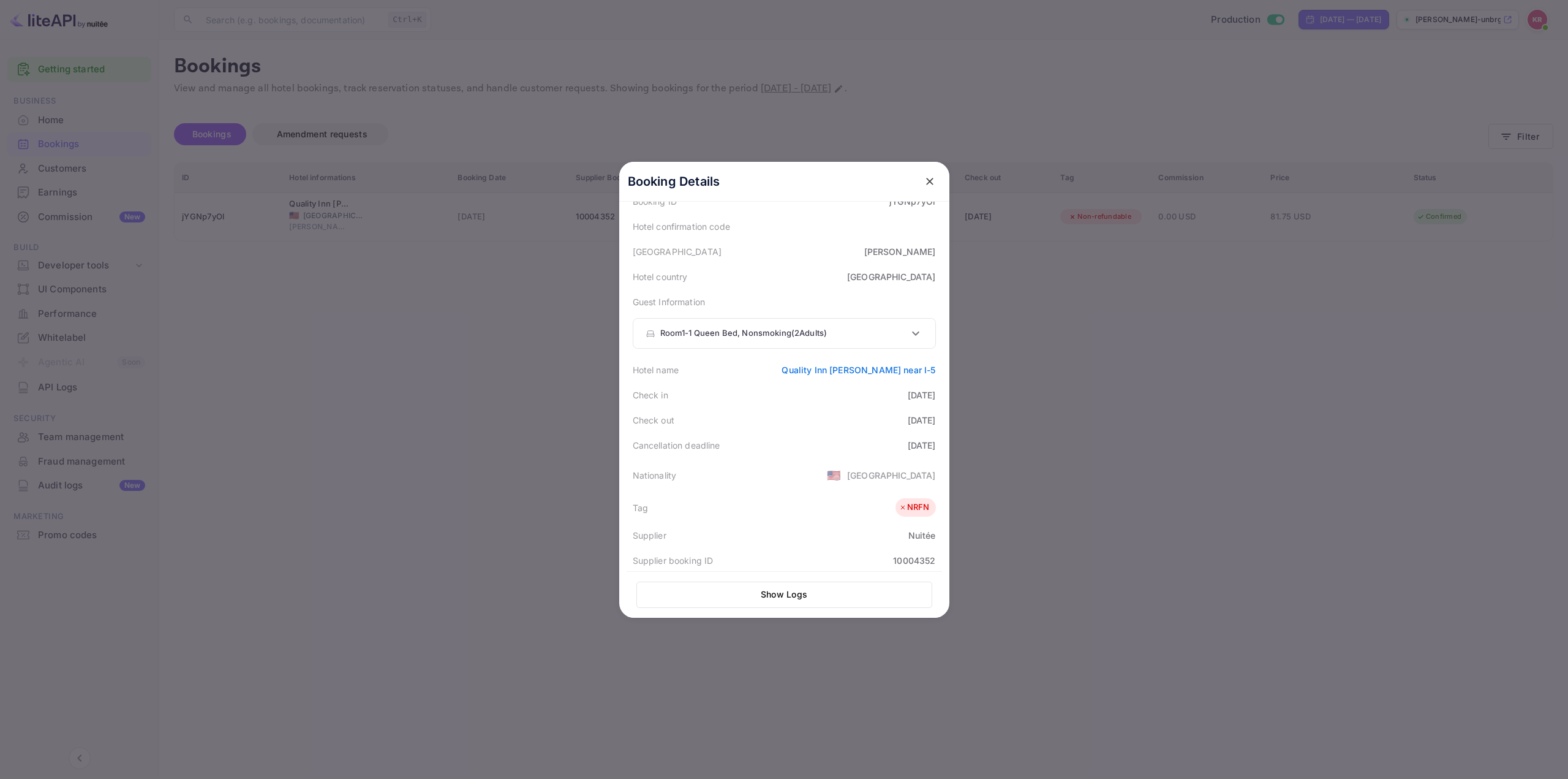
scroll to position [0, 0]
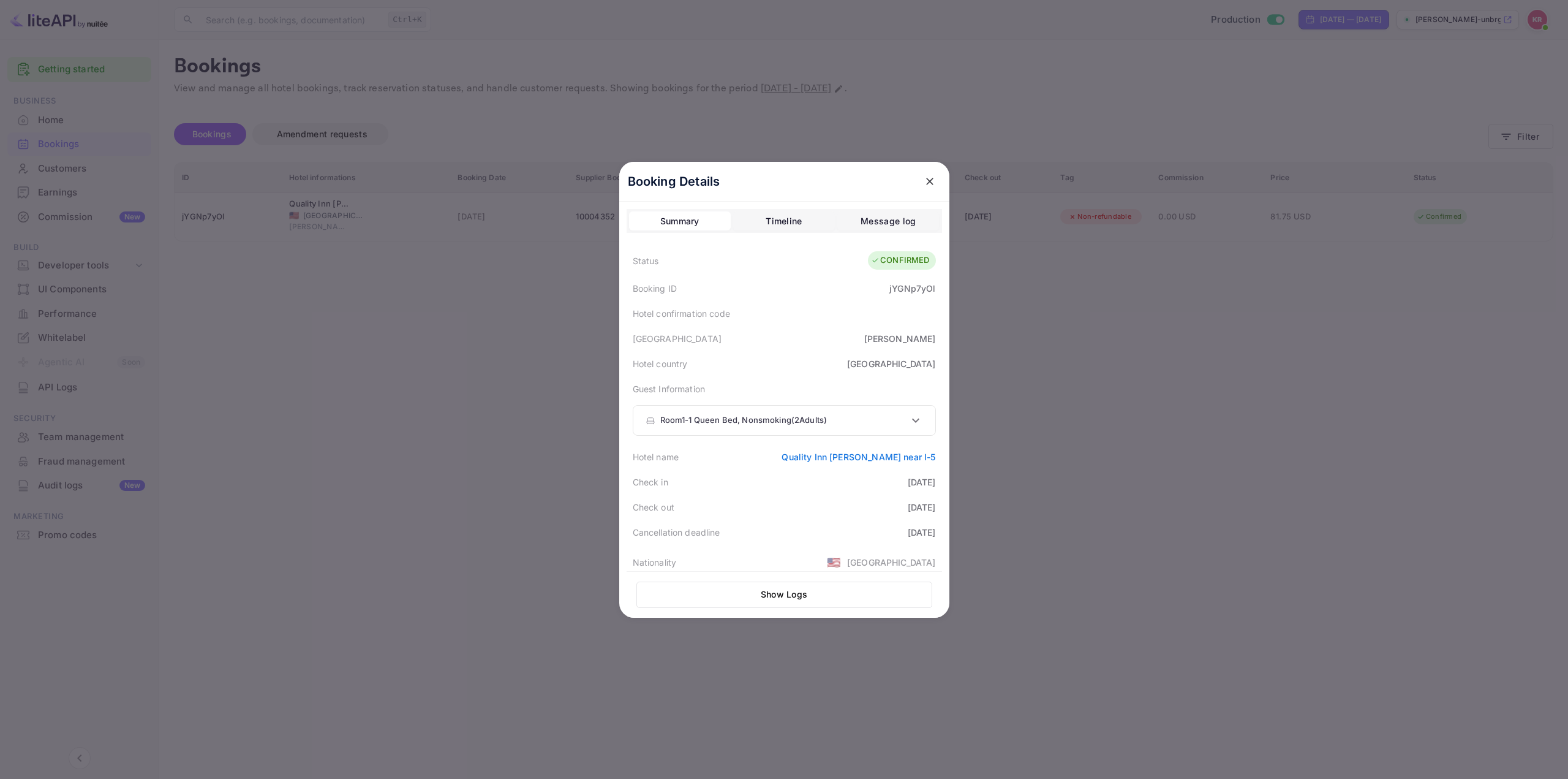
click at [795, 341] on div "[GEOGRAPHIC_DATA] Redding" at bounding box center [784, 338] width 316 height 25
click at [798, 340] on div "[GEOGRAPHIC_DATA] Redding" at bounding box center [784, 338] width 316 height 25
drag, startPoint x: 876, startPoint y: 263, endPoint x: 928, endPoint y: 274, distance: 53.2
click at [926, 264] on div "CONFIRMED" at bounding box center [901, 260] width 67 height 18
click at [743, 368] on div "Hotel country [GEOGRAPHIC_DATA]" at bounding box center [784, 364] width 316 height 25
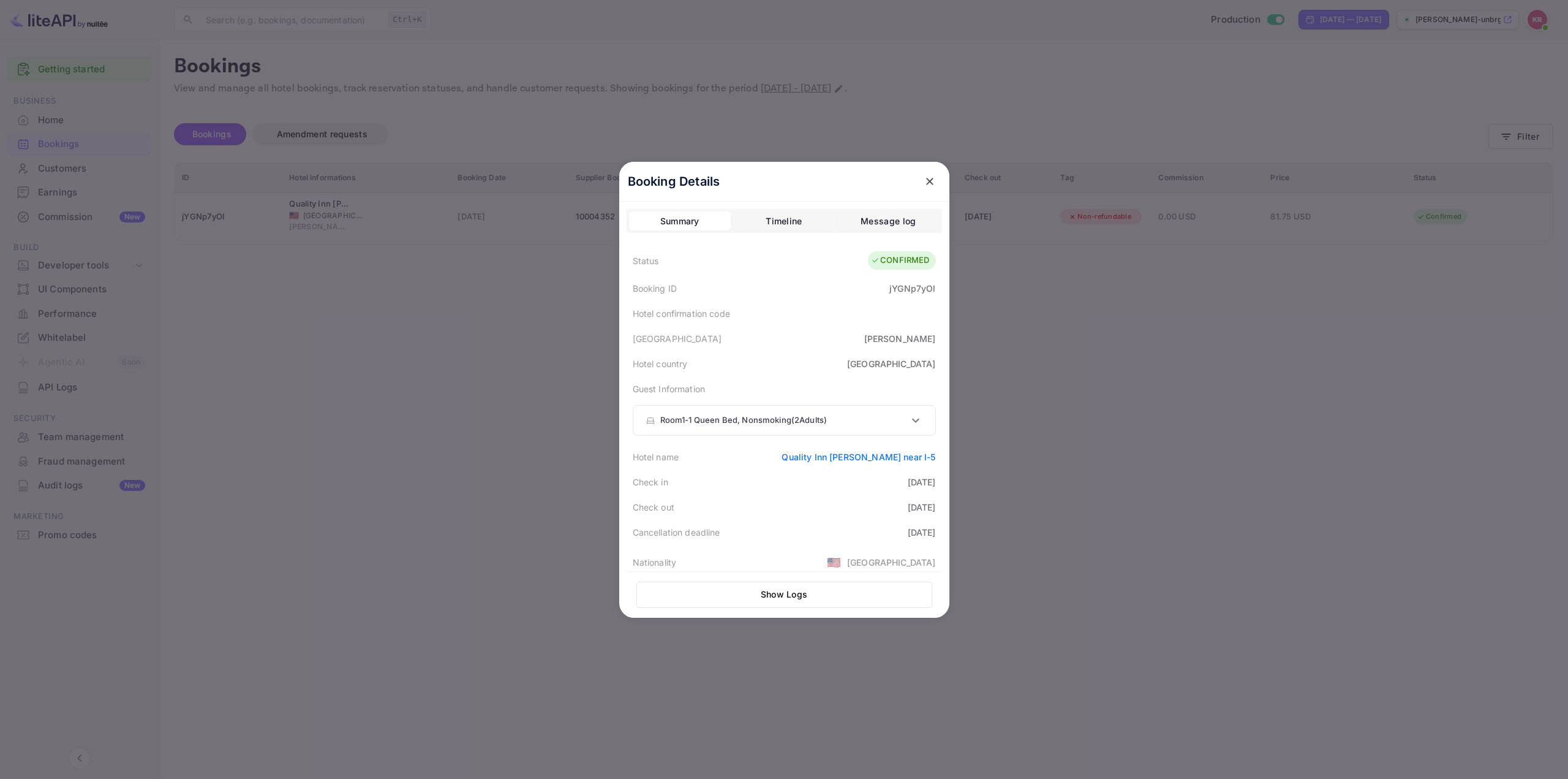
click at [794, 376] on div "Guest Information Room 1 - 1 Queen Bed, Nonsmoking ( 2 Adults ) Guest 1 First N…" at bounding box center [784, 410] width 316 height 68
click at [786, 363] on div "Hotel country [GEOGRAPHIC_DATA]" at bounding box center [784, 364] width 316 height 25
click at [1104, 387] on div at bounding box center [784, 390] width 1568 height 779
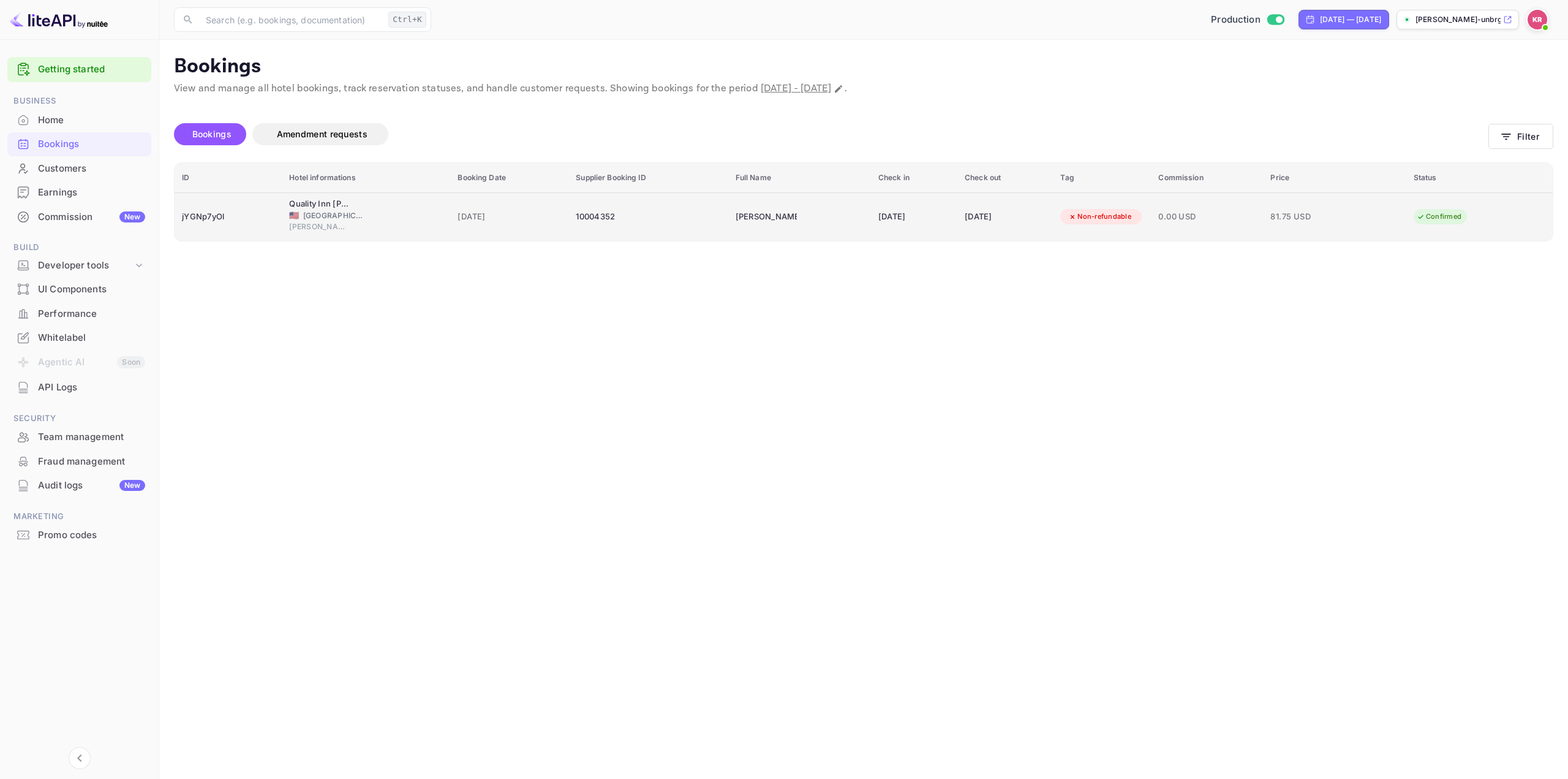
click at [817, 210] on td "[PERSON_NAME]" at bounding box center [799, 216] width 142 height 48
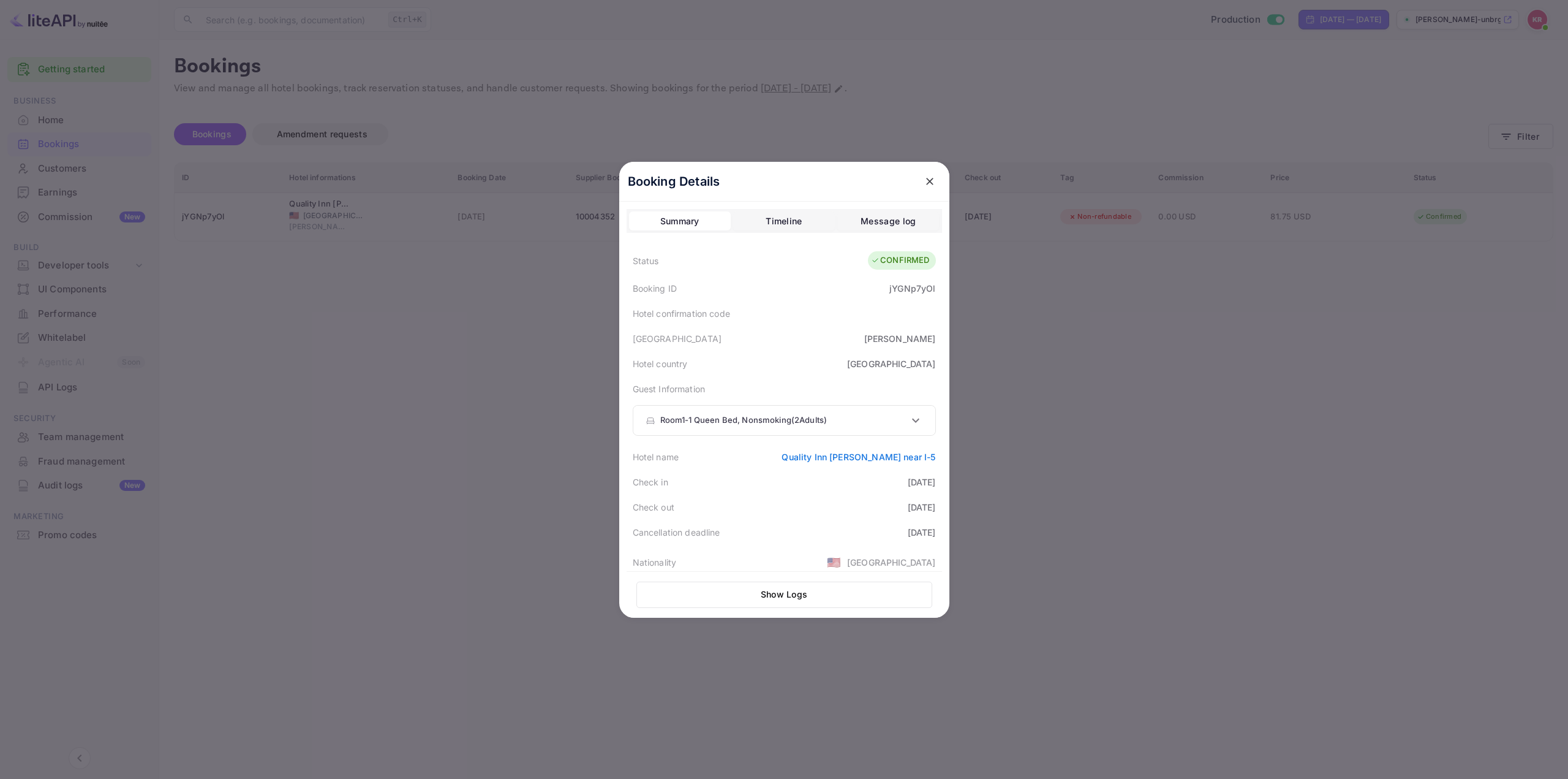
drag, startPoint x: 878, startPoint y: 259, endPoint x: 916, endPoint y: 284, distance: 45.5
click at [927, 264] on div "CONFIRMED" at bounding box center [901, 260] width 67 height 18
click at [780, 350] on div "[GEOGRAPHIC_DATA] Redding" at bounding box center [784, 338] width 316 height 25
click at [796, 374] on div "Hotel country [GEOGRAPHIC_DATA]" at bounding box center [784, 364] width 316 height 25
click at [779, 381] on div "Guest Information Room 1 - 1 Queen Bed, Nonsmoking ( 2 Adults ) Guest 1 First N…" at bounding box center [784, 410] width 316 height 68
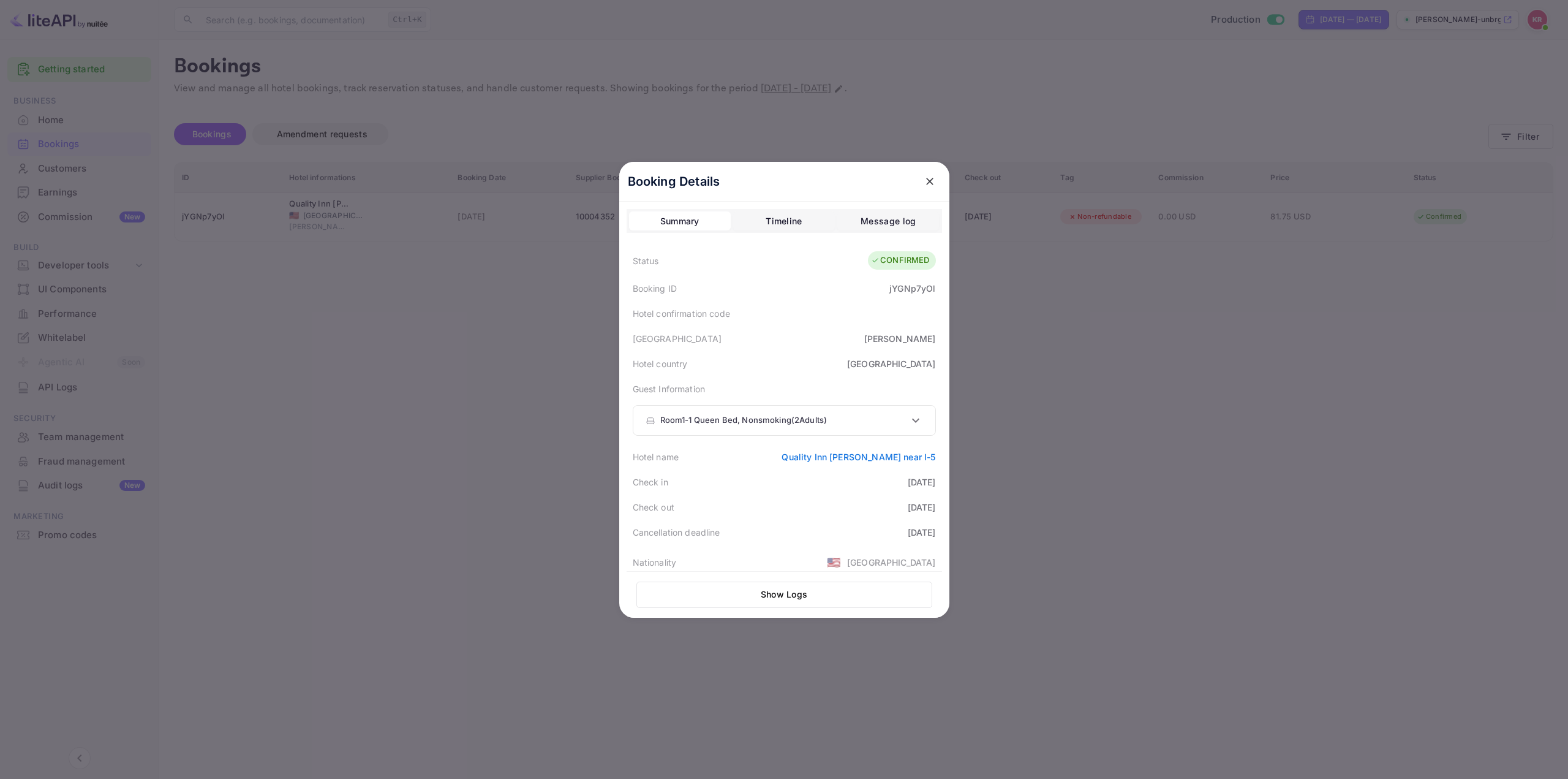
click at [794, 382] on p "Guest Information" at bounding box center [784, 389] width 303 height 13
